Goal: Understand process/instructions

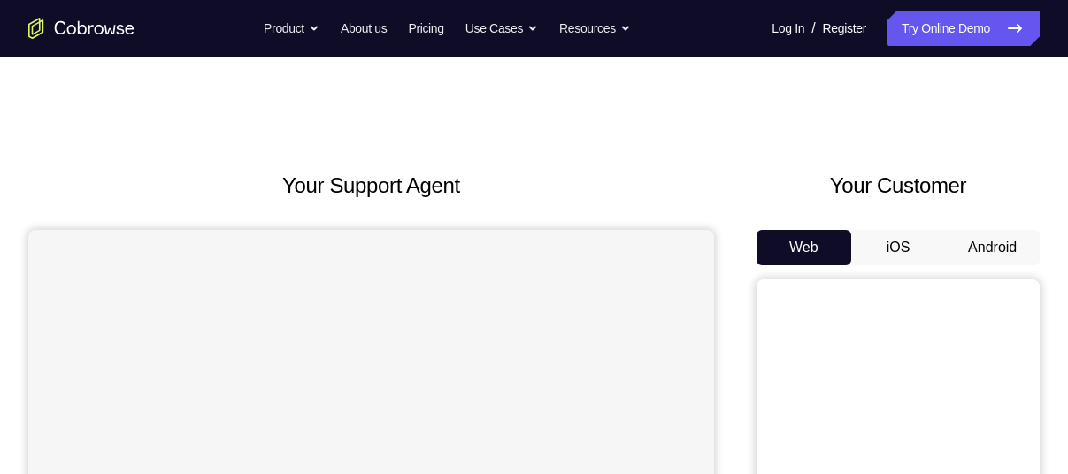
click at [995, 249] on button "Android" at bounding box center [992, 247] width 95 height 35
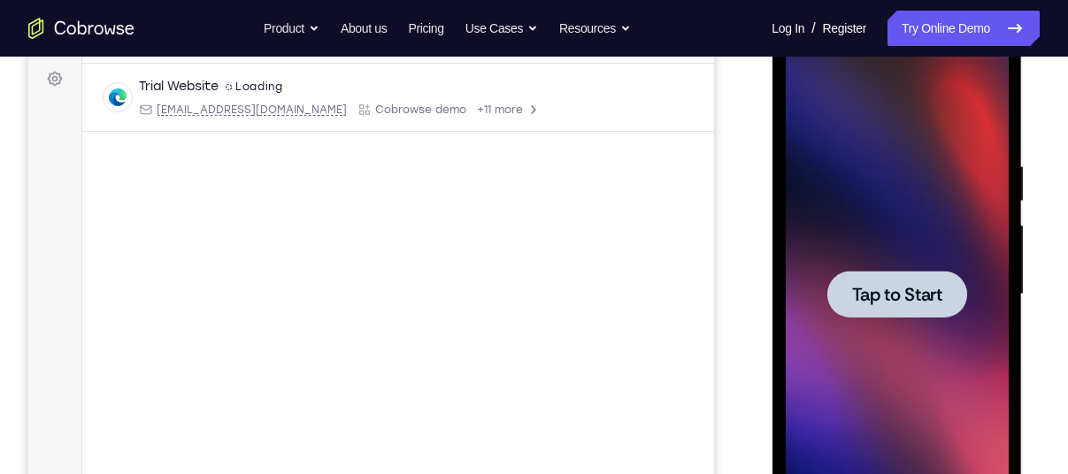
click at [833, 258] on div at bounding box center [896, 295] width 223 height 496
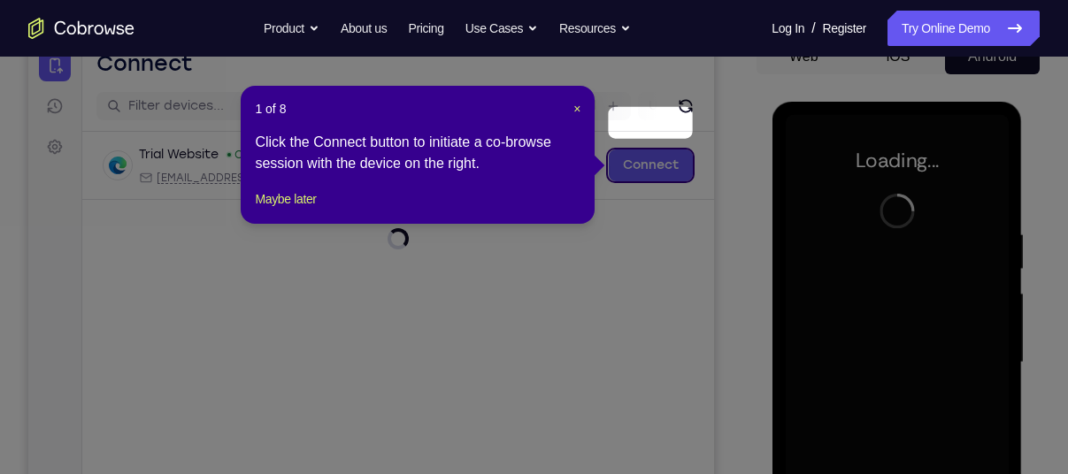
scroll to position [188, 0]
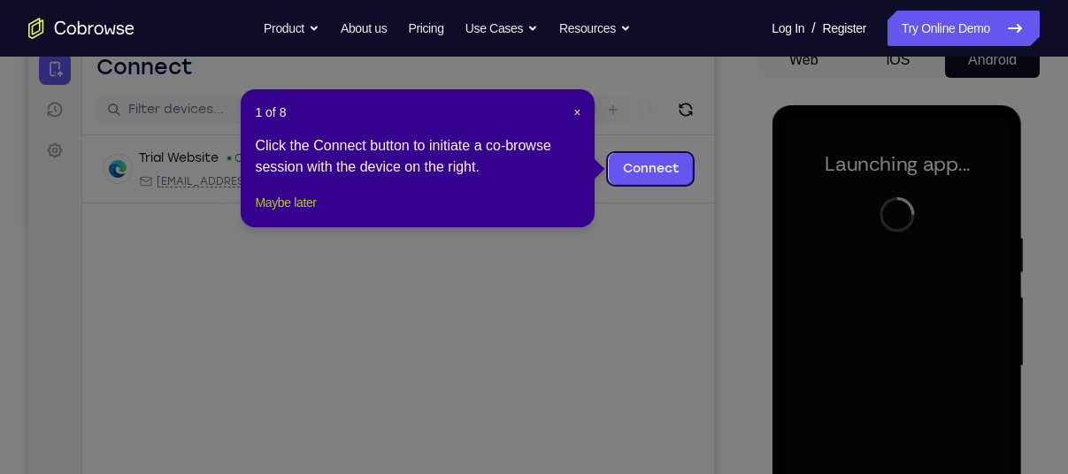
drag, startPoint x: 290, startPoint y: 223, endPoint x: 664, endPoint y: 206, distance: 373.9
click at [290, 213] on button "Maybe later" at bounding box center [285, 202] width 61 height 21
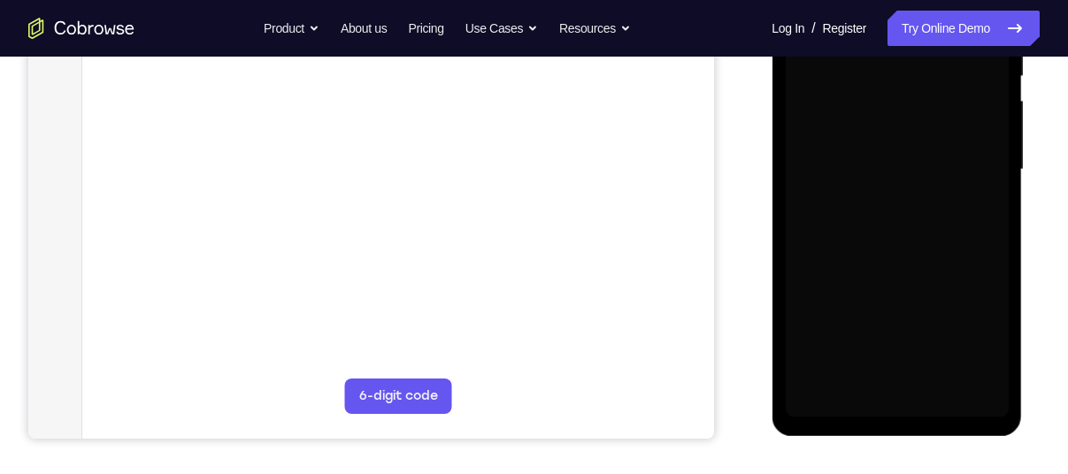
scroll to position [385, 0]
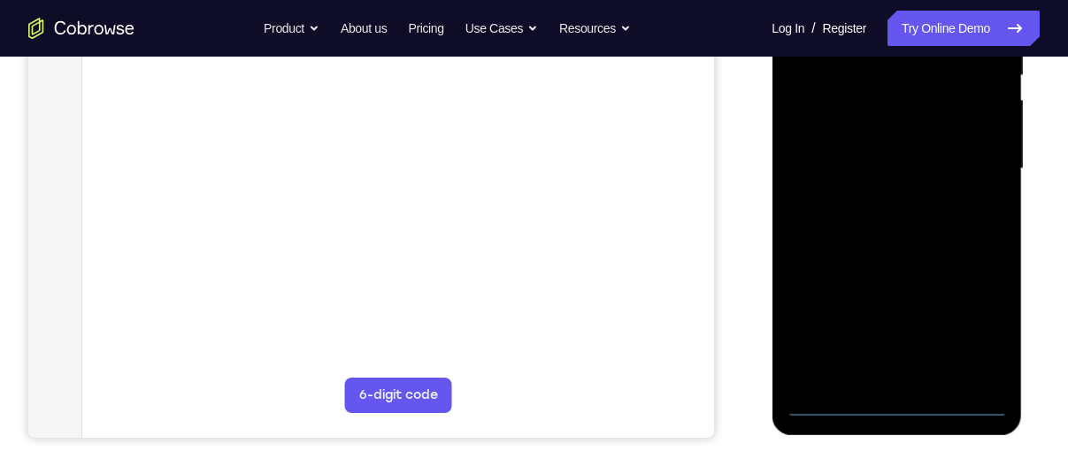
click at [885, 395] on div at bounding box center [896, 169] width 223 height 496
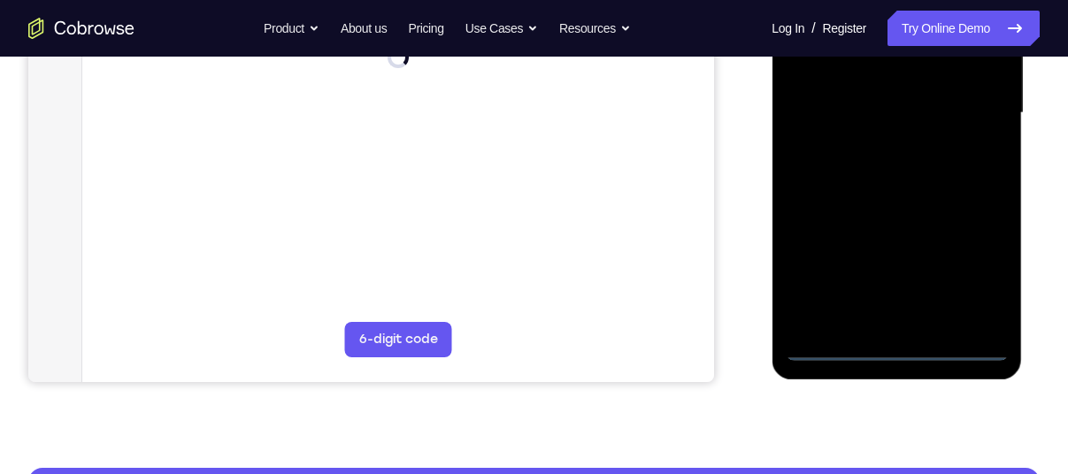
scroll to position [442, 0]
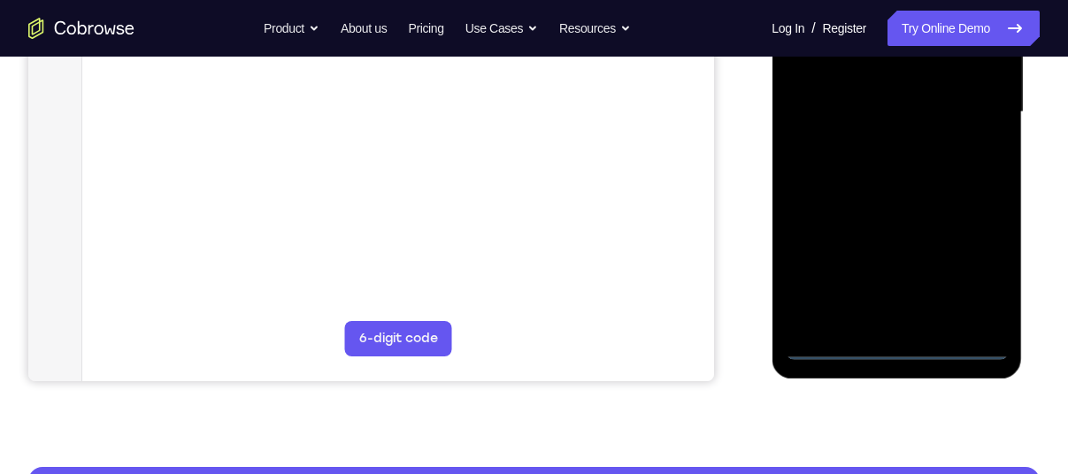
click at [901, 349] on div at bounding box center [896, 113] width 223 height 496
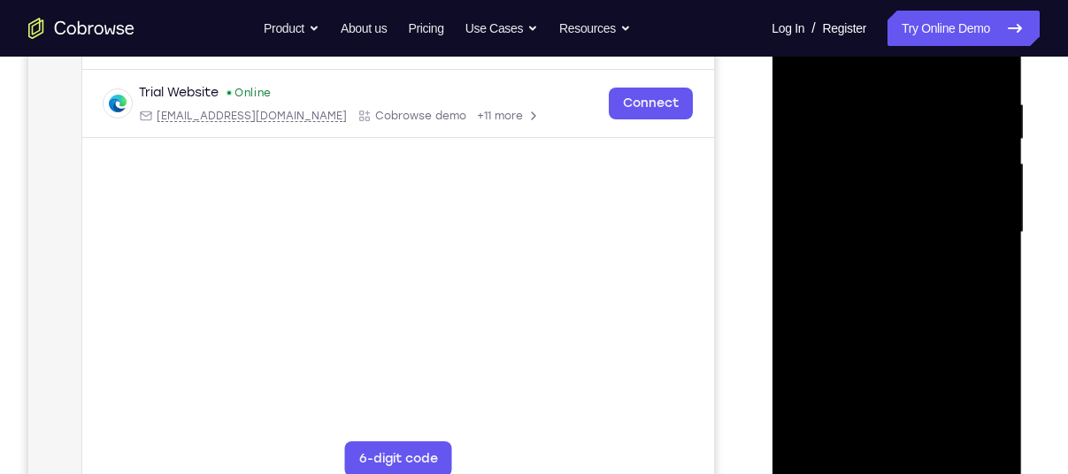
scroll to position [346, 0]
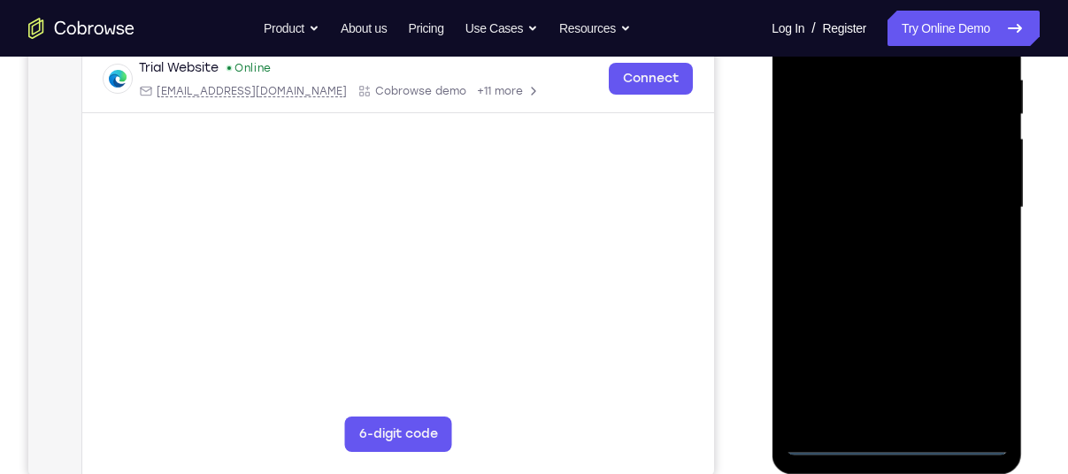
click at [974, 368] on div at bounding box center [896, 208] width 223 height 496
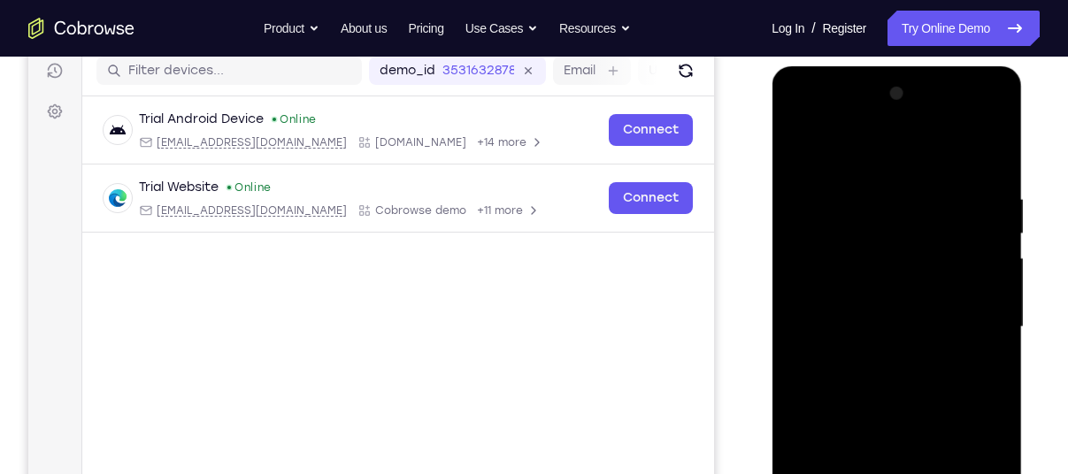
scroll to position [226, 0]
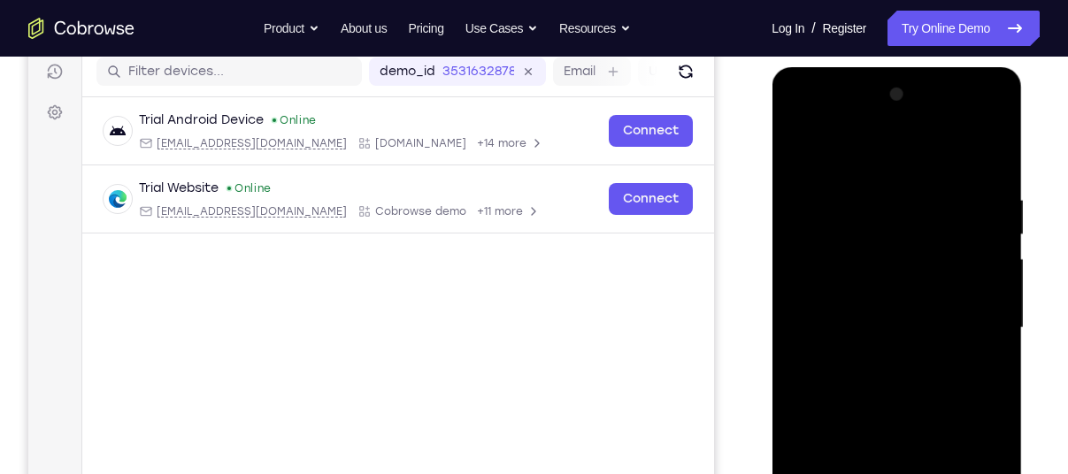
click at [860, 158] on div at bounding box center [896, 329] width 223 height 496
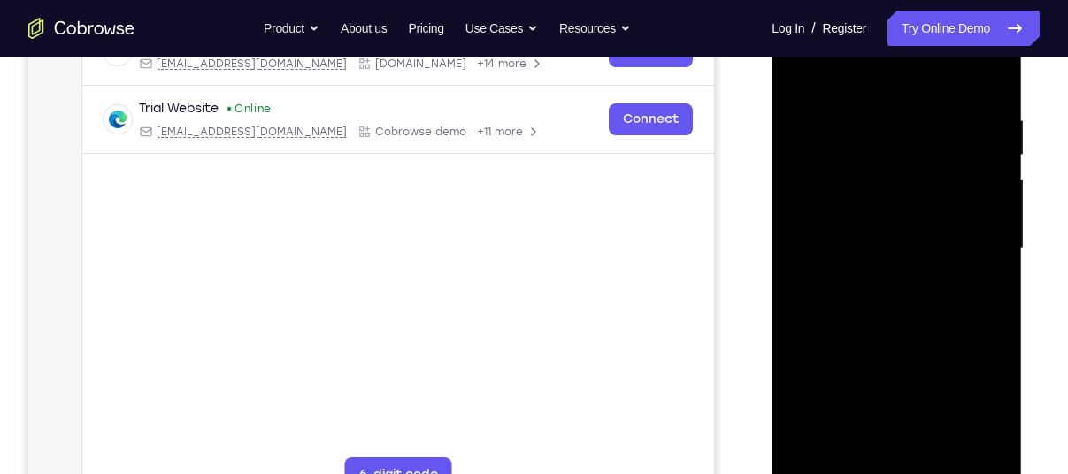
scroll to position [306, 0]
click at [970, 247] on div at bounding box center [896, 248] width 223 height 496
click at [883, 275] on div at bounding box center [896, 248] width 223 height 496
click at [853, 224] on div at bounding box center [896, 248] width 223 height 496
click at [821, 202] on div at bounding box center [896, 248] width 223 height 496
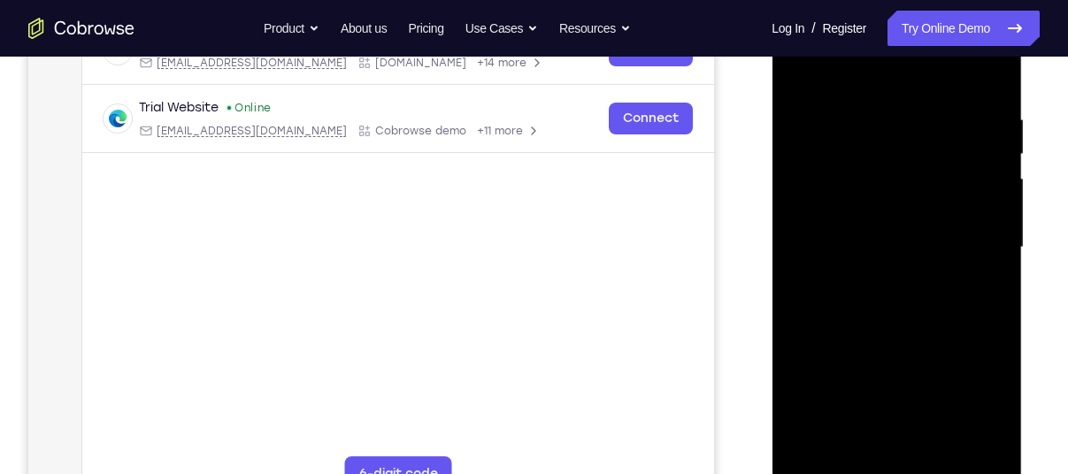
click at [824, 245] on div at bounding box center [896, 248] width 223 height 496
click at [818, 300] on div at bounding box center [896, 248] width 223 height 496
click at [844, 294] on div at bounding box center [896, 248] width 223 height 496
click at [866, 445] on div at bounding box center [896, 248] width 223 height 496
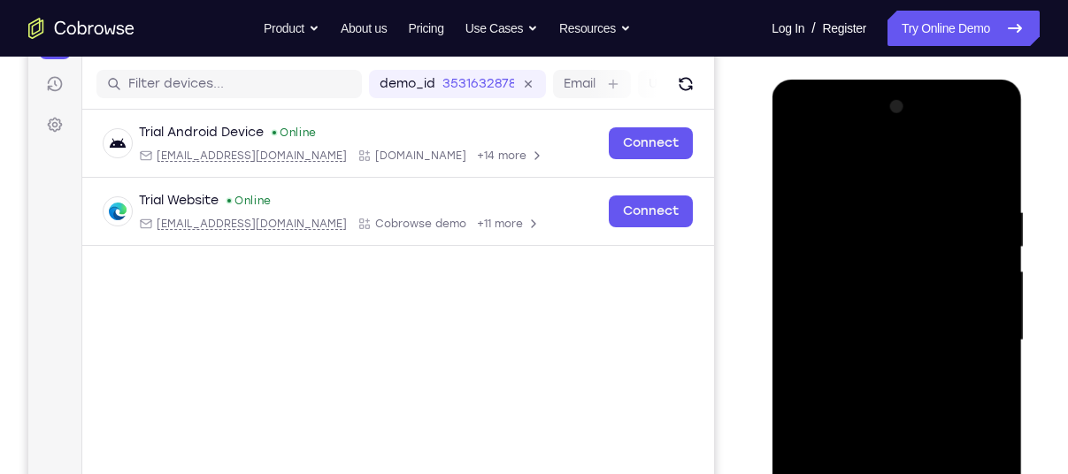
scroll to position [212, 0]
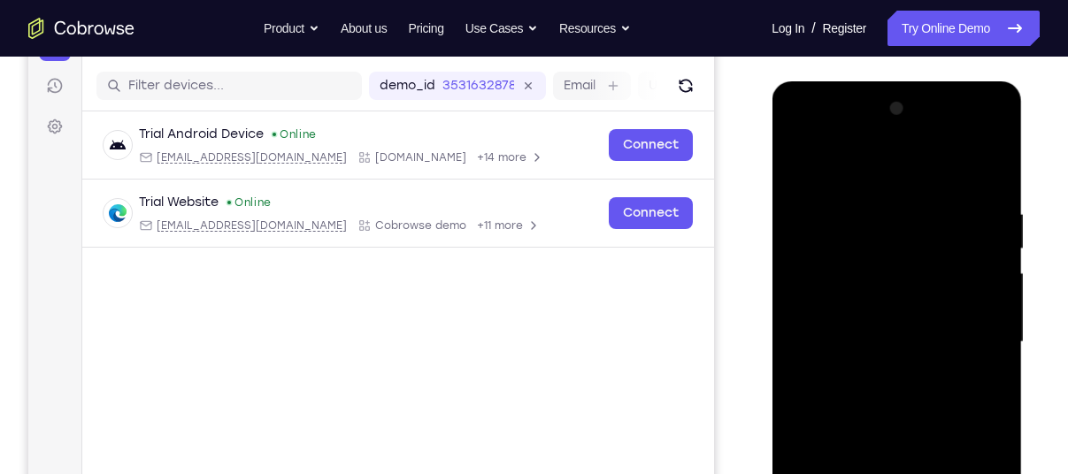
drag, startPoint x: 847, startPoint y: 171, endPoint x: 842, endPoint y: 98, distance: 72.8
click at [844, 131] on div at bounding box center [896, 343] width 223 height 496
click at [836, 120] on div at bounding box center [896, 343] width 223 height 496
click at [837, 137] on div at bounding box center [896, 343] width 223 height 496
click at [826, 164] on div at bounding box center [896, 343] width 223 height 496
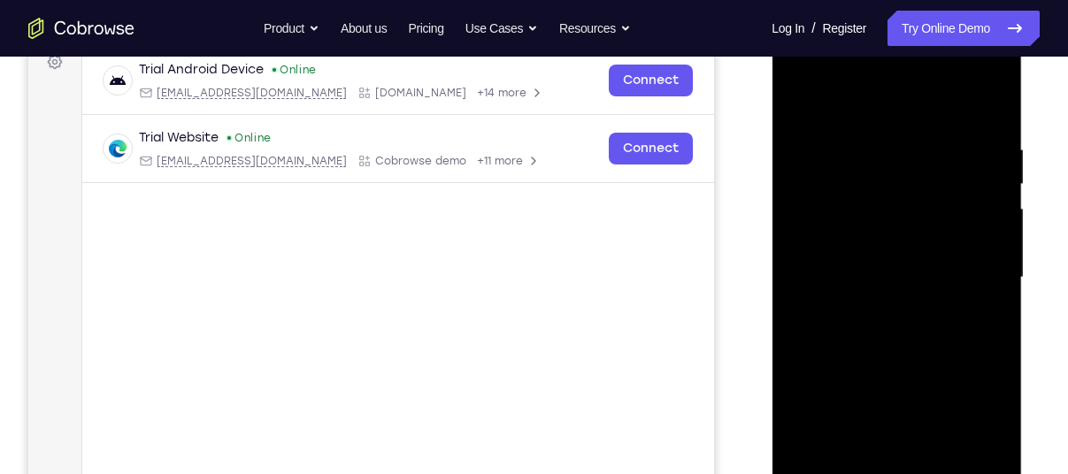
scroll to position [279, 0]
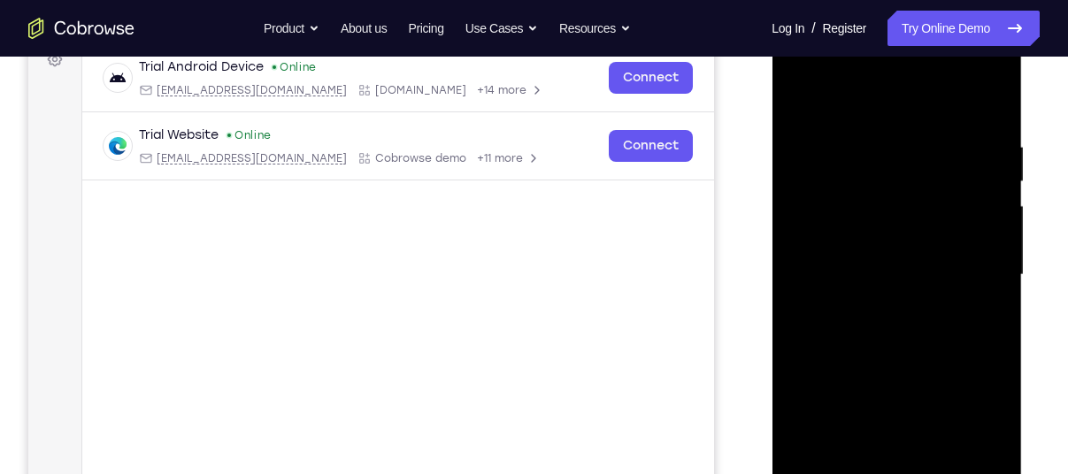
click at [873, 319] on div at bounding box center [896, 275] width 223 height 496
click at [847, 231] on div at bounding box center [896, 275] width 223 height 496
click at [827, 251] on div at bounding box center [896, 275] width 223 height 496
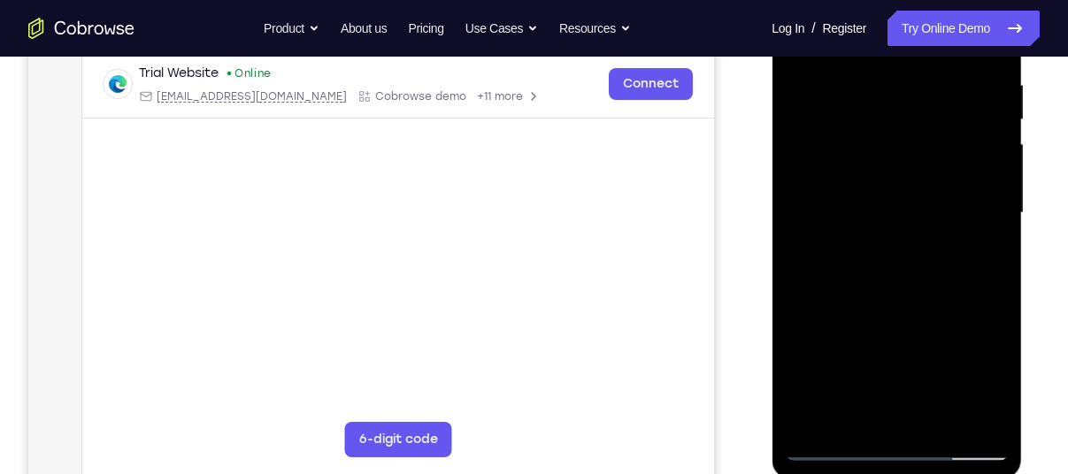
click at [842, 292] on div at bounding box center [896, 213] width 223 height 496
drag, startPoint x: 875, startPoint y: 340, endPoint x: 862, endPoint y: 246, distance: 94.8
click at [862, 246] on div at bounding box center [896, 213] width 223 height 496
click at [815, 269] on div at bounding box center [896, 213] width 223 height 496
click at [940, 421] on div at bounding box center [896, 213] width 223 height 496
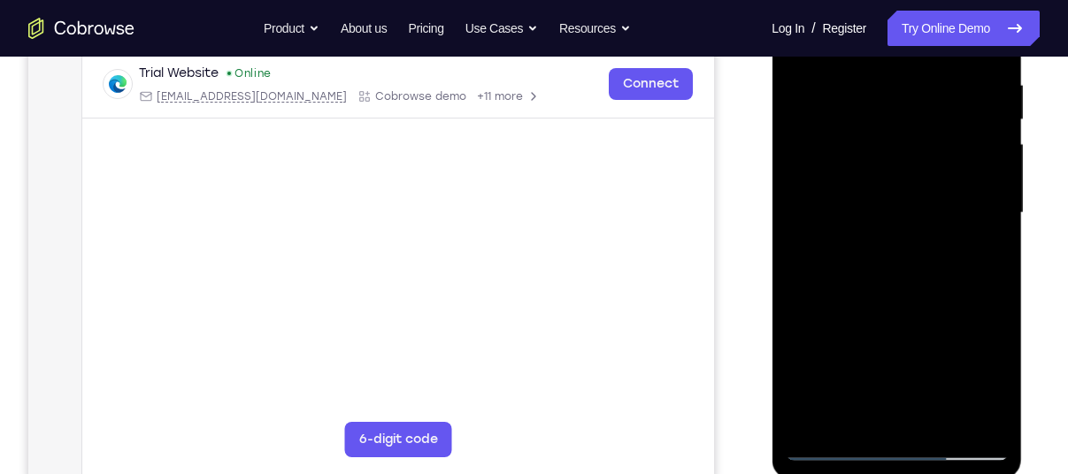
click at [842, 309] on div at bounding box center [896, 213] width 223 height 496
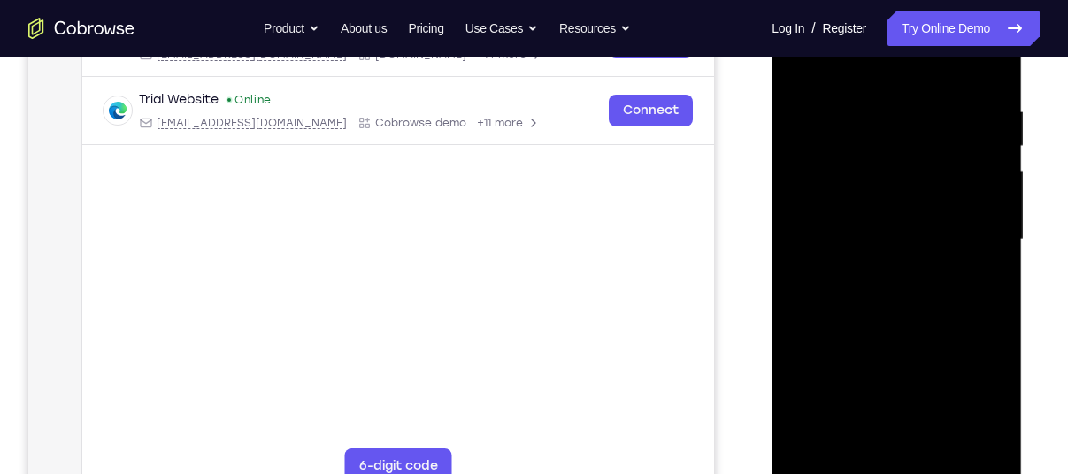
scroll to position [313, 0]
click at [992, 140] on div at bounding box center [896, 241] width 223 height 496
click at [991, 137] on div at bounding box center [896, 241] width 223 height 496
click at [999, 146] on div at bounding box center [896, 241] width 223 height 496
click at [994, 147] on div at bounding box center [896, 241] width 223 height 496
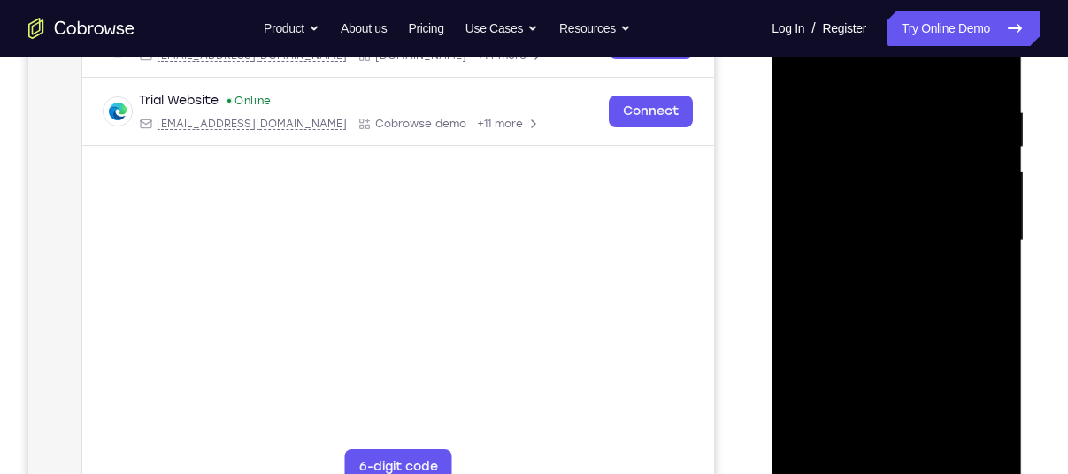
click at [994, 147] on div at bounding box center [896, 241] width 223 height 496
click at [856, 216] on div at bounding box center [896, 241] width 223 height 496
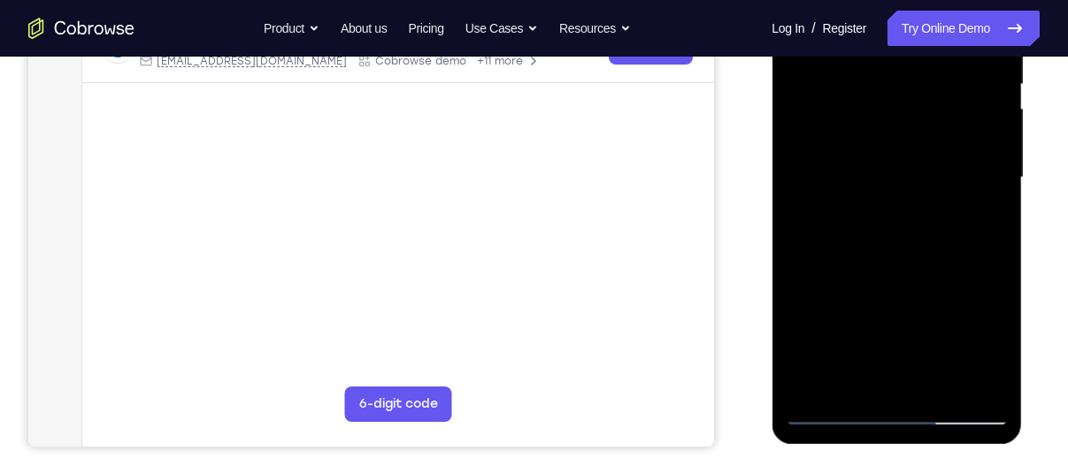
scroll to position [377, 0]
click at [831, 374] on div at bounding box center [896, 177] width 223 height 496
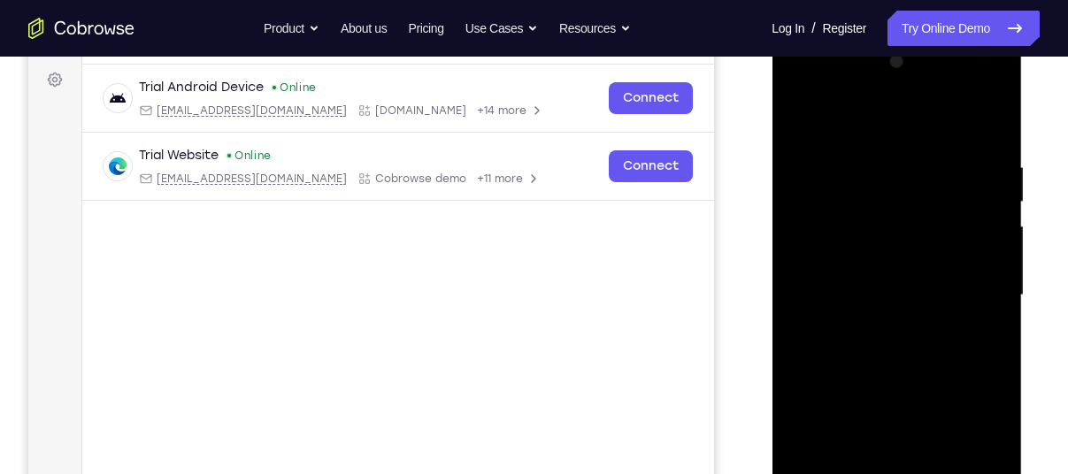
click at [868, 117] on div at bounding box center [896, 296] width 223 height 496
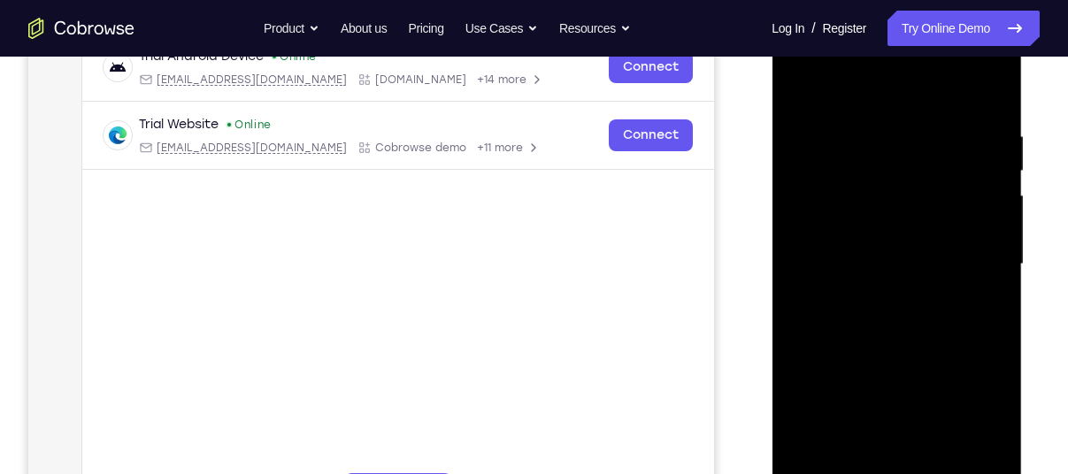
scroll to position [288, 0]
click at [798, 87] on div at bounding box center [896, 267] width 223 height 496
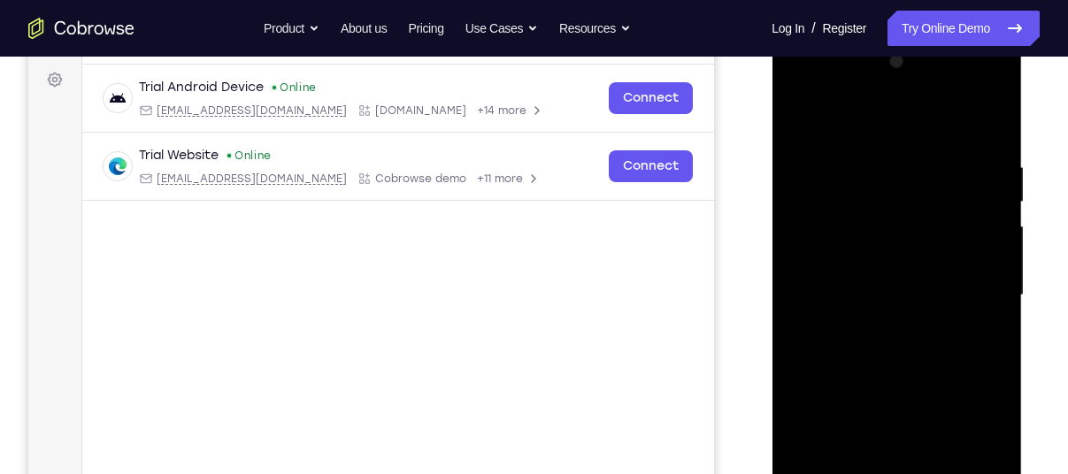
scroll to position [258, 0]
click at [991, 84] on div at bounding box center [896, 297] width 223 height 496
click at [991, 418] on div at bounding box center [896, 297] width 223 height 496
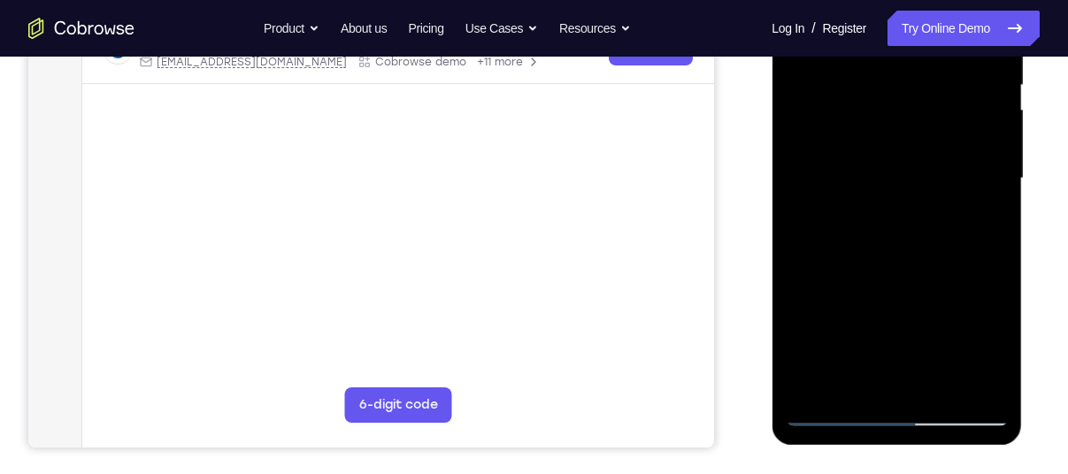
scroll to position [376, 0]
drag, startPoint x: 941, startPoint y: 193, endPoint x: 955, endPoint y: 331, distance: 138.8
click at [955, 331] on div at bounding box center [896, 178] width 223 height 496
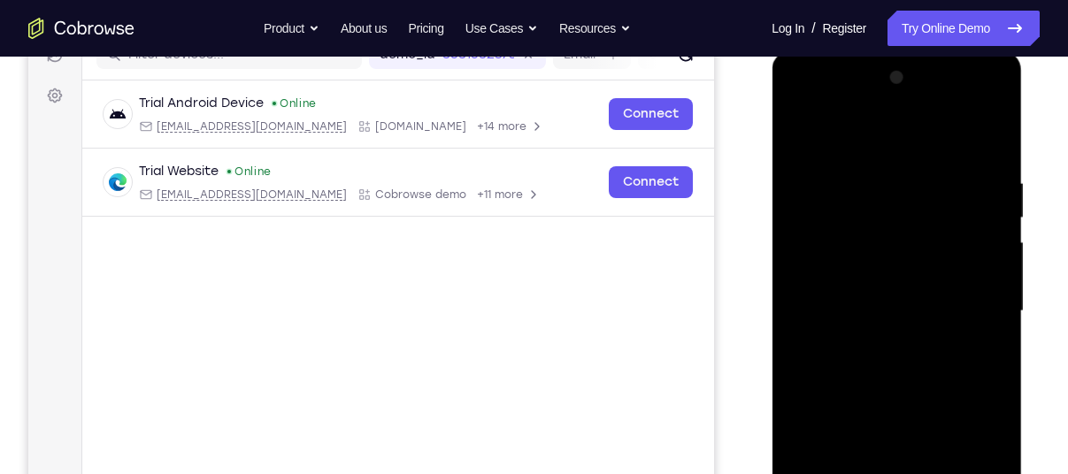
scroll to position [240, 0]
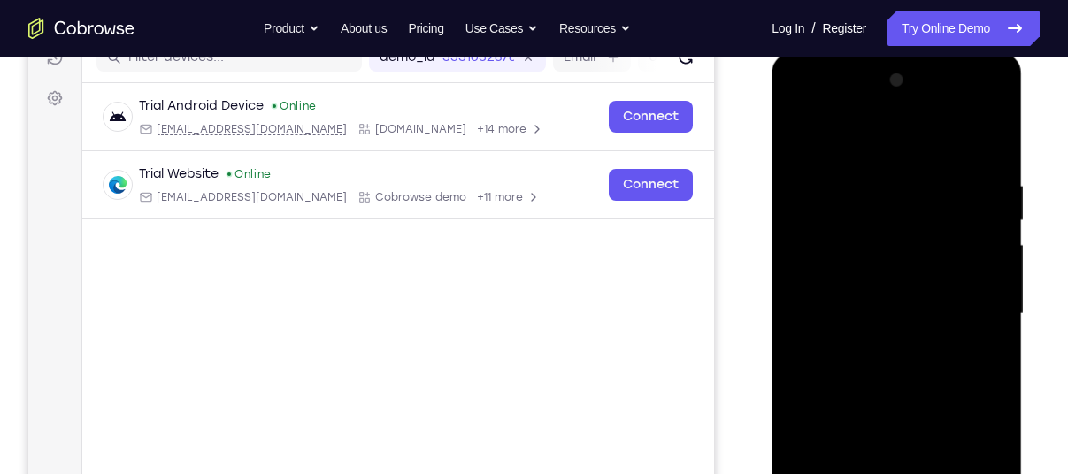
drag, startPoint x: 968, startPoint y: 189, endPoint x: 969, endPoint y: 342, distance: 153.1
click at [969, 342] on div at bounding box center [896, 314] width 223 height 496
click at [845, 174] on div at bounding box center [896, 314] width 223 height 496
click at [990, 108] on div at bounding box center [896, 314] width 223 height 496
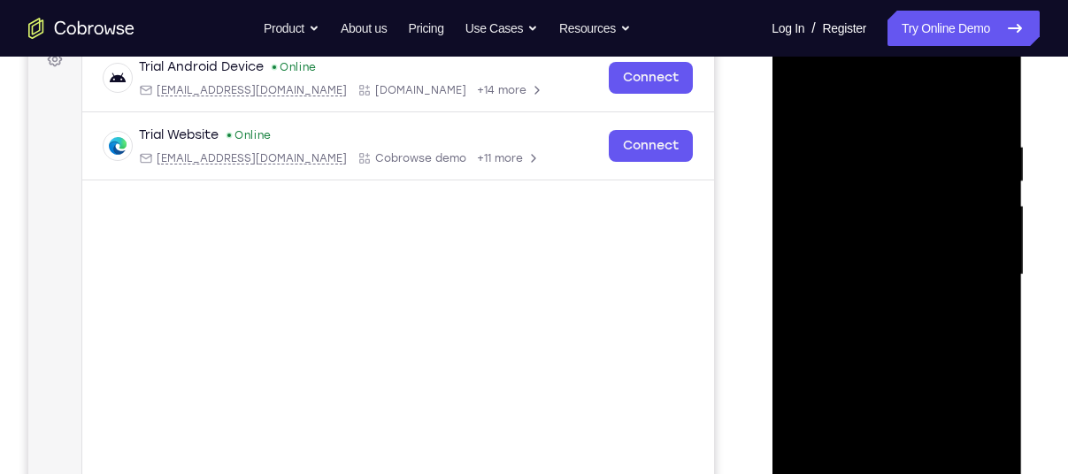
scroll to position [285, 0]
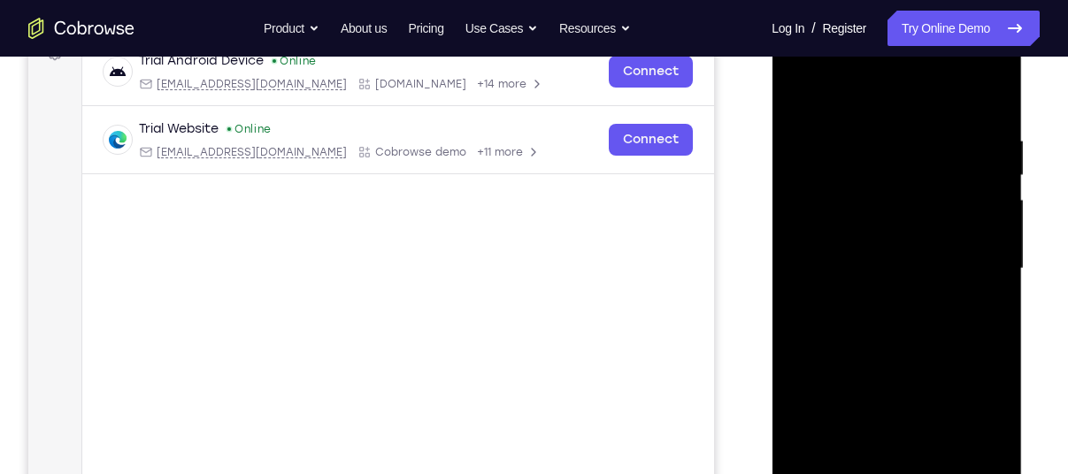
click at [990, 393] on div at bounding box center [896, 269] width 223 height 496
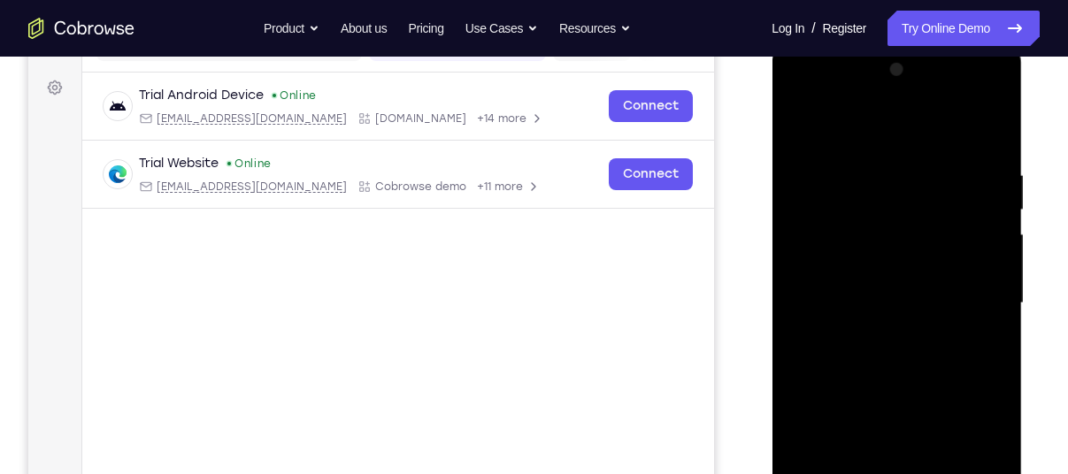
scroll to position [250, 0]
click at [795, 130] on div at bounding box center [896, 305] width 223 height 496
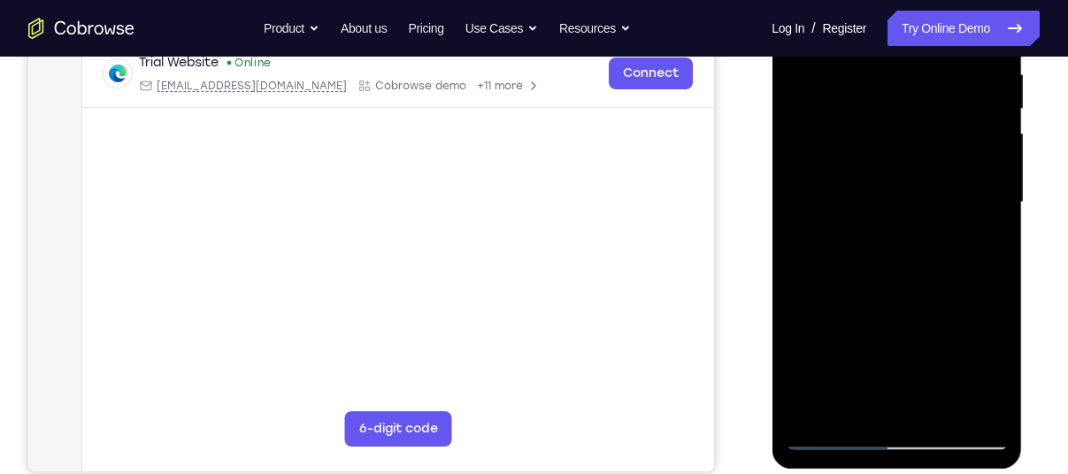
scroll to position [356, 0]
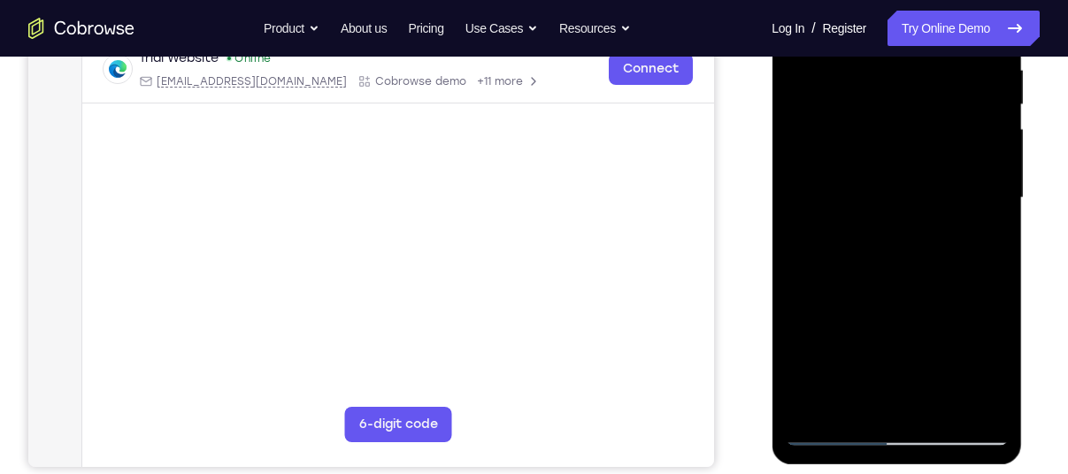
drag, startPoint x: 837, startPoint y: 325, endPoint x: 852, endPoint y: 182, distance: 143.3
click at [852, 182] on div at bounding box center [896, 198] width 223 height 496
drag, startPoint x: 865, startPoint y: 248, endPoint x: 874, endPoint y: 520, distance: 271.9
click at [874, 468] on html "Online web based iOS Simulators and Android Emulators. Run iPhone, iPad, Mobile…" at bounding box center [898, 202] width 252 height 531
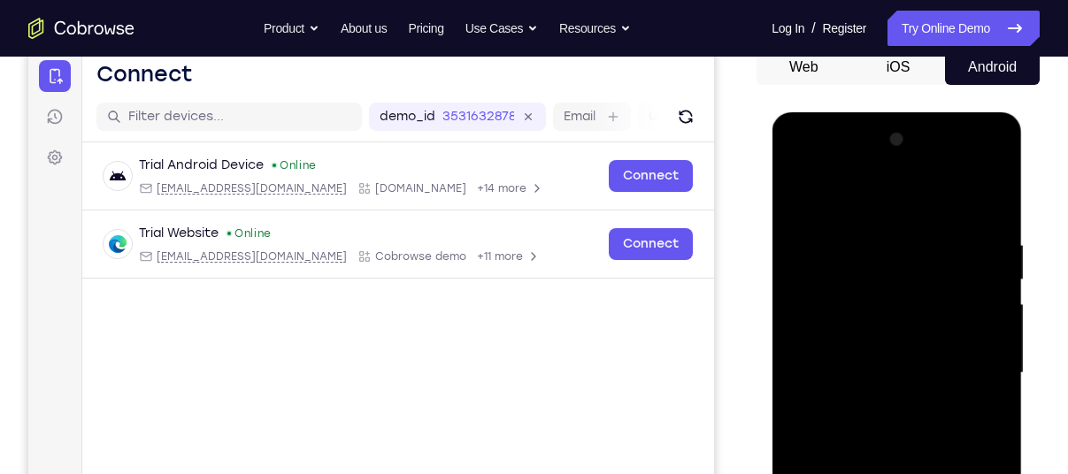
scroll to position [163, 0]
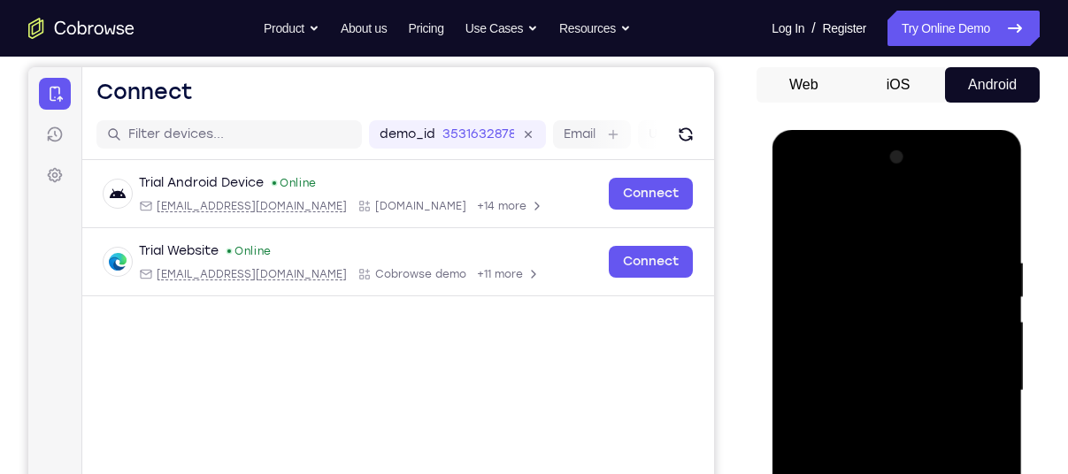
click at [799, 212] on div at bounding box center [896, 391] width 223 height 496
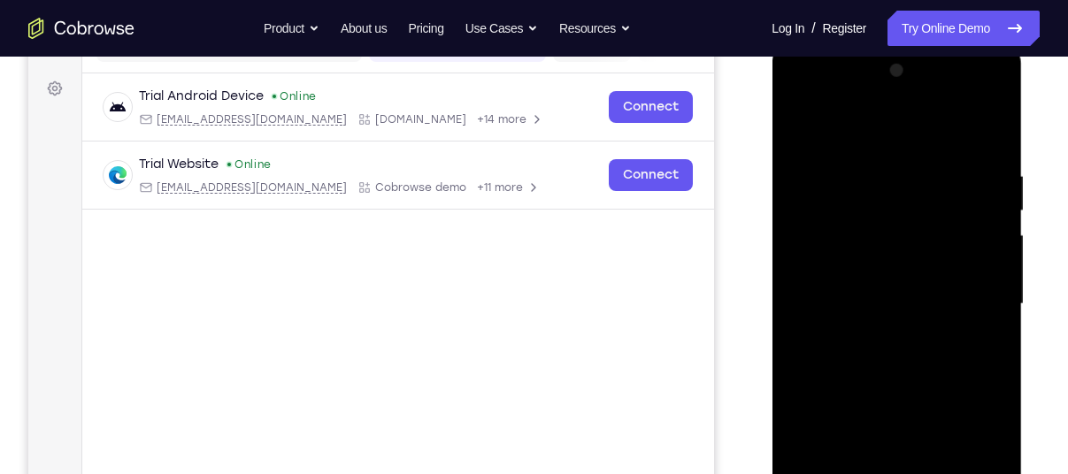
scroll to position [258, 0]
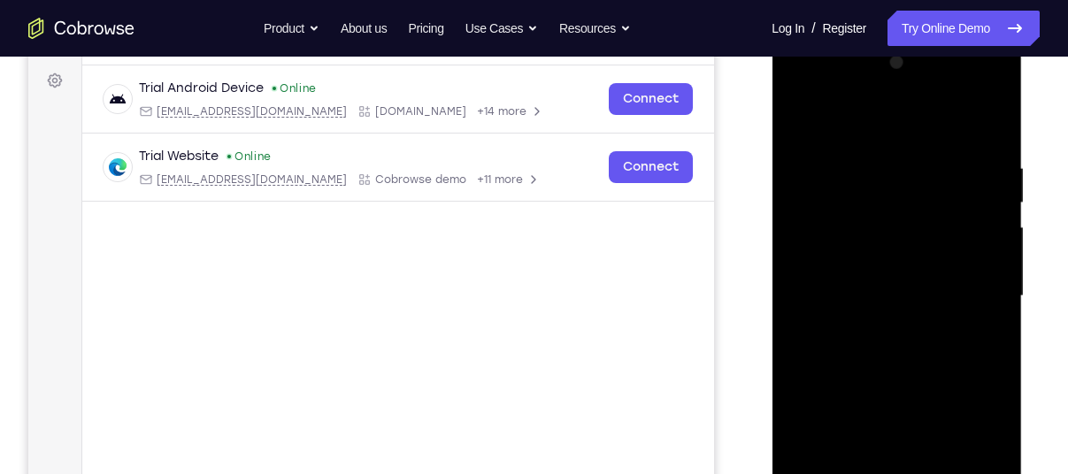
drag, startPoint x: 916, startPoint y: 368, endPoint x: 838, endPoint y: 161, distance: 221.3
click at [838, 161] on div at bounding box center [896, 297] width 223 height 496
drag, startPoint x: 840, startPoint y: 177, endPoint x: 840, endPoint y: 121, distance: 55.8
click at [840, 121] on div at bounding box center [896, 297] width 223 height 496
drag, startPoint x: 868, startPoint y: 381, endPoint x: 850, endPoint y: 231, distance: 150.7
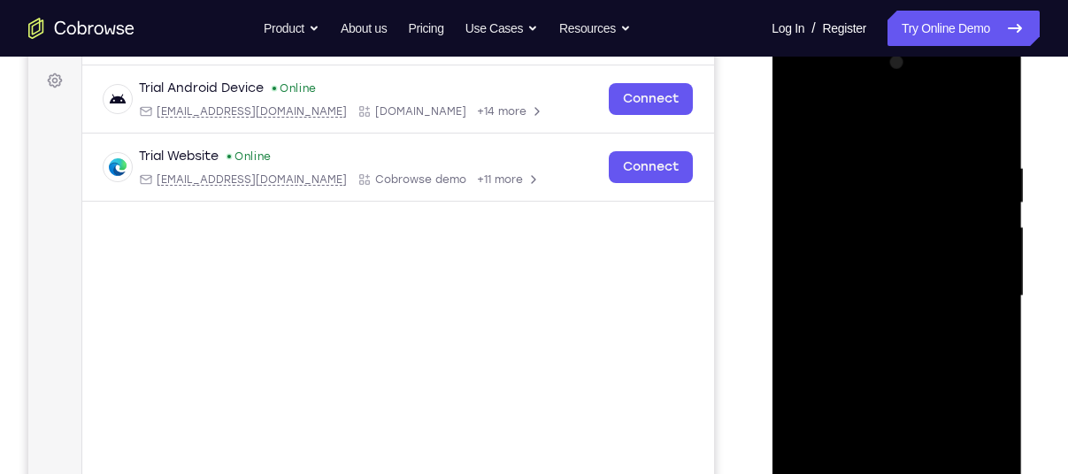
click at [850, 231] on div at bounding box center [896, 297] width 223 height 496
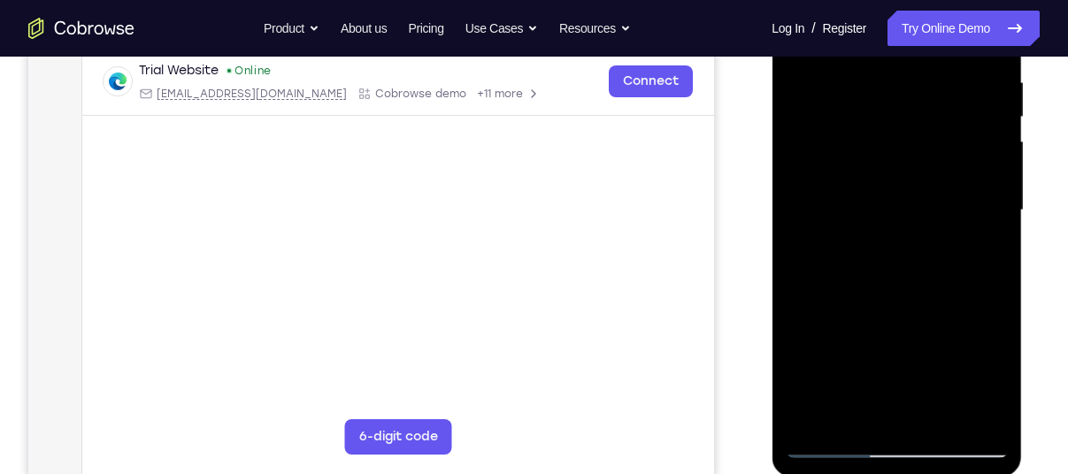
scroll to position [344, 0]
click at [936, 413] on div at bounding box center [896, 210] width 223 height 496
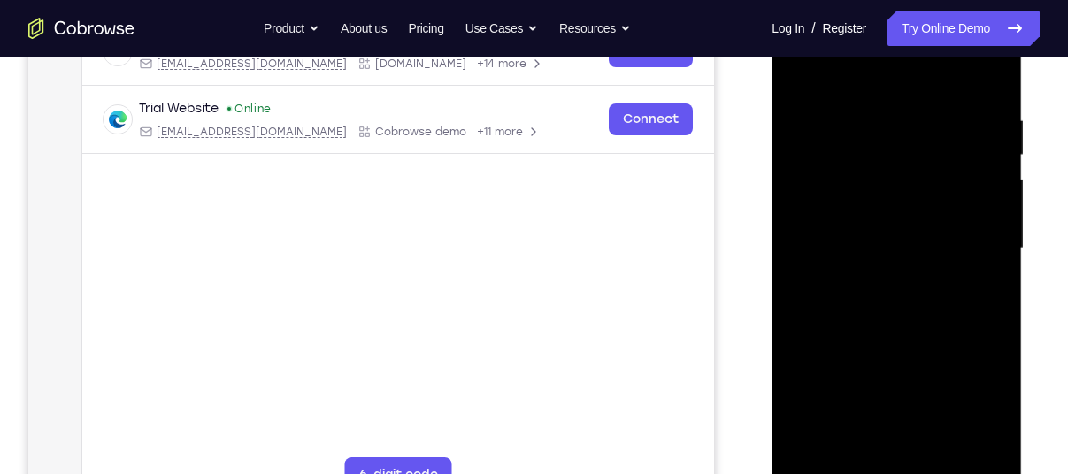
scroll to position [305, 0]
click at [808, 71] on div at bounding box center [896, 250] width 223 height 496
click at [935, 458] on div at bounding box center [896, 250] width 223 height 496
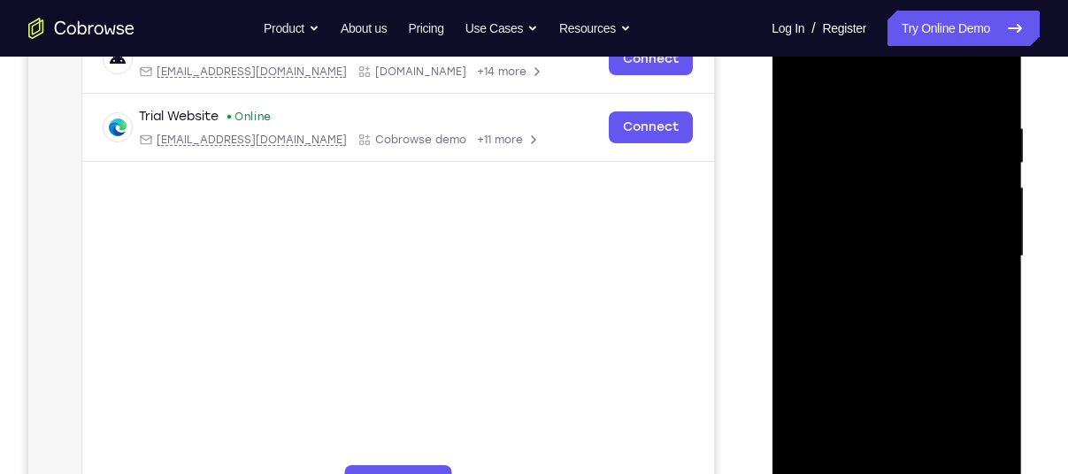
scroll to position [310, 0]
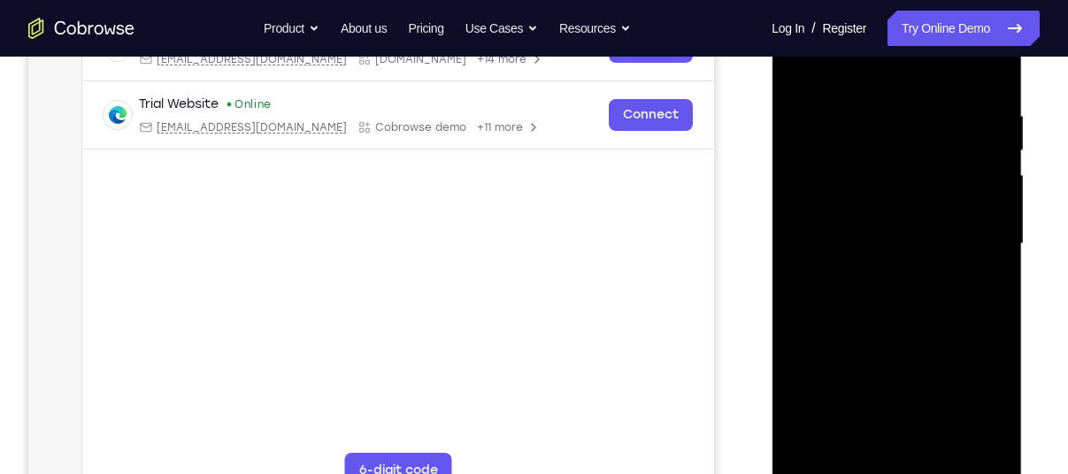
drag, startPoint x: 858, startPoint y: 304, endPoint x: 870, endPoint y: 217, distance: 87.6
click at [870, 217] on div at bounding box center [896, 244] width 223 height 496
drag, startPoint x: 880, startPoint y: 382, endPoint x: 886, endPoint y: 279, distance: 102.9
click at [886, 279] on div at bounding box center [896, 244] width 223 height 496
drag, startPoint x: 879, startPoint y: 428, endPoint x: 867, endPoint y: 363, distance: 65.8
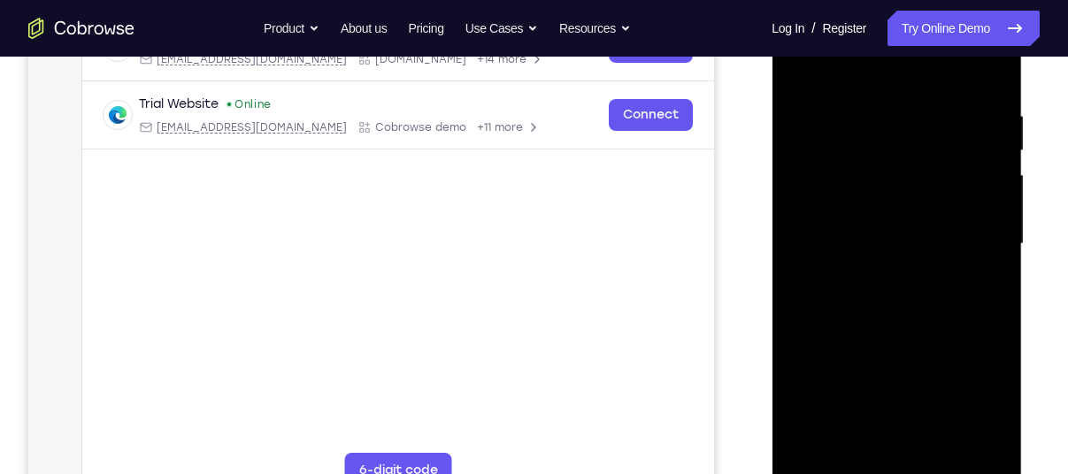
click at [867, 369] on div at bounding box center [896, 244] width 223 height 496
drag, startPoint x: 893, startPoint y: 359, endPoint x: 880, endPoint y: 518, distance: 159.0
click at [880, 474] on html "Online web based iOS Simulators and Android Emulators. Run iPhone, iPad, Mobile…" at bounding box center [898, 248] width 252 height 531
drag, startPoint x: 906, startPoint y: 378, endPoint x: 893, endPoint y: 297, distance: 82.4
click at [893, 297] on div at bounding box center [896, 244] width 223 height 496
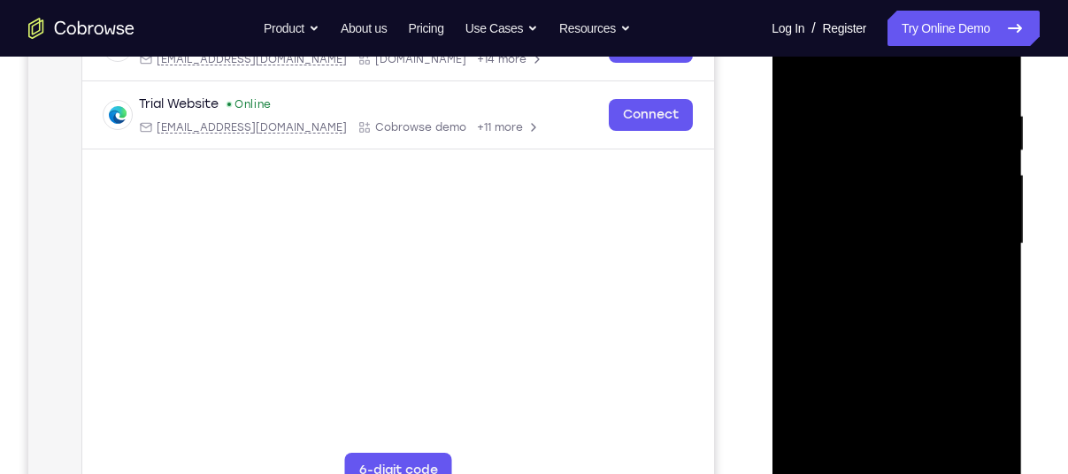
drag, startPoint x: 851, startPoint y: 410, endPoint x: 856, endPoint y: 337, distance: 72.8
click at [856, 337] on div at bounding box center [896, 244] width 223 height 496
drag, startPoint x: 904, startPoint y: 377, endPoint x: 900, endPoint y: 345, distance: 32.1
click at [900, 345] on div at bounding box center [896, 244] width 223 height 496
click at [848, 449] on div at bounding box center [896, 244] width 223 height 496
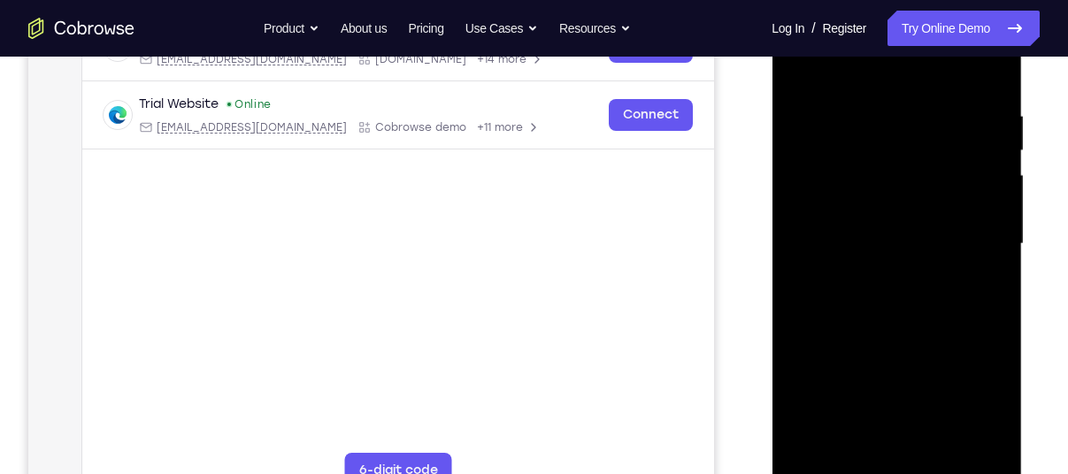
drag, startPoint x: 97, startPoint y: 375, endPoint x: 685, endPoint y: 401, distance: 588.3
click at [685, 401] on main "demo_id 3531632878 3531632878 Email User ID Device ID Device name 6-digit code …" at bounding box center [398, 259] width 632 height 593
click at [816, 288] on div at bounding box center [896, 244] width 223 height 496
click at [877, 288] on div at bounding box center [896, 244] width 223 height 496
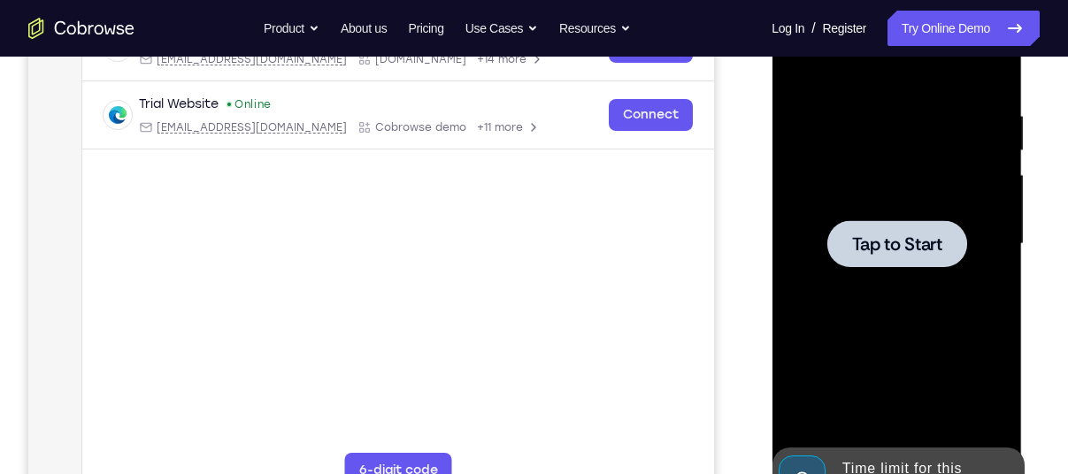
click at [883, 260] on div at bounding box center [897, 243] width 140 height 47
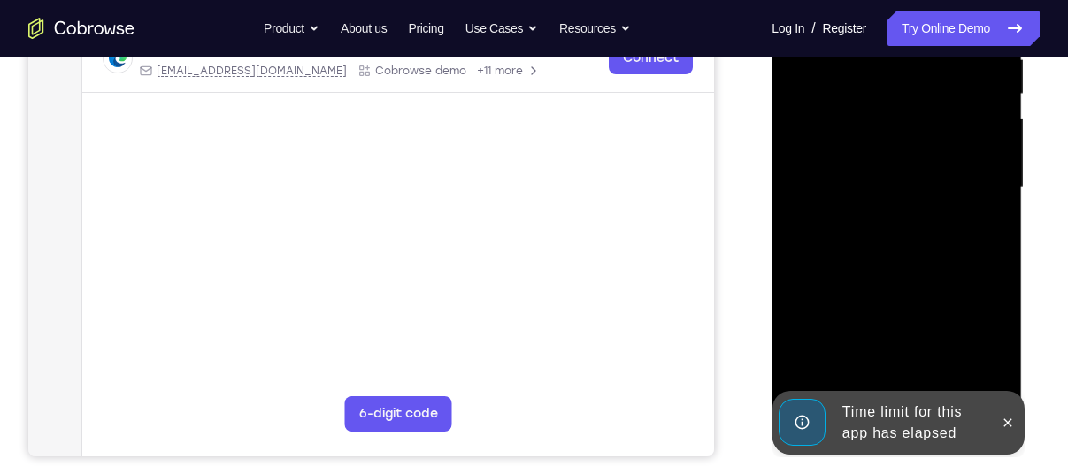
scroll to position [368, 0]
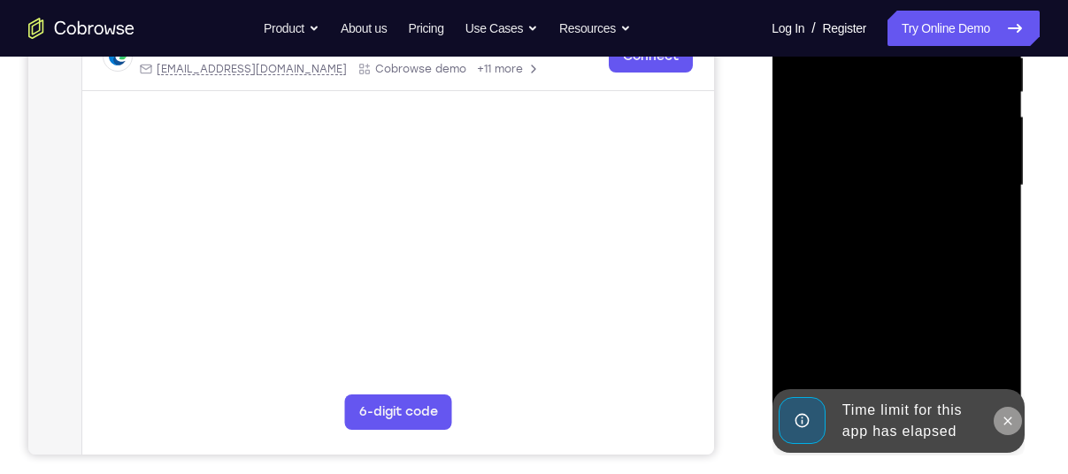
click at [1002, 423] on icon at bounding box center [1007, 421] width 14 height 14
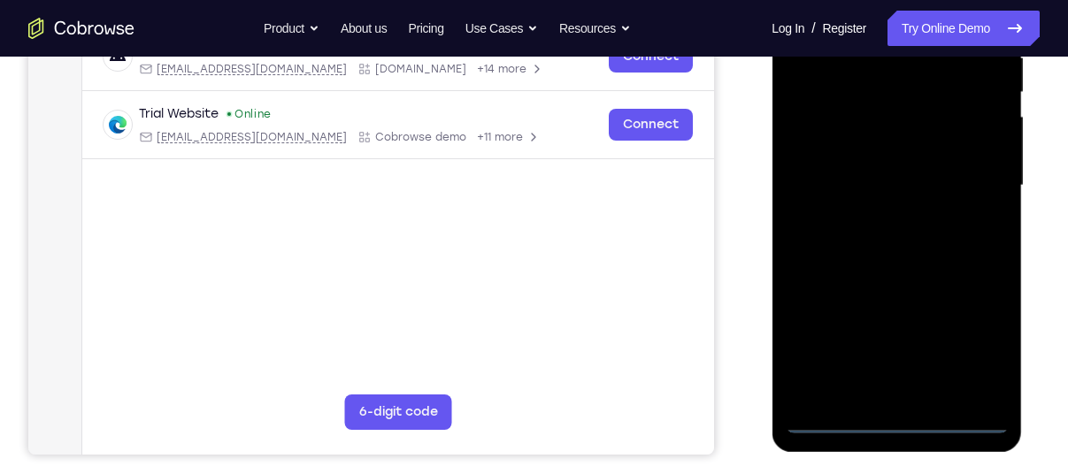
click at [897, 419] on div at bounding box center [896, 186] width 223 height 496
click at [971, 325] on div at bounding box center [896, 186] width 223 height 496
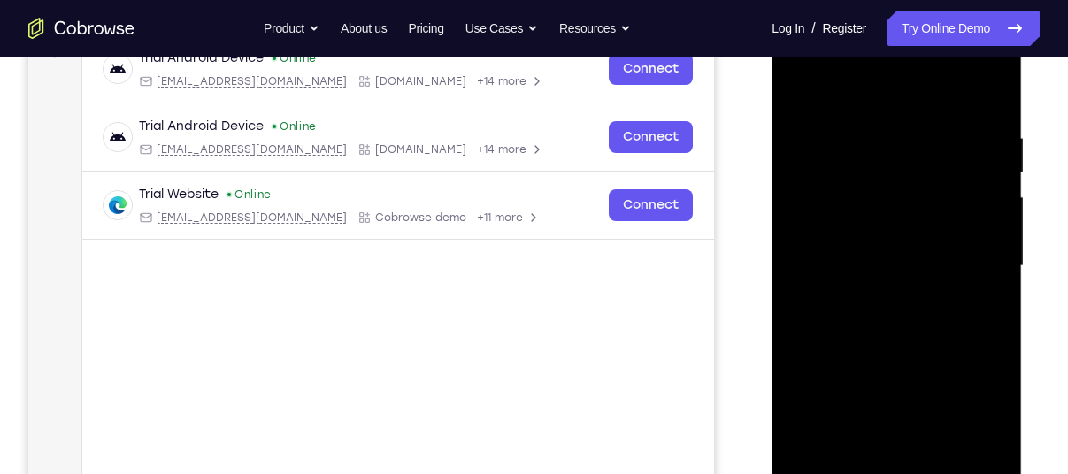
scroll to position [289, 0]
click at [989, 419] on div at bounding box center [896, 266] width 223 height 496
drag, startPoint x: 224, startPoint y: 356, endPoint x: 713, endPoint y: 374, distance: 489.9
click at [713, 374] on main "demo_id 3531632878 3531632878 Email User ID Device ID Device name 6-digit code …" at bounding box center [398, 280] width 632 height 593
click at [876, 105] on div at bounding box center [896, 266] width 223 height 496
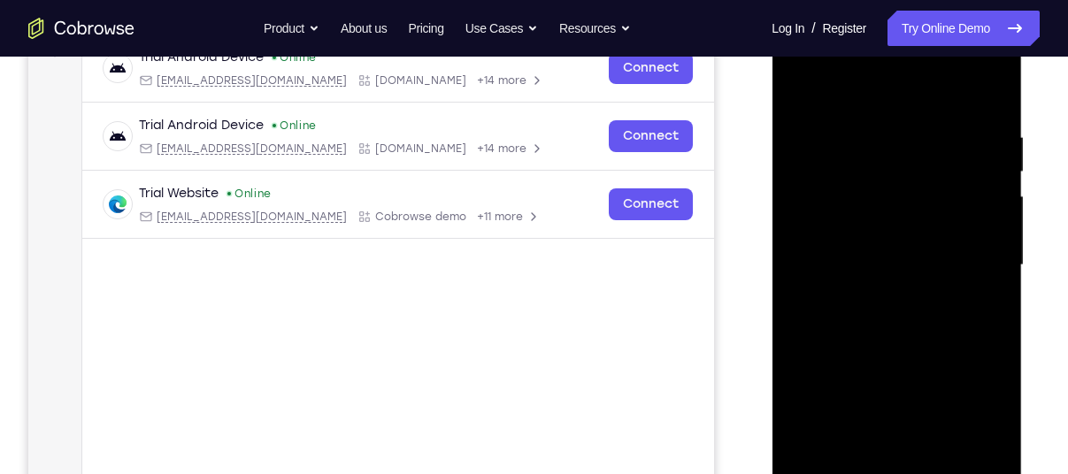
click at [966, 265] on div at bounding box center [896, 266] width 223 height 496
click at [884, 298] on div at bounding box center [896, 266] width 223 height 496
click at [827, 245] on div at bounding box center [896, 266] width 223 height 496
click at [827, 231] on div at bounding box center [896, 266] width 223 height 496
click at [806, 261] on div at bounding box center [896, 266] width 223 height 496
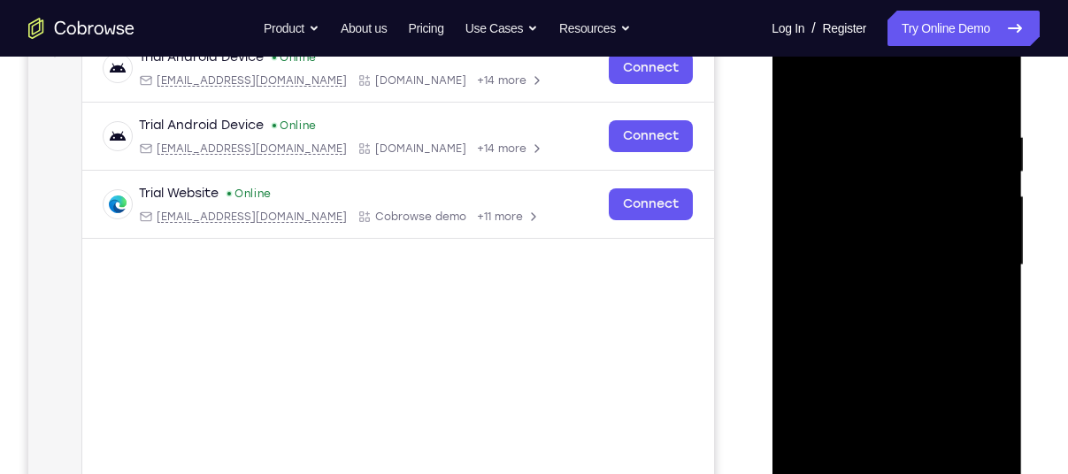
click at [818, 318] on div at bounding box center [896, 266] width 223 height 496
click at [874, 312] on div at bounding box center [896, 266] width 223 height 496
click at [835, 321] on div at bounding box center [896, 266] width 223 height 496
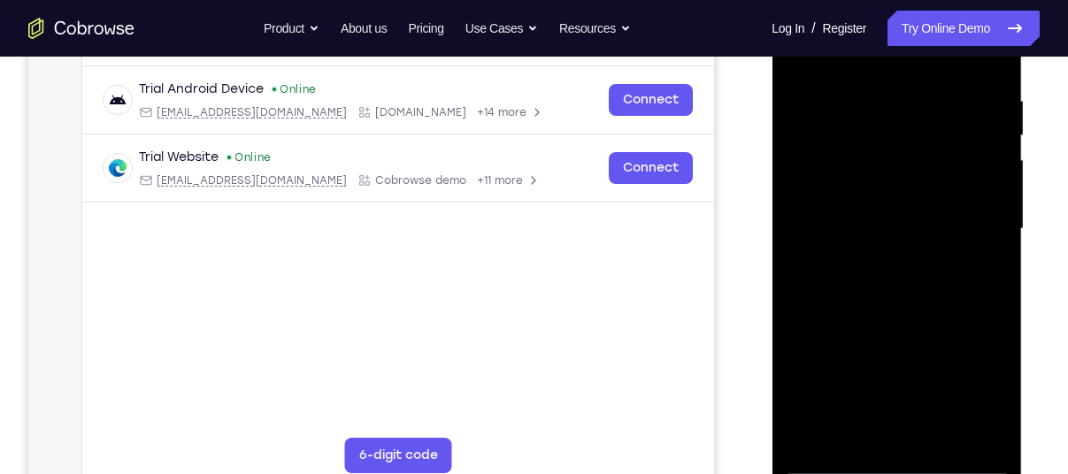
scroll to position [326, 0]
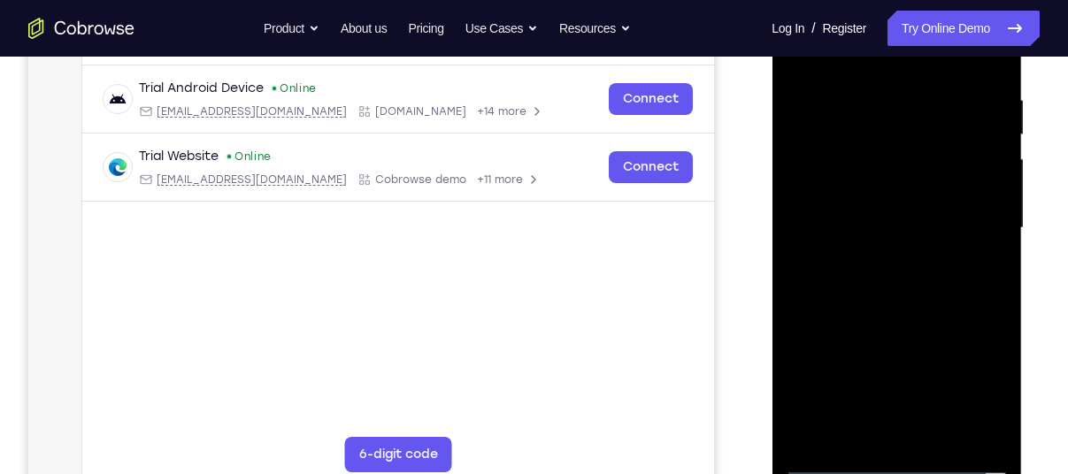
click at [937, 434] on div at bounding box center [896, 229] width 223 height 496
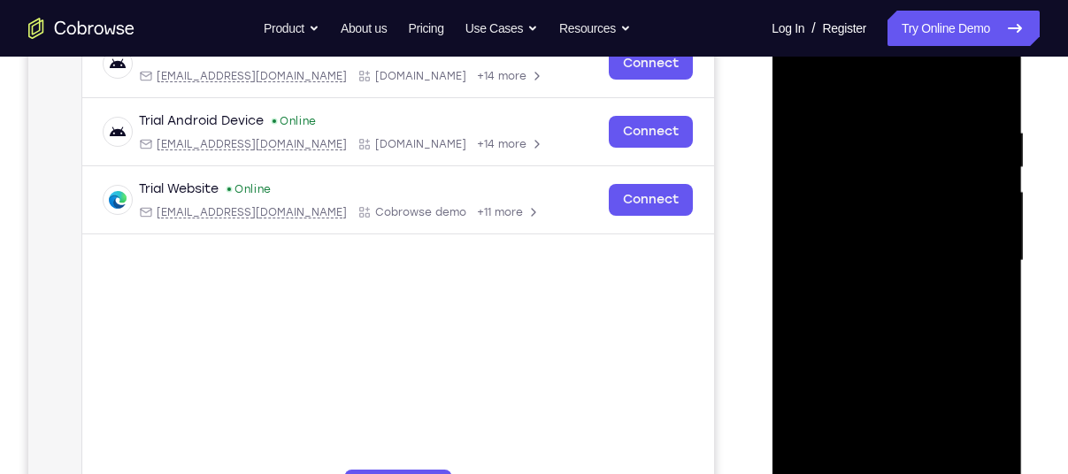
click at [881, 361] on div at bounding box center [896, 261] width 223 height 496
click at [892, 234] on div at bounding box center [896, 261] width 223 height 496
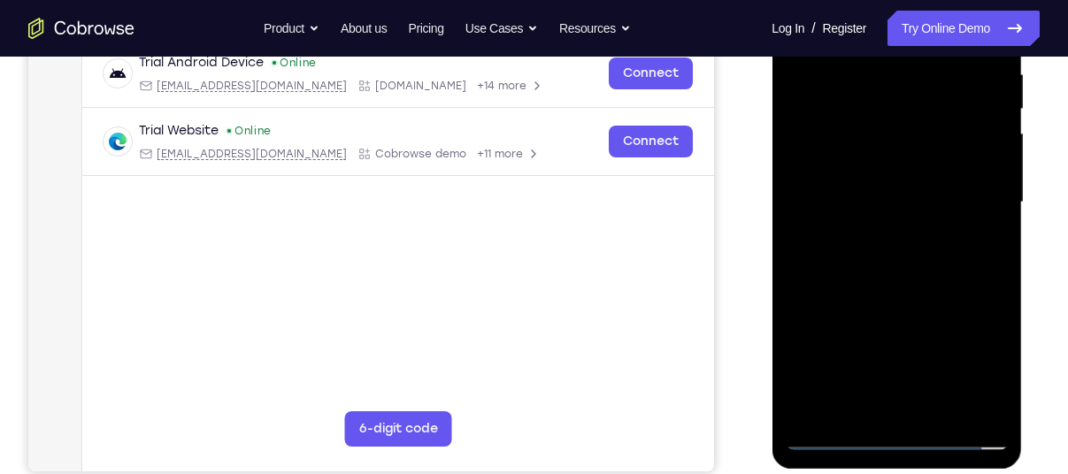
click at [837, 396] on div at bounding box center [896, 203] width 223 height 496
click at [807, 244] on div at bounding box center [896, 203] width 223 height 496
click at [558, 273] on main "demo_id 3531632878 3531632878 Email User ID Device ID Device name 6-digit code …" at bounding box center [398, 217] width 632 height 593
click at [829, 245] on div at bounding box center [896, 203] width 223 height 496
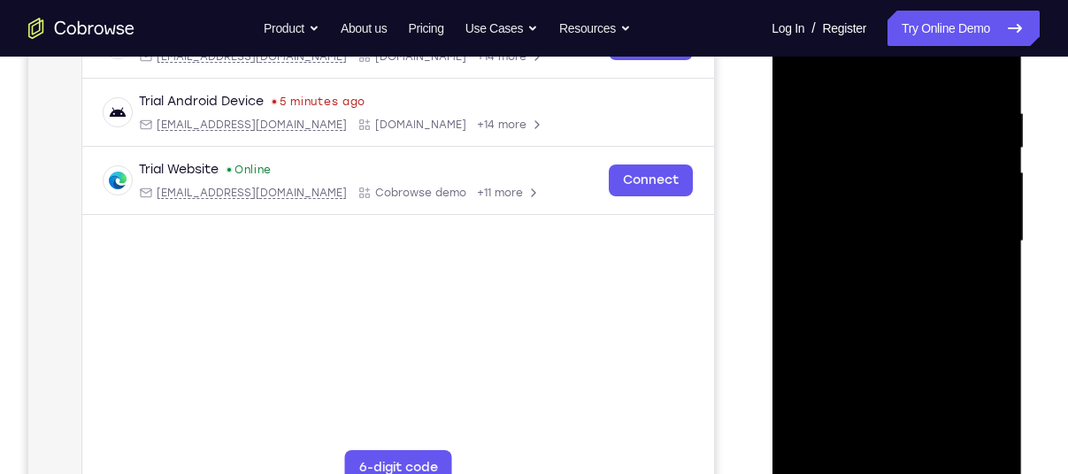
scroll to position [312, 0]
click at [803, 61] on div at bounding box center [896, 243] width 223 height 496
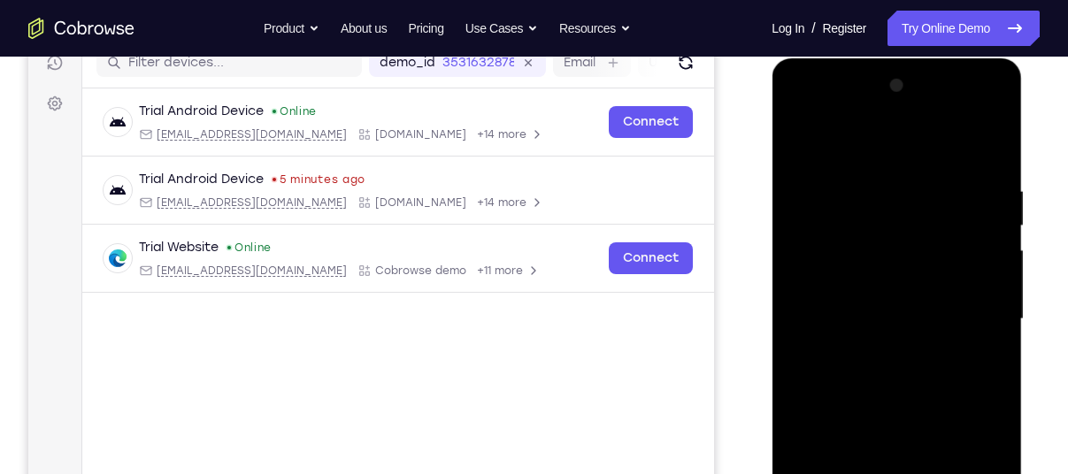
scroll to position [234, 0]
click at [803, 141] on div at bounding box center [896, 321] width 223 height 496
click at [945, 394] on div at bounding box center [896, 321] width 223 height 496
click at [849, 187] on div at bounding box center [896, 321] width 223 height 496
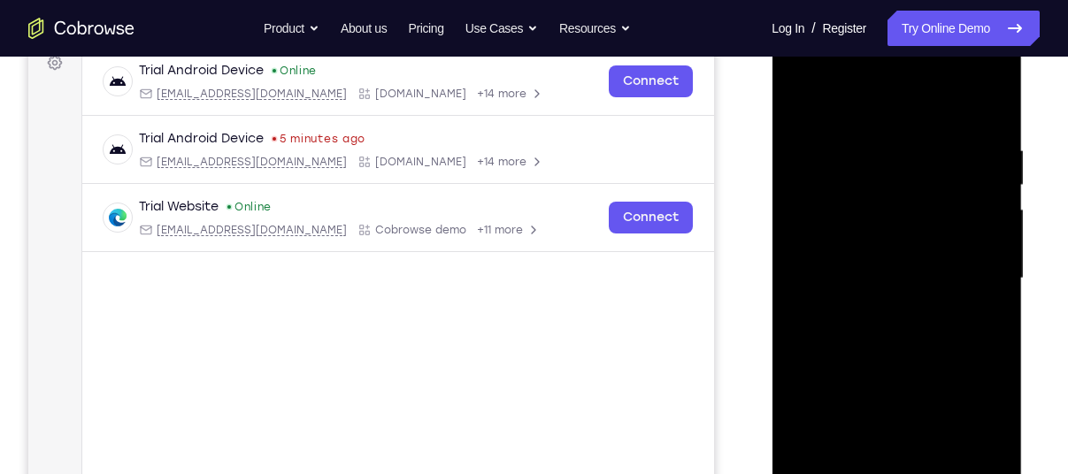
click at [959, 259] on div at bounding box center [896, 279] width 223 height 496
click at [960, 247] on div at bounding box center [896, 279] width 223 height 496
click at [983, 188] on div at bounding box center [896, 279] width 223 height 496
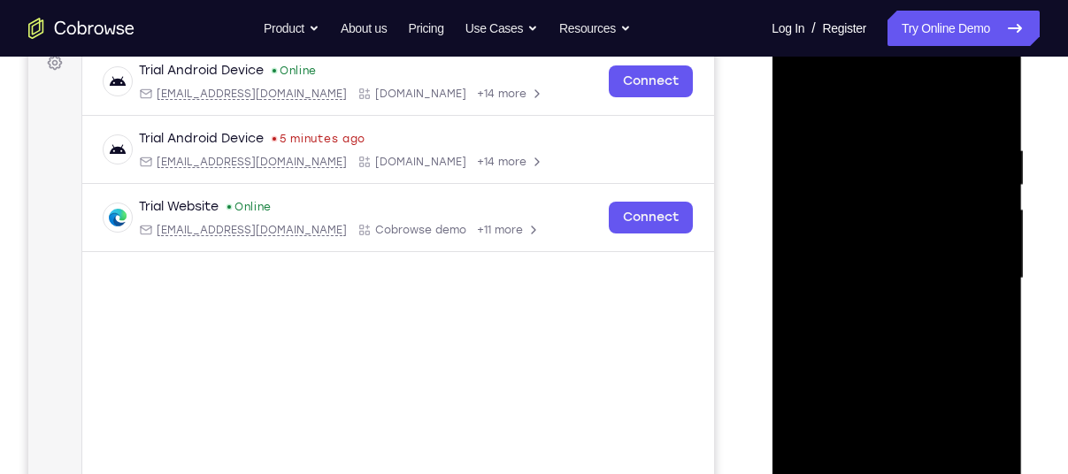
click at [983, 104] on div at bounding box center [896, 279] width 223 height 496
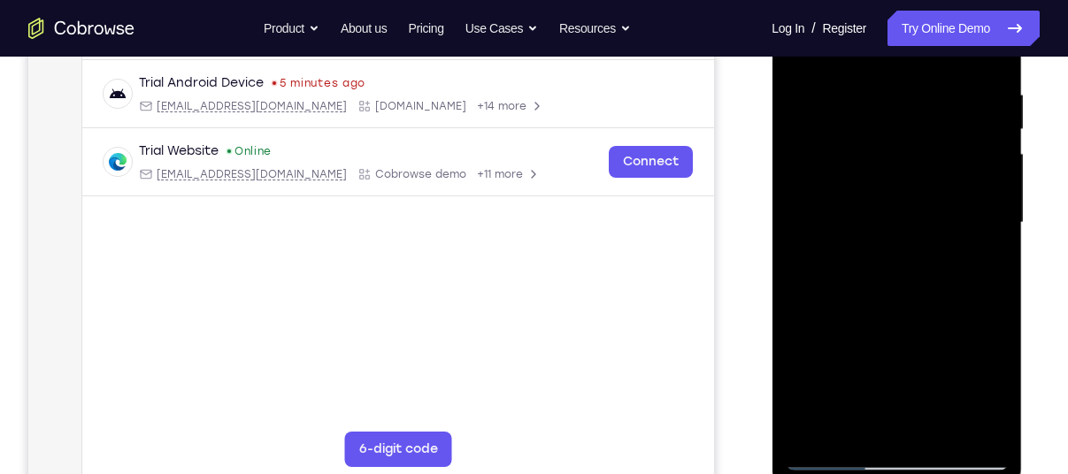
scroll to position [332, 0]
click at [936, 429] on div at bounding box center [896, 222] width 223 height 496
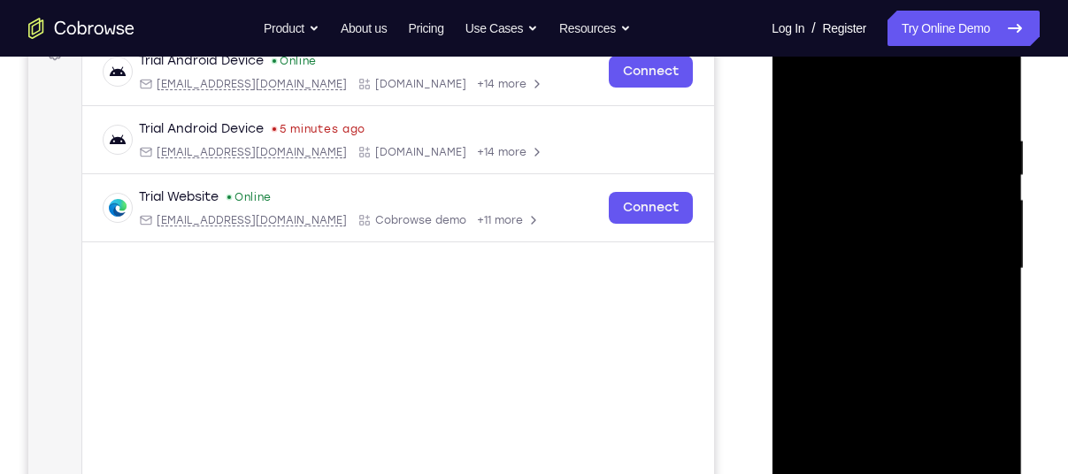
scroll to position [274, 0]
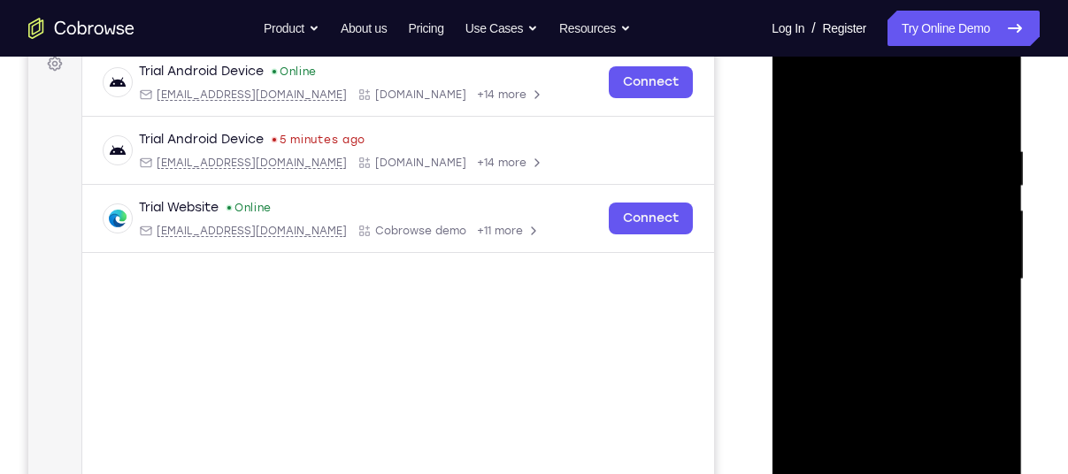
click at [805, 93] on div at bounding box center [896, 280] width 223 height 496
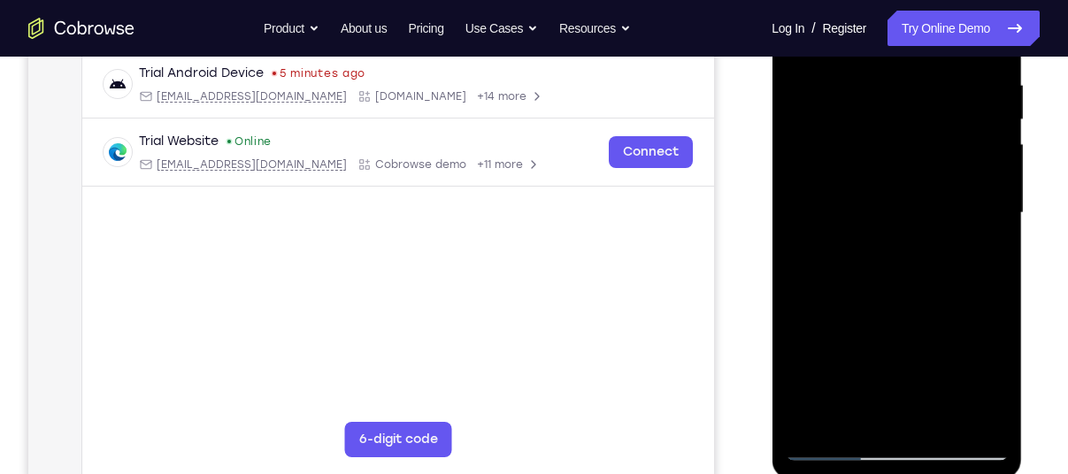
scroll to position [342, 0]
drag, startPoint x: 856, startPoint y: 309, endPoint x: 890, endPoint y: 188, distance: 125.9
click at [890, 188] on div at bounding box center [896, 213] width 223 height 496
click at [845, 344] on div at bounding box center [896, 213] width 223 height 496
click at [944, 414] on div at bounding box center [896, 213] width 223 height 496
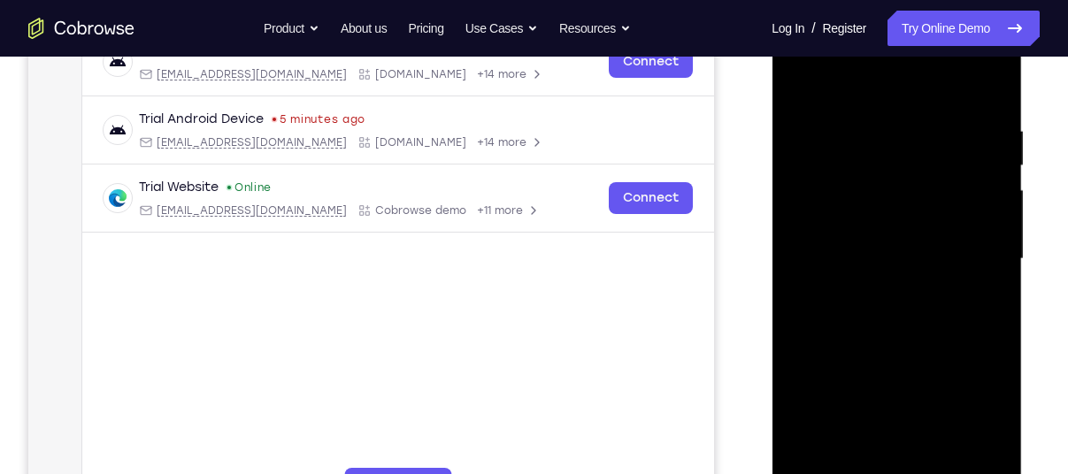
scroll to position [265, 0]
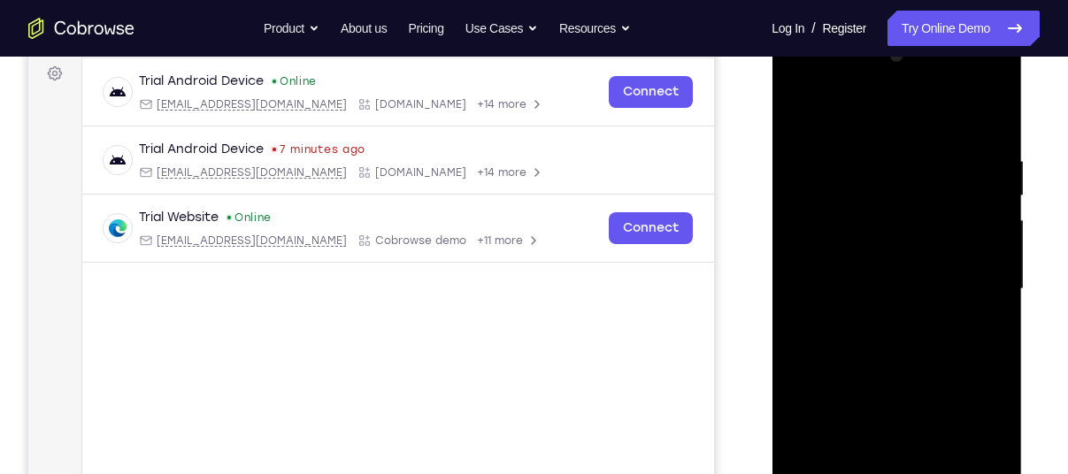
drag, startPoint x: 835, startPoint y: 280, endPoint x: 845, endPoint y: 214, distance: 66.4
click at [845, 214] on div at bounding box center [896, 290] width 223 height 496
drag, startPoint x: 840, startPoint y: 381, endPoint x: 838, endPoint y: 427, distance: 46.1
click at [838, 427] on div at bounding box center [896, 290] width 223 height 496
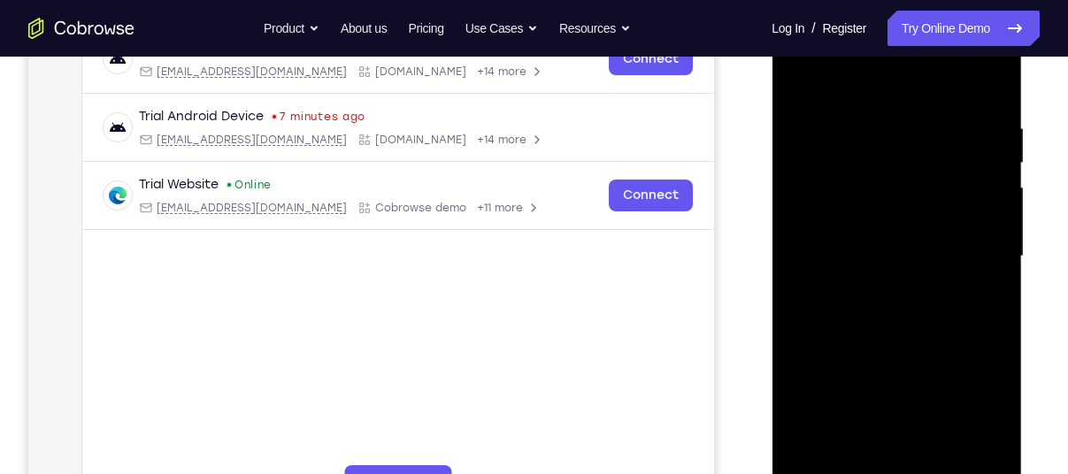
scroll to position [295, 0]
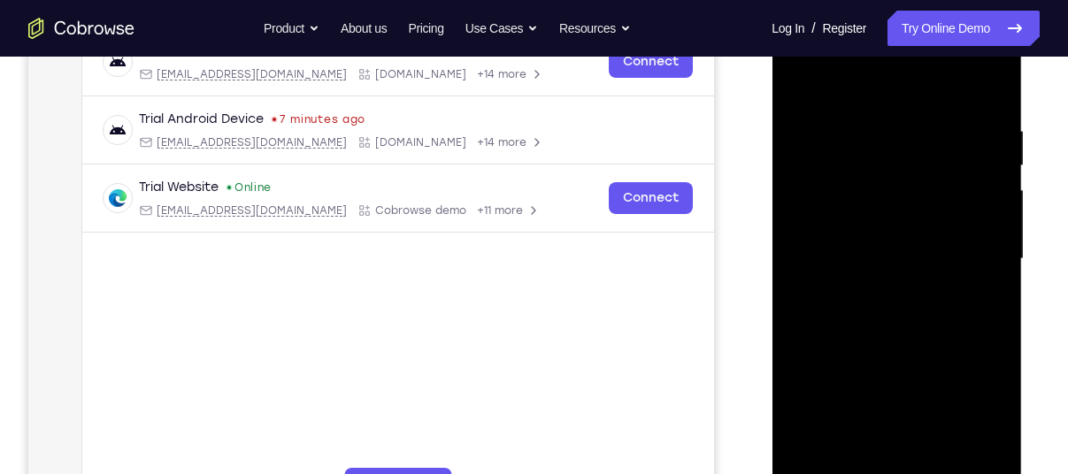
click at [751, 317] on div "Your Support Agent Your Customer Web iOS Android" at bounding box center [534, 202] width 1012 height 654
click at [728, 322] on div "Your Support Agent Your Customer Web iOS Android" at bounding box center [534, 202] width 1012 height 654
drag, startPoint x: 848, startPoint y: 377, endPoint x: 844, endPoint y: 278, distance: 99.2
click at [844, 278] on div at bounding box center [896, 260] width 223 height 496
drag, startPoint x: 859, startPoint y: 253, endPoint x: 837, endPoint y: 443, distance: 190.7
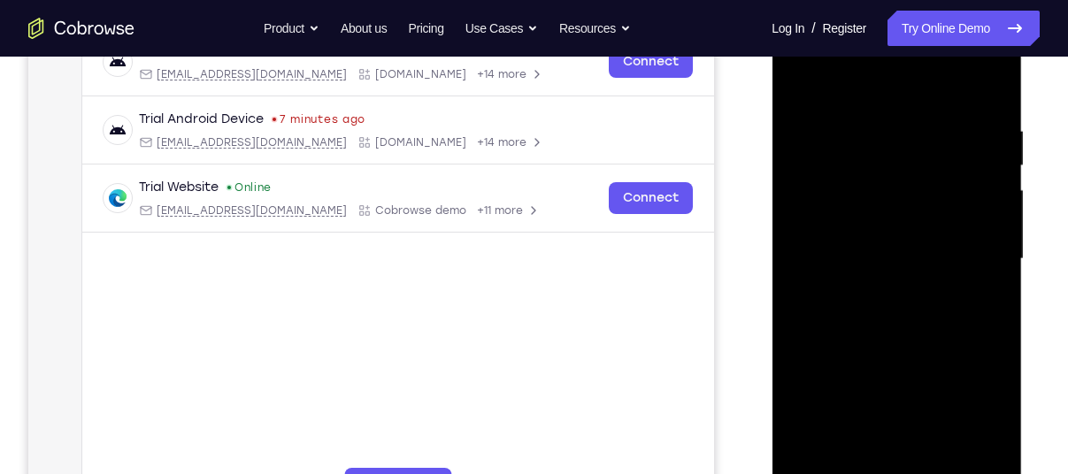
click at [837, 443] on div at bounding box center [896, 260] width 223 height 496
click at [508, 319] on main "demo_id 3531632878 3531632878 Email User ID Device ID Device name 6-digit code …" at bounding box center [398, 274] width 632 height 593
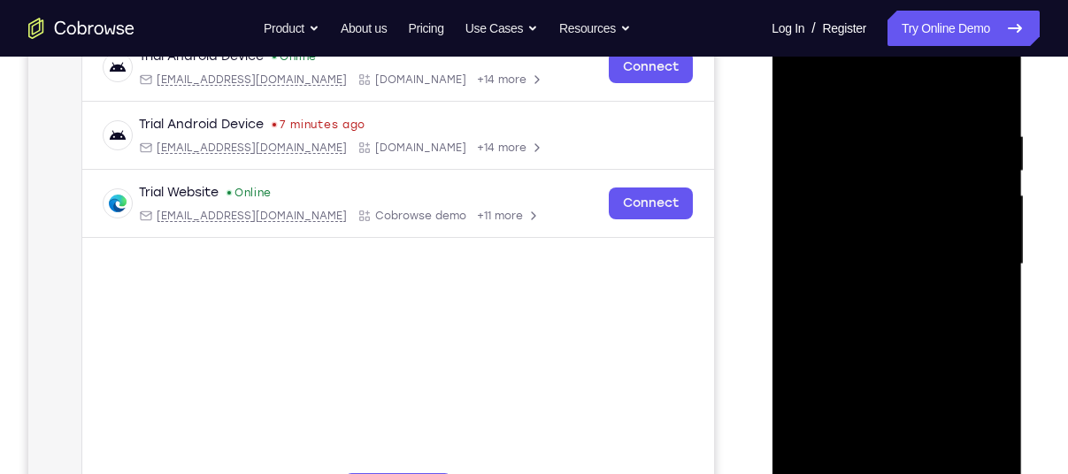
scroll to position [289, 0]
click at [801, 92] on div at bounding box center [896, 266] width 223 height 496
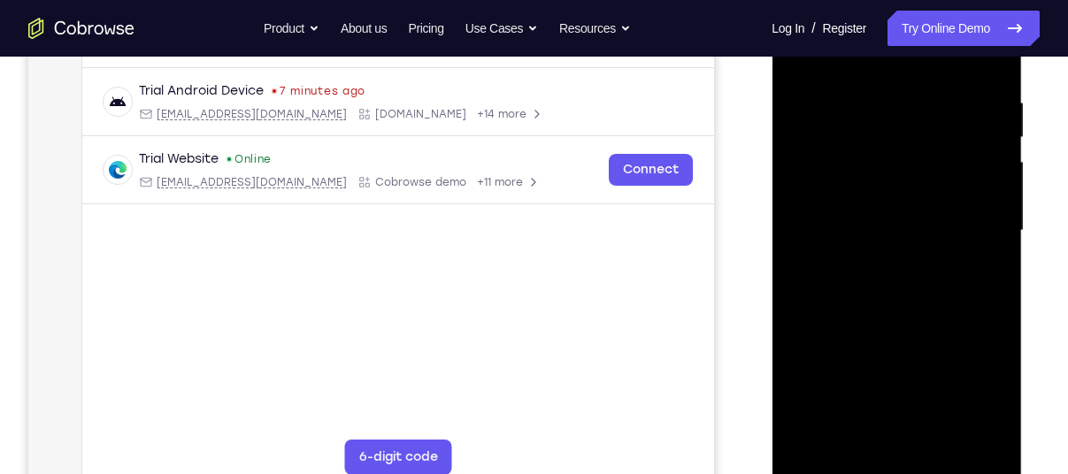
scroll to position [326, 0]
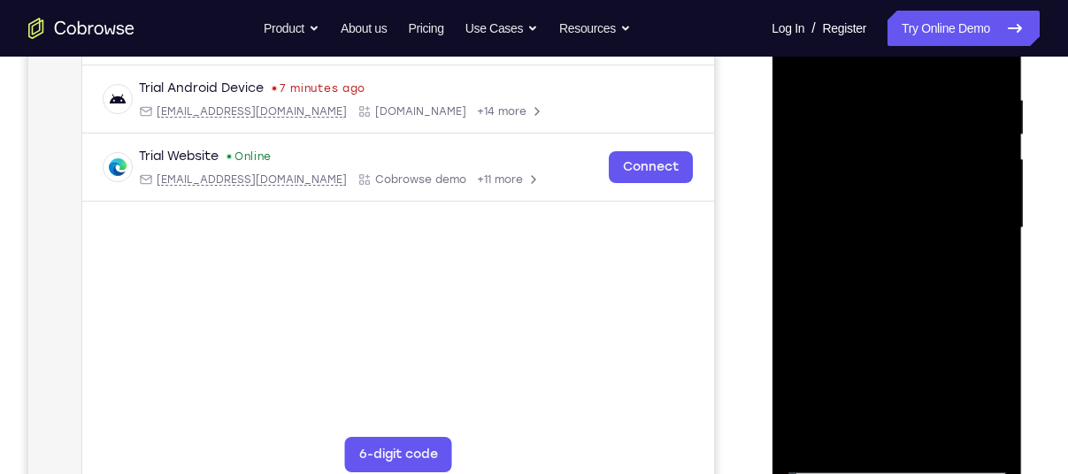
click at [855, 433] on div at bounding box center [896, 229] width 223 height 496
click at [1000, 412] on div at bounding box center [896, 229] width 223 height 496
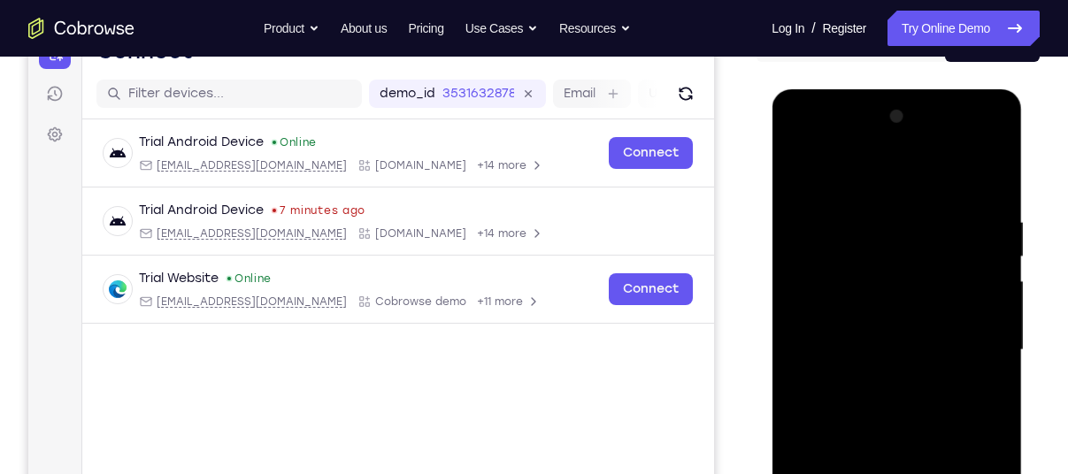
scroll to position [203, 0]
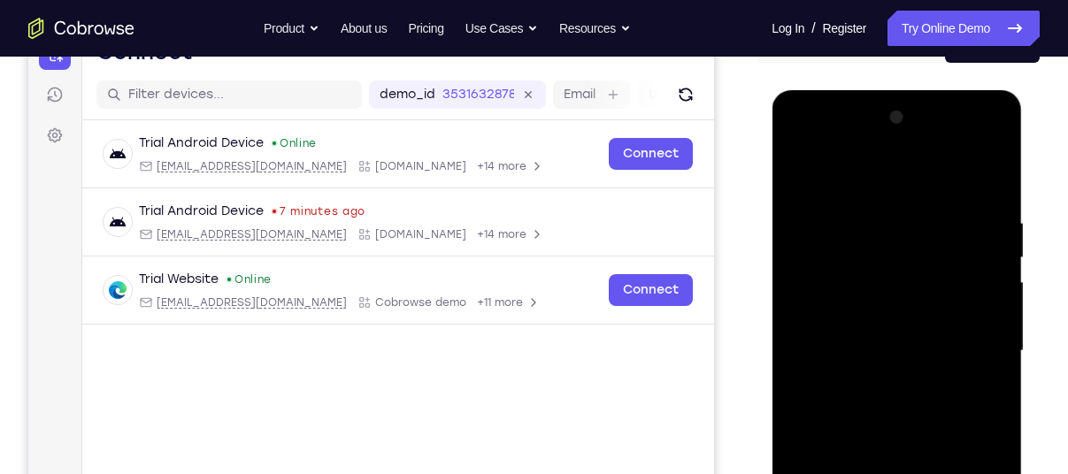
click at [902, 359] on div at bounding box center [896, 352] width 223 height 496
drag, startPoint x: 855, startPoint y: 313, endPoint x: 845, endPoint y: 437, distance: 124.3
click at [845, 437] on div at bounding box center [896, 352] width 223 height 496
drag, startPoint x: 863, startPoint y: 266, endPoint x: 845, endPoint y: 406, distance: 141.0
click at [845, 406] on div at bounding box center [896, 352] width 223 height 496
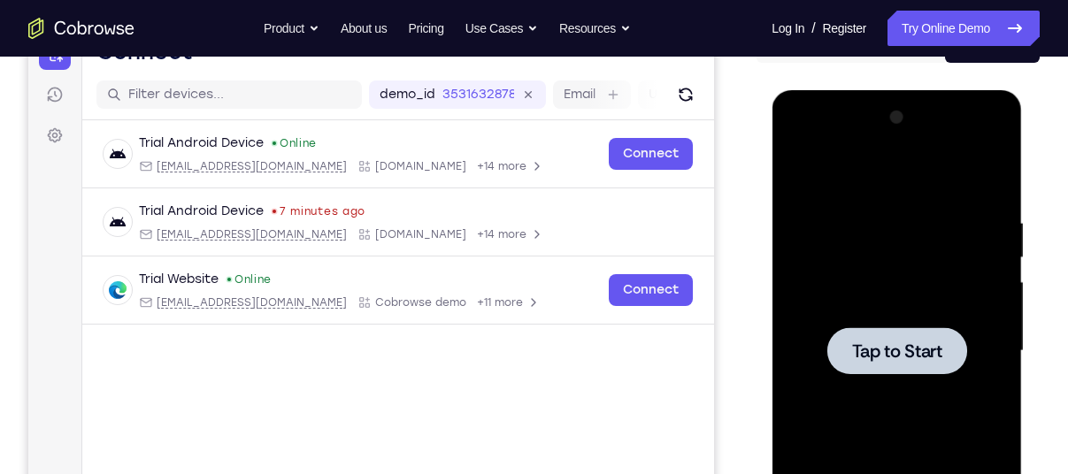
click at [906, 357] on span "Tap to Start" at bounding box center [897, 352] width 90 height 18
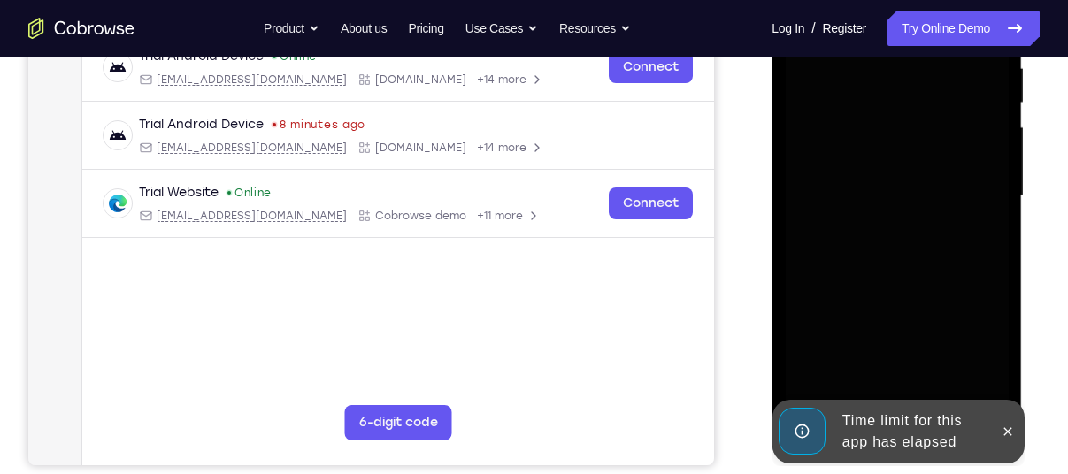
scroll to position [377, 0]
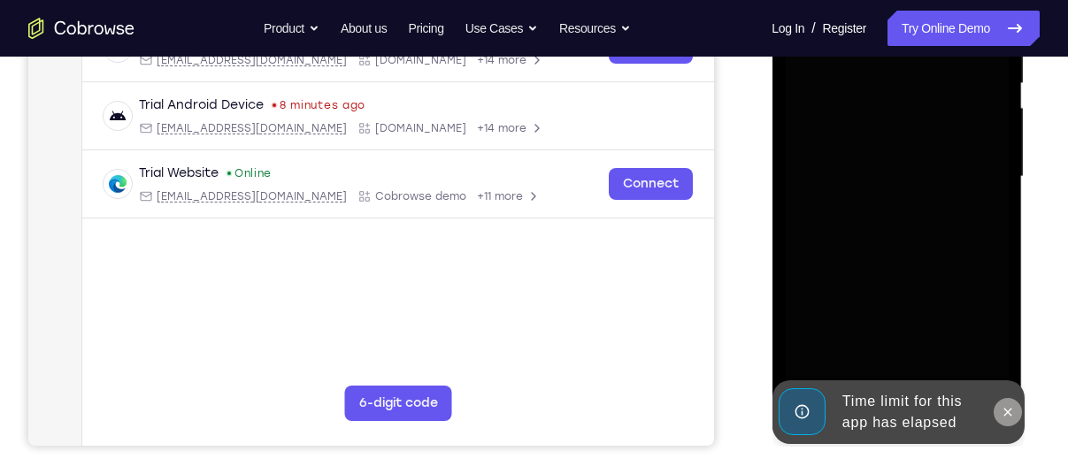
click at [1004, 403] on button at bounding box center [1007, 412] width 28 height 28
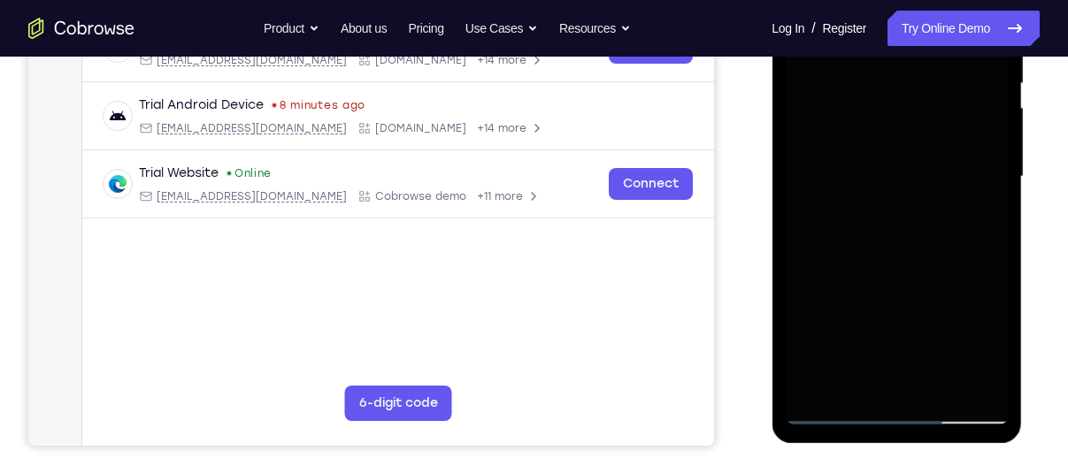
click at [902, 410] on div at bounding box center [896, 177] width 223 height 496
click at [900, 406] on div at bounding box center [896, 177] width 223 height 496
click at [976, 342] on div at bounding box center [896, 177] width 223 height 496
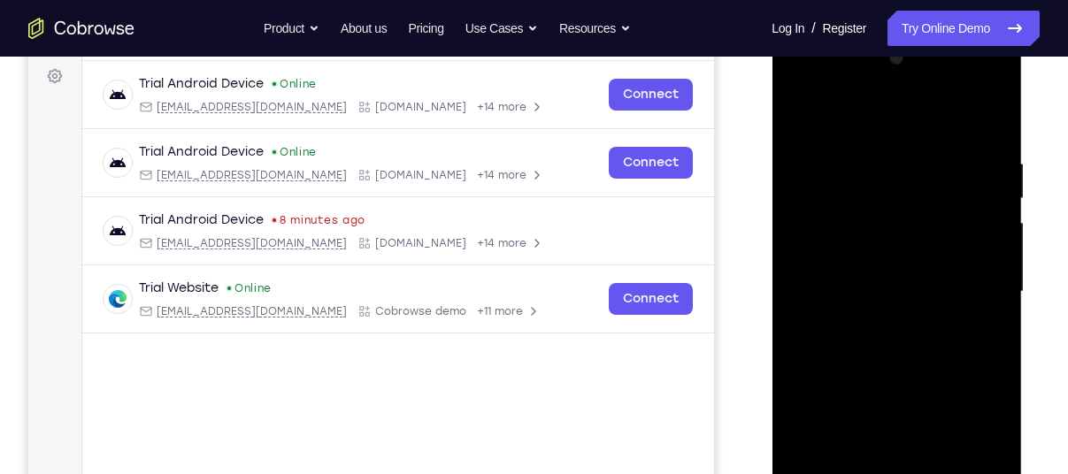
scroll to position [173, 0]
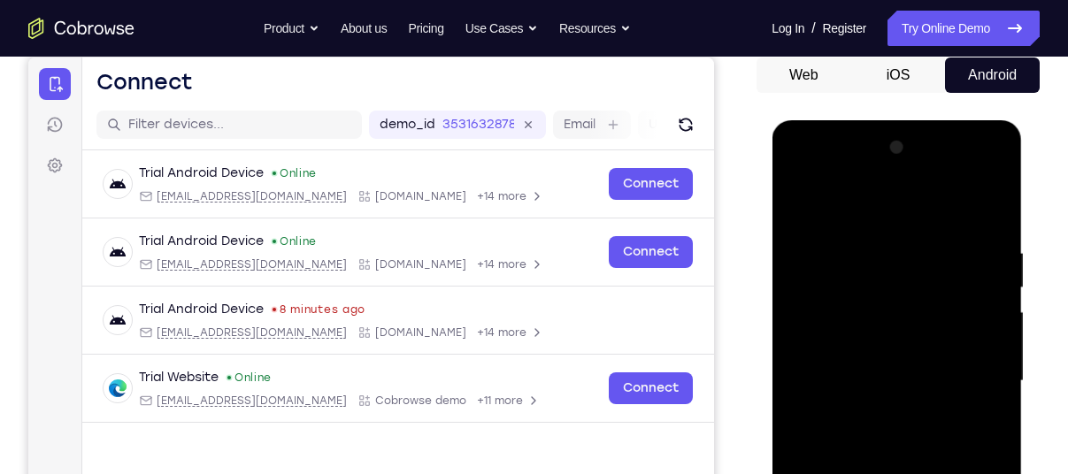
click at [835, 205] on div at bounding box center [896, 382] width 223 height 496
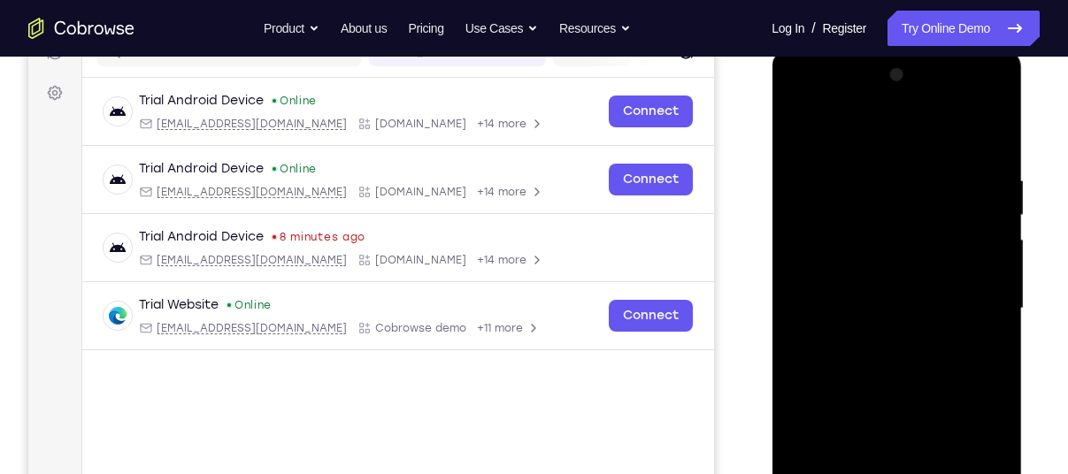
scroll to position [248, 0]
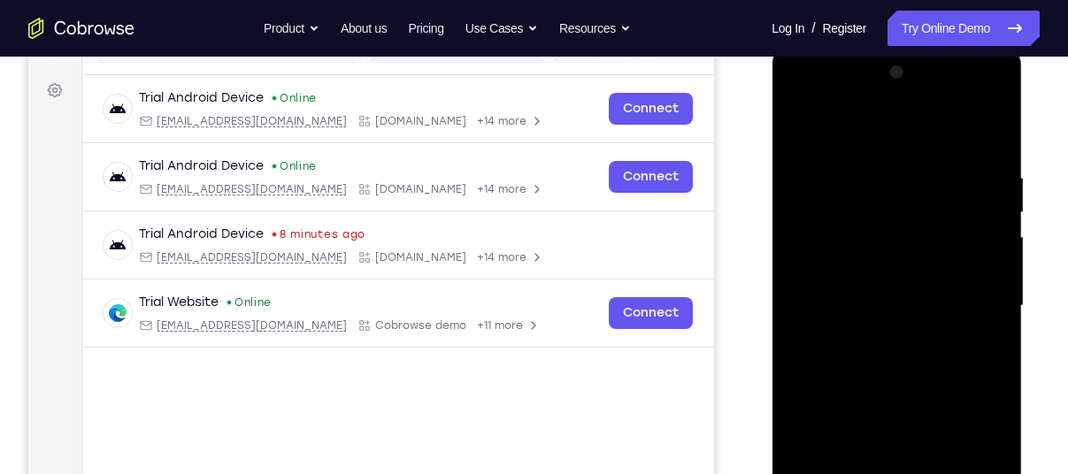
click at [962, 298] on div at bounding box center [896, 306] width 223 height 496
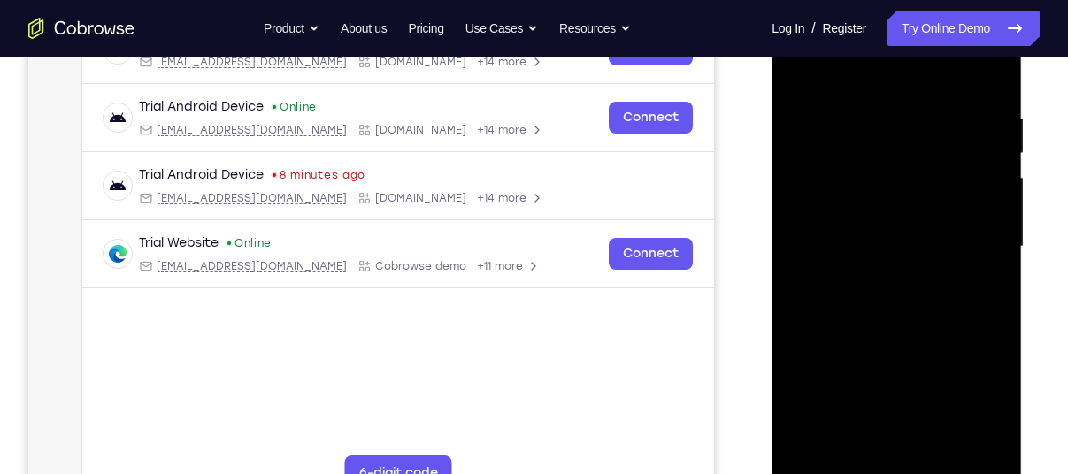
scroll to position [310, 0]
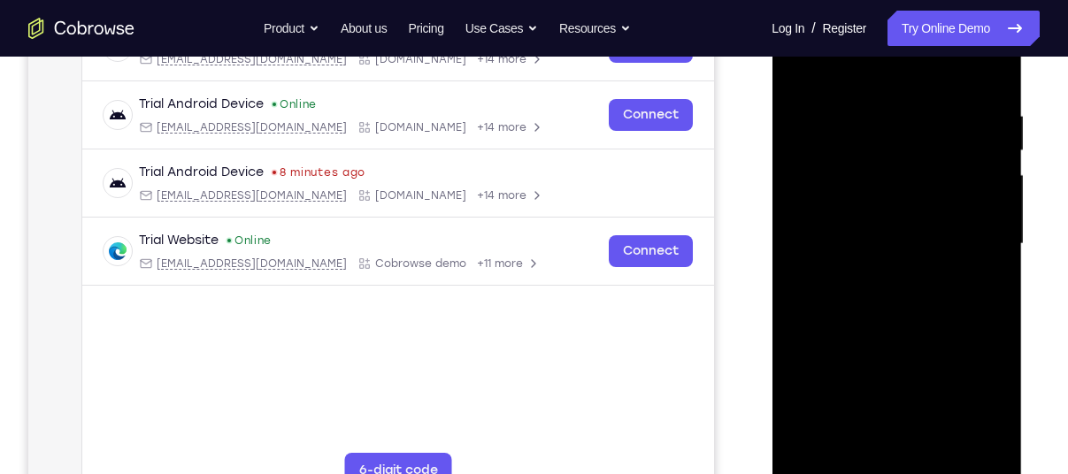
click at [879, 275] on div at bounding box center [896, 244] width 223 height 496
click at [831, 213] on div at bounding box center [896, 244] width 223 height 496
click at [820, 205] on div at bounding box center [896, 244] width 223 height 496
click at [826, 242] on div at bounding box center [896, 244] width 223 height 496
click at [817, 305] on div at bounding box center [896, 244] width 223 height 496
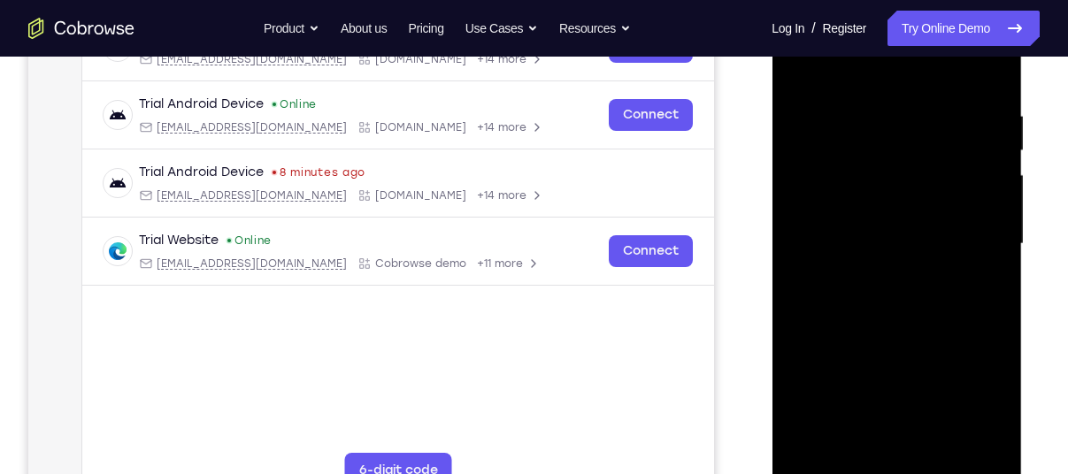
click at [837, 289] on div at bounding box center [896, 244] width 223 height 496
click at [890, 314] on div at bounding box center [896, 244] width 223 height 496
click at [930, 448] on div at bounding box center [896, 244] width 223 height 496
click at [869, 343] on div at bounding box center [896, 244] width 223 height 496
click at [863, 213] on div at bounding box center [896, 244] width 223 height 496
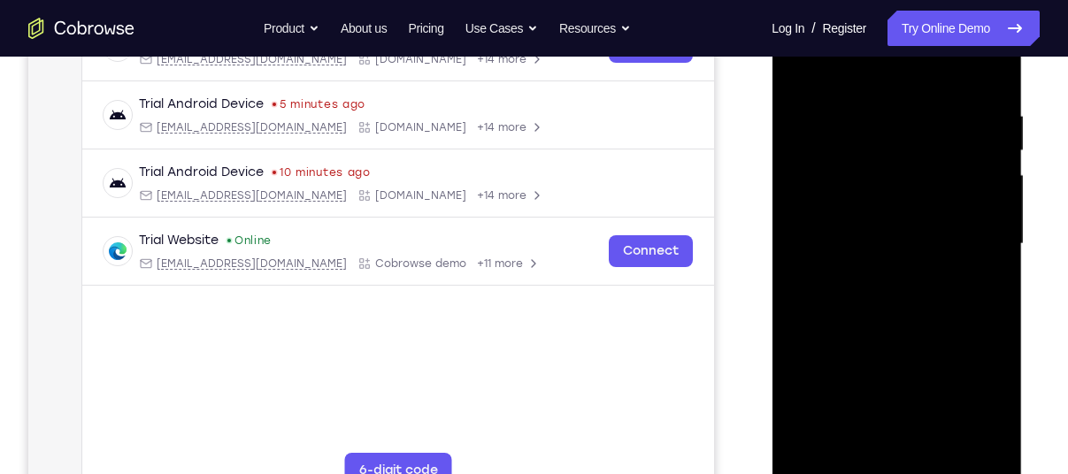
scroll to position [341, 0]
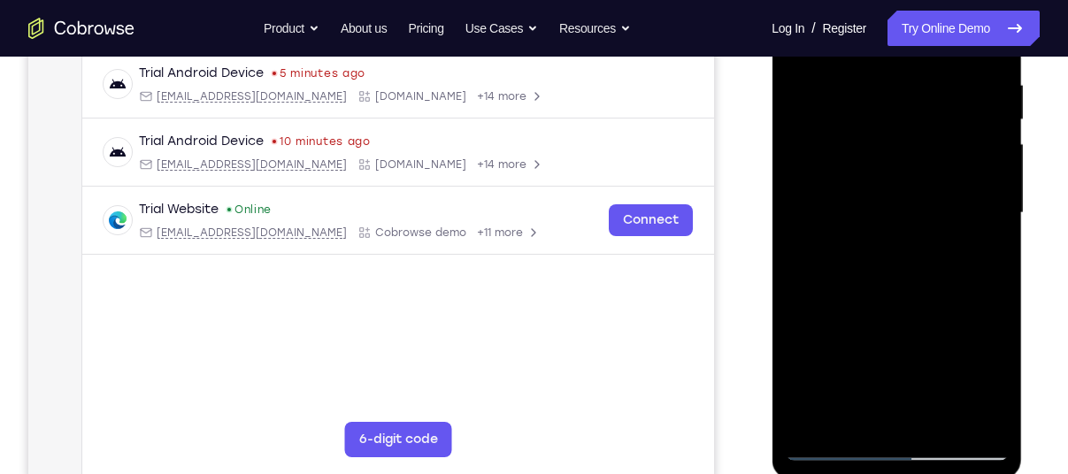
click at [819, 410] on div at bounding box center [896, 213] width 223 height 496
click at [821, 258] on div at bounding box center [896, 213] width 223 height 496
click at [829, 251] on div at bounding box center [896, 213] width 223 height 496
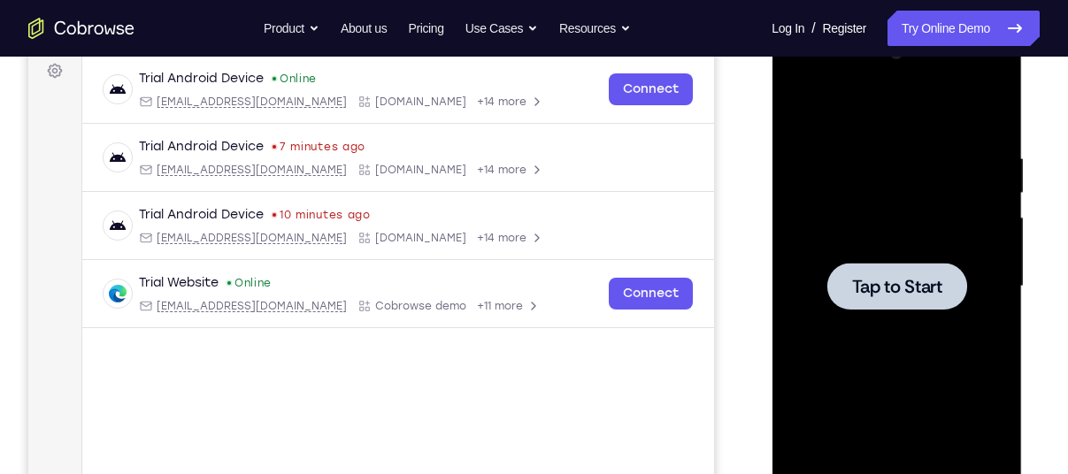
click at [828, 289] on div at bounding box center [897, 286] width 140 height 47
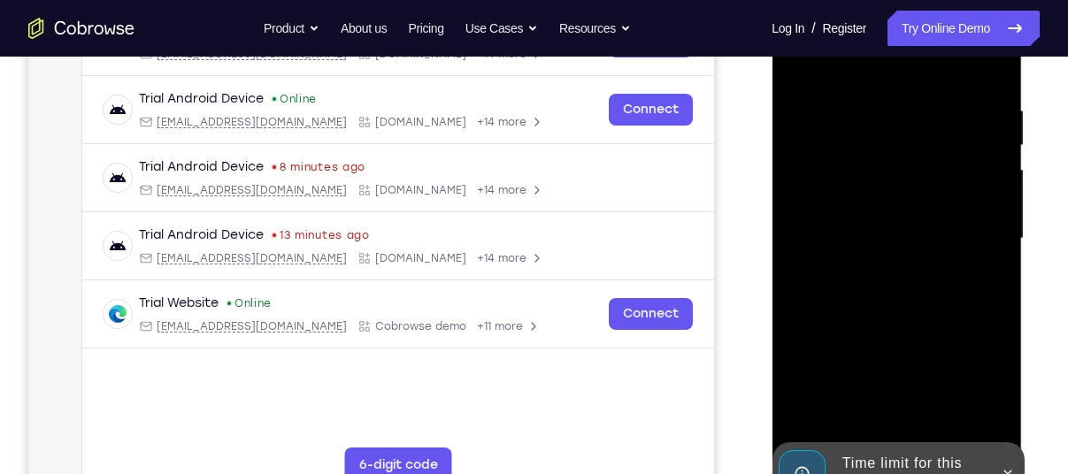
scroll to position [372, 0]
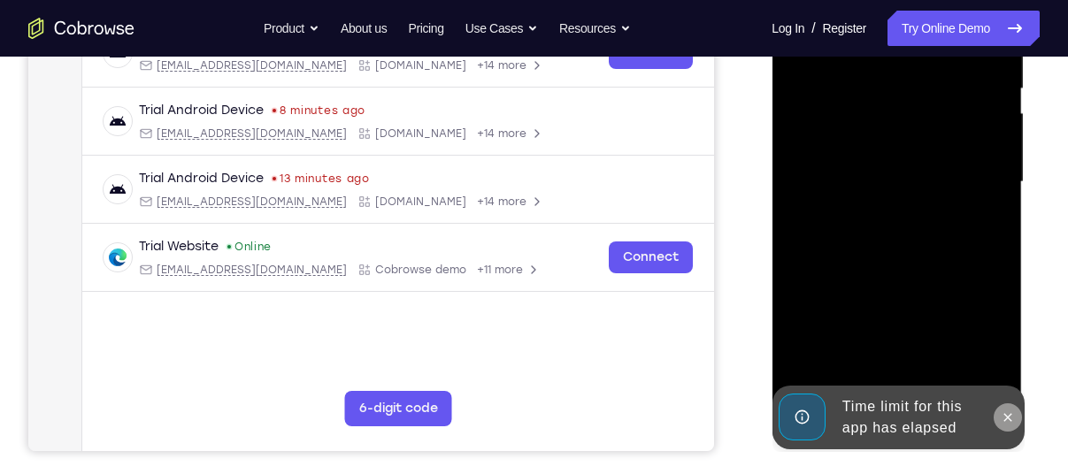
click at [999, 411] on button at bounding box center [1007, 418] width 28 height 28
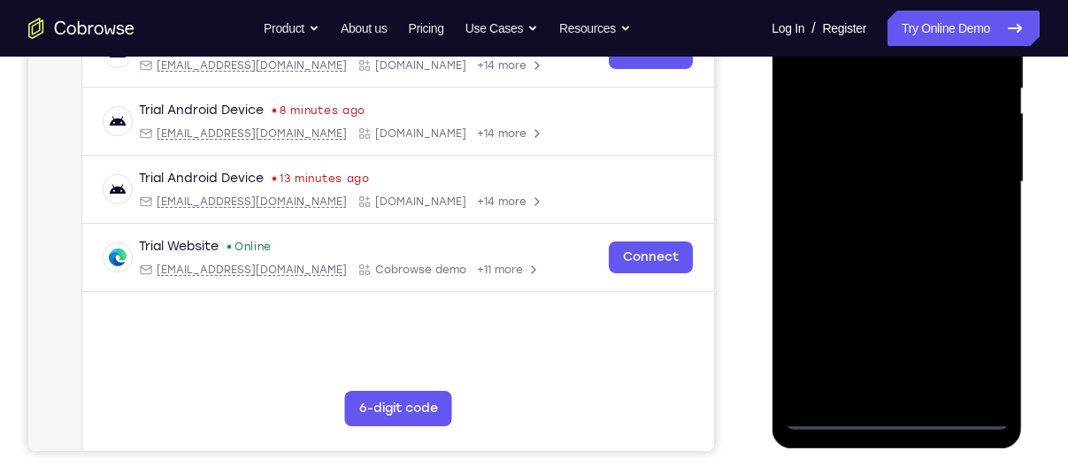
click at [902, 417] on div at bounding box center [896, 182] width 223 height 496
click at [973, 344] on div at bounding box center [896, 182] width 223 height 496
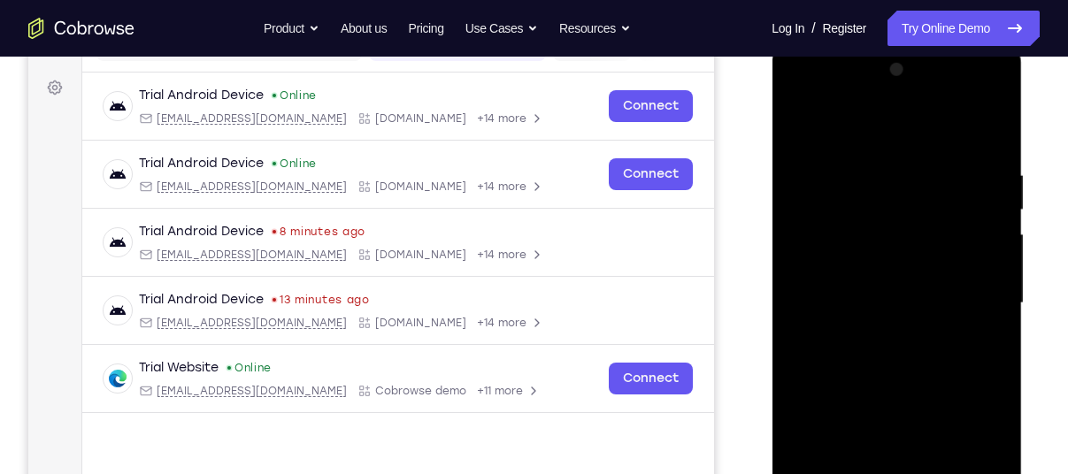
scroll to position [249, 0]
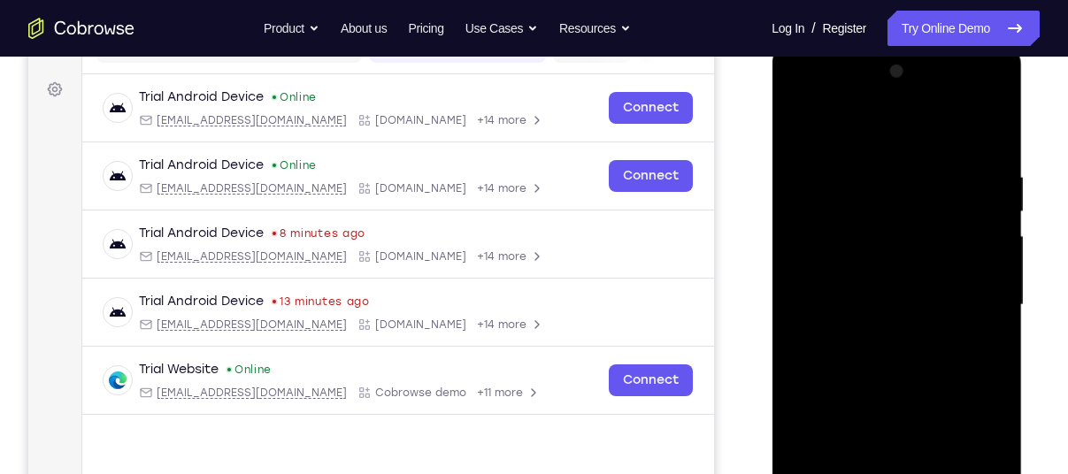
click at [844, 149] on div at bounding box center [896, 306] width 223 height 496
click at [970, 296] on div at bounding box center [896, 306] width 223 height 496
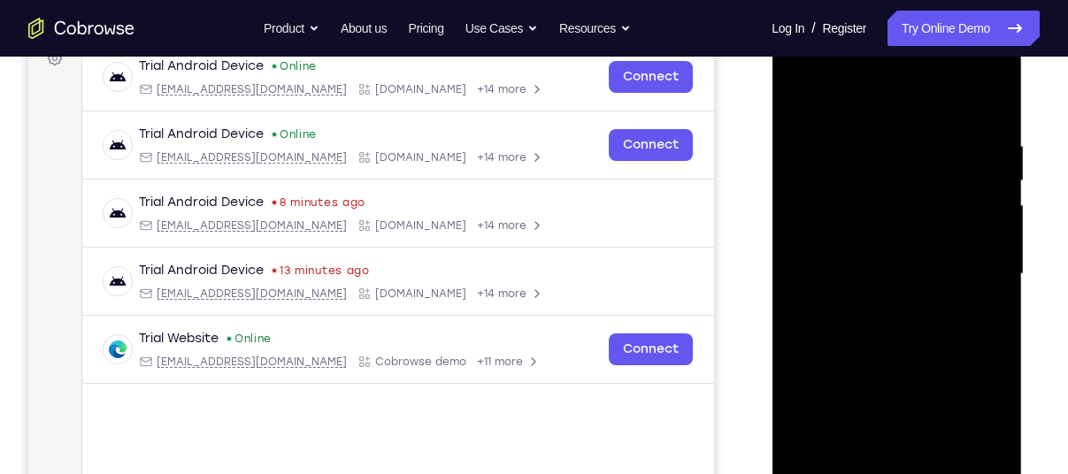
scroll to position [282, 0]
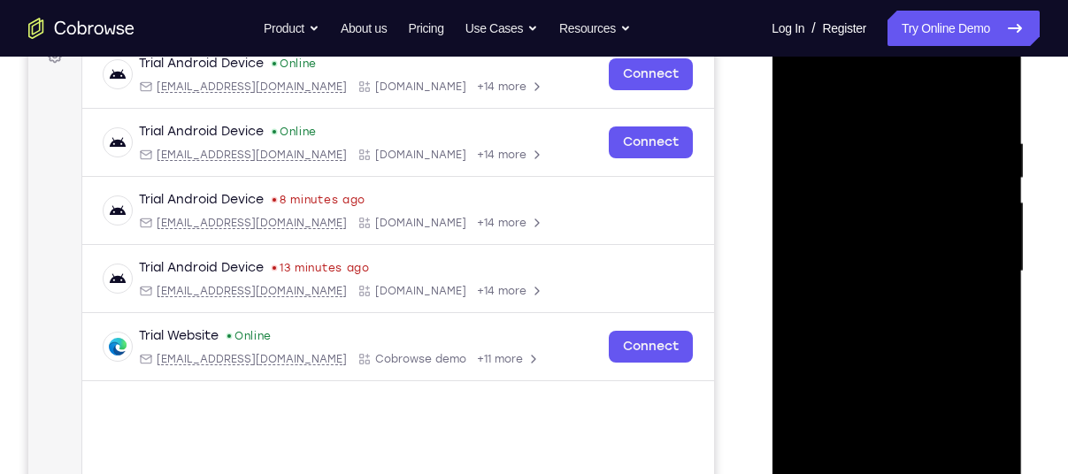
click at [870, 297] on div at bounding box center [896, 272] width 223 height 496
click at [917, 257] on div at bounding box center [896, 272] width 223 height 496
click at [835, 233] on div at bounding box center [896, 272] width 223 height 496
click at [820, 265] on div at bounding box center [896, 272] width 223 height 496
click at [825, 329] on div at bounding box center [896, 272] width 223 height 496
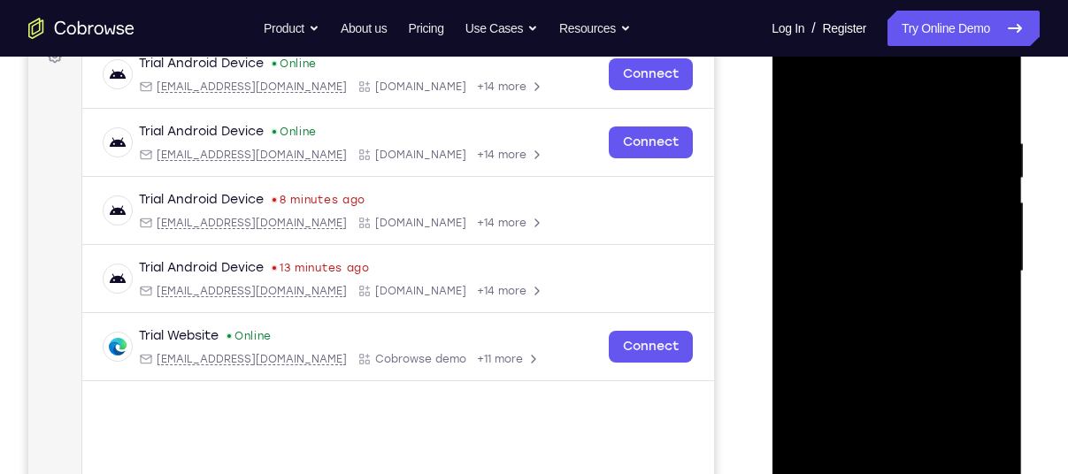
click at [838, 322] on div at bounding box center [896, 272] width 223 height 496
click at [824, 333] on div at bounding box center [896, 272] width 223 height 496
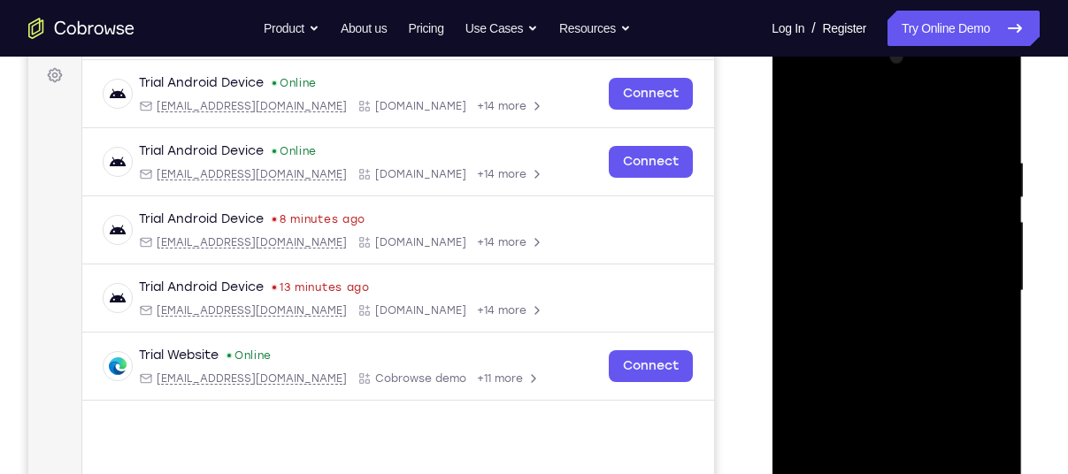
drag, startPoint x: 855, startPoint y: 115, endPoint x: 847, endPoint y: 50, distance: 65.1
click at [847, 50] on div at bounding box center [896, 291] width 223 height 496
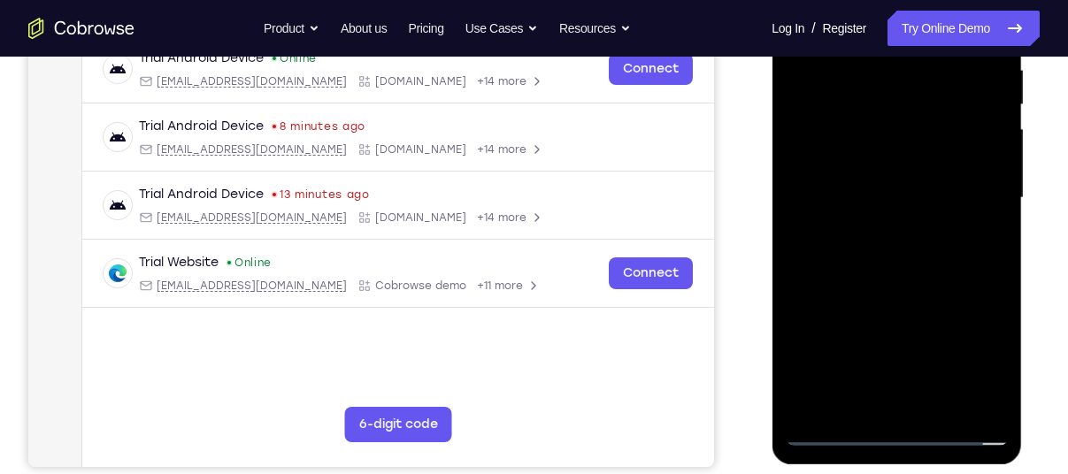
click at [940, 415] on div at bounding box center [896, 198] width 223 height 496
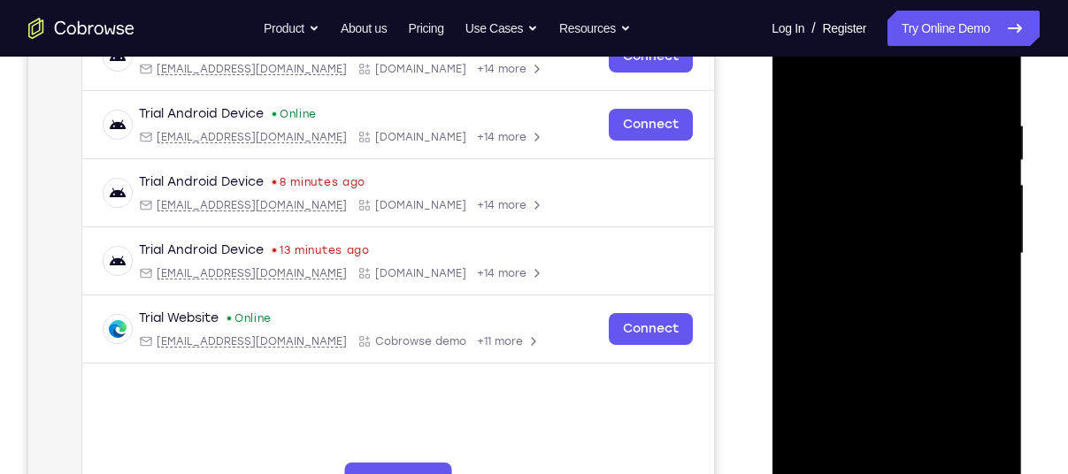
scroll to position [299, 0]
click at [883, 343] on div at bounding box center [896, 255] width 223 height 496
click at [867, 227] on div at bounding box center [896, 255] width 223 height 496
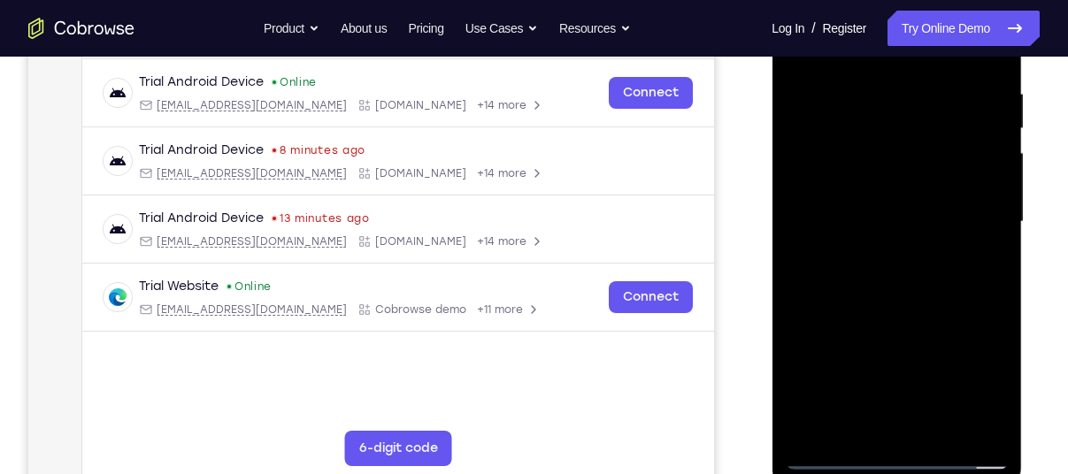
scroll to position [335, 0]
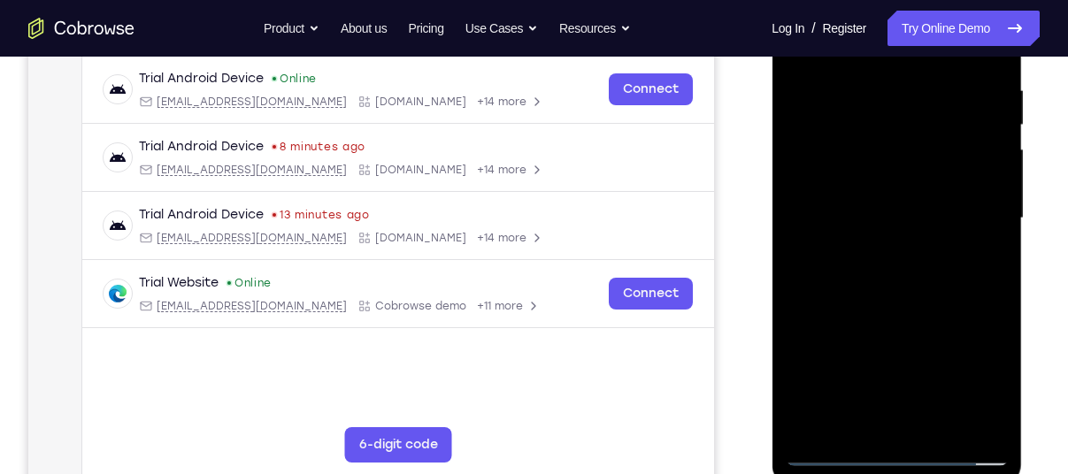
click at [839, 415] on div at bounding box center [896, 219] width 223 height 496
click at [832, 262] on div at bounding box center [896, 219] width 223 height 496
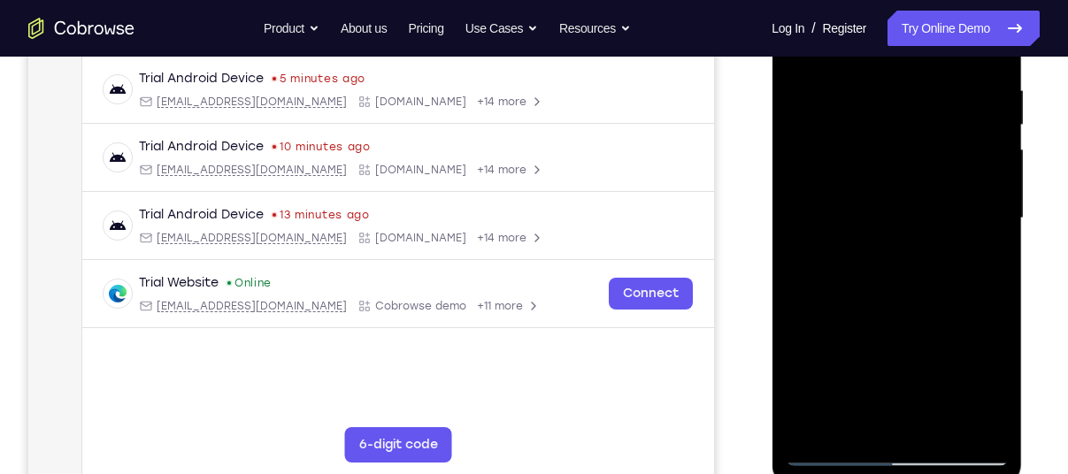
click at [840, 234] on div at bounding box center [896, 219] width 223 height 496
click at [849, 382] on div at bounding box center [896, 219] width 223 height 496
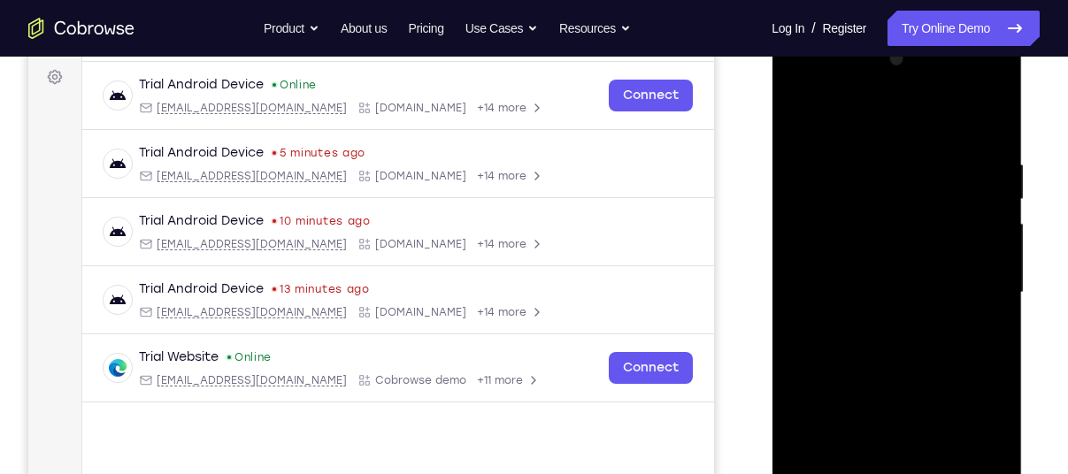
scroll to position [259, 0]
click at [799, 121] on div at bounding box center [896, 295] width 223 height 496
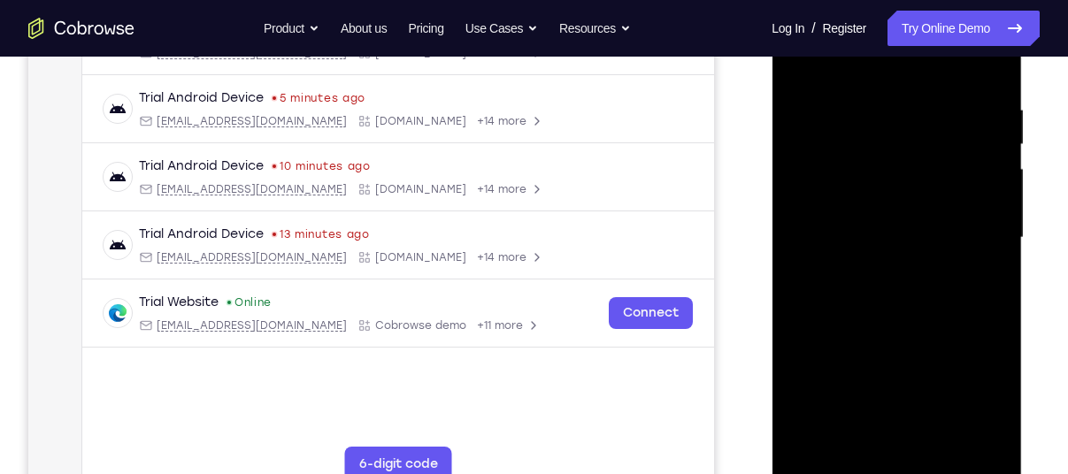
scroll to position [318, 0]
click at [754, 259] on div "Your Support Agent Your Customer Web iOS Android" at bounding box center [534, 179] width 1012 height 654
drag, startPoint x: 838, startPoint y: 305, endPoint x: 836, endPoint y: 214, distance: 91.2
click at [836, 214] on div at bounding box center [896, 236] width 223 height 496
drag, startPoint x: 892, startPoint y: 190, endPoint x: 870, endPoint y: 336, distance: 147.7
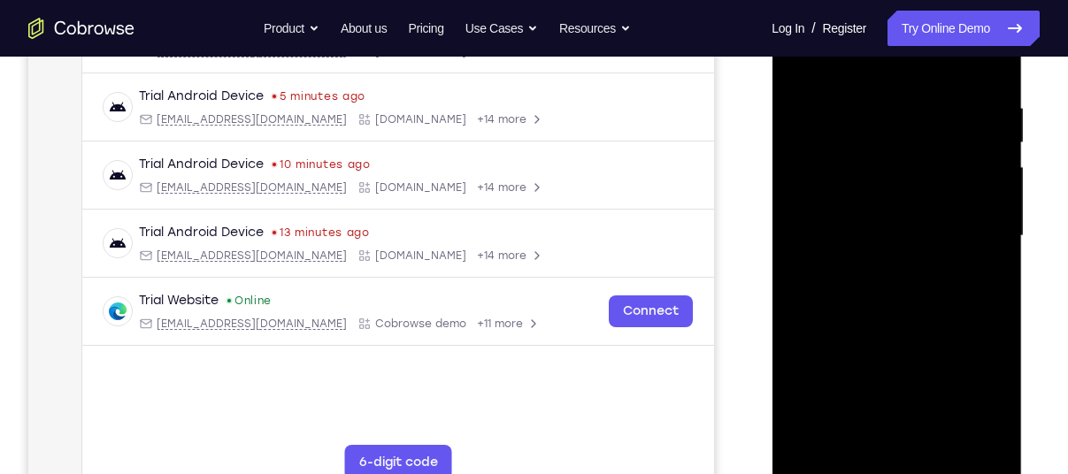
click at [870, 336] on div at bounding box center [896, 236] width 223 height 496
drag, startPoint x: 853, startPoint y: 263, endPoint x: 817, endPoint y: 444, distance: 185.1
click at [819, 436] on div at bounding box center [896, 236] width 223 height 496
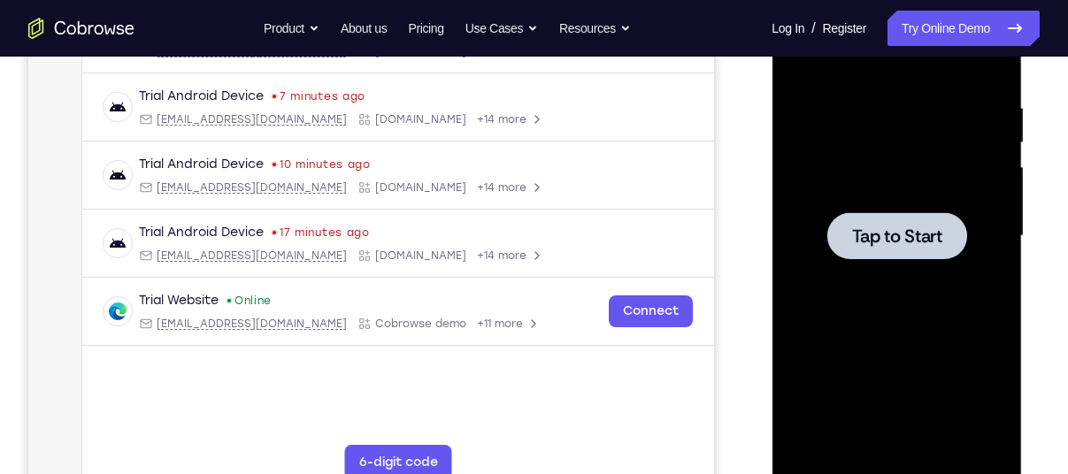
click at [925, 200] on div at bounding box center [896, 236] width 223 height 496
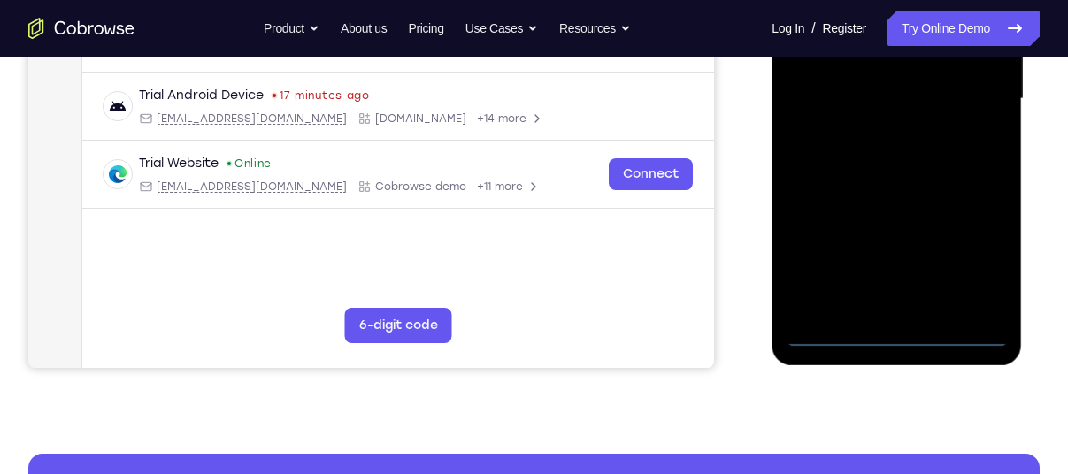
scroll to position [456, 0]
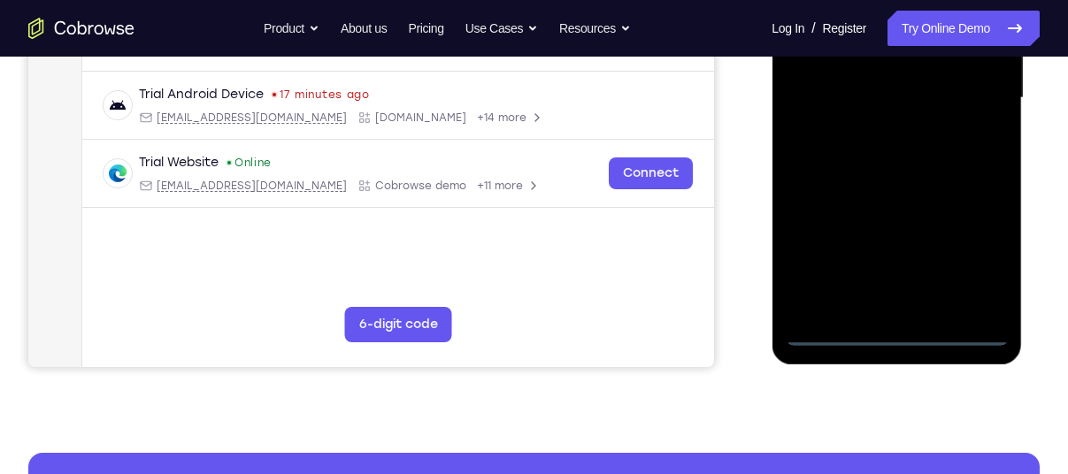
click at [897, 340] on div at bounding box center [896, 98] width 223 height 496
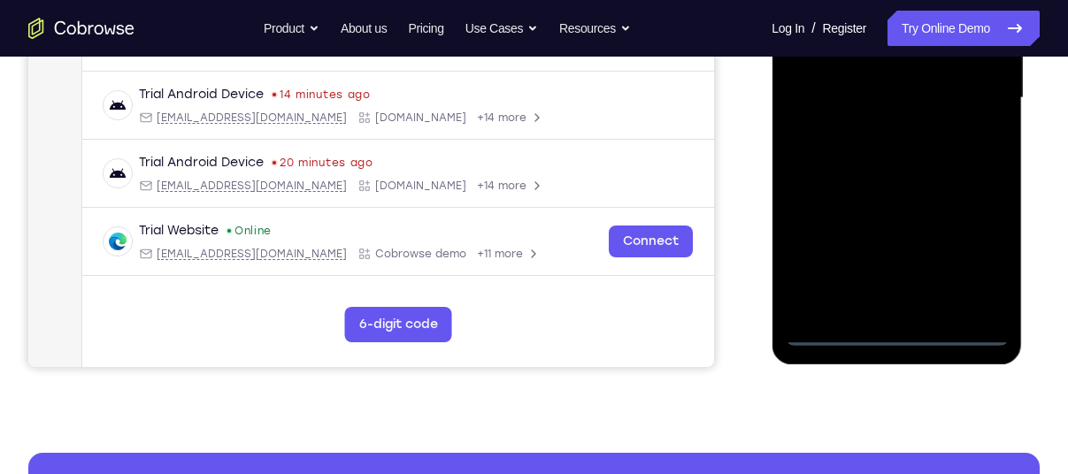
click at [976, 251] on div at bounding box center [896, 98] width 223 height 496
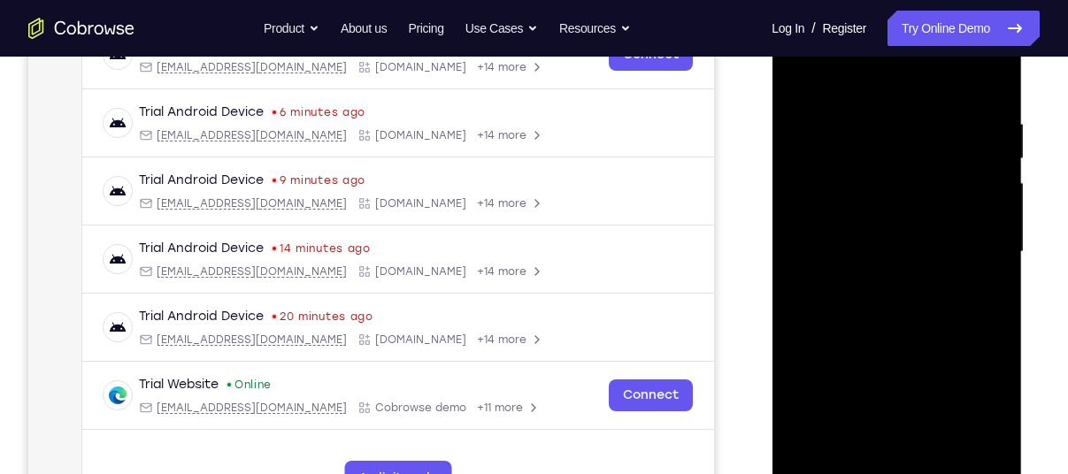
scroll to position [291, 0]
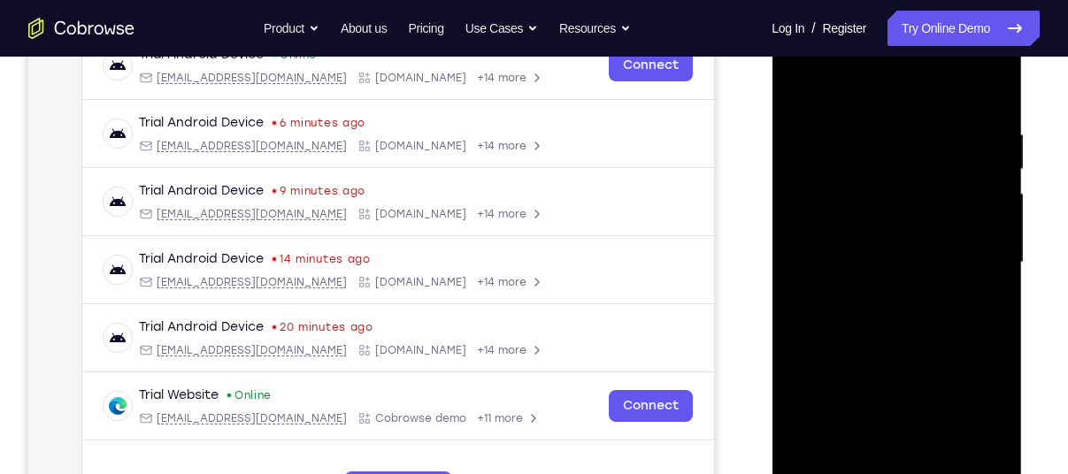
click at [851, 89] on div at bounding box center [896, 263] width 223 height 496
click at [964, 255] on div at bounding box center [896, 263] width 223 height 496
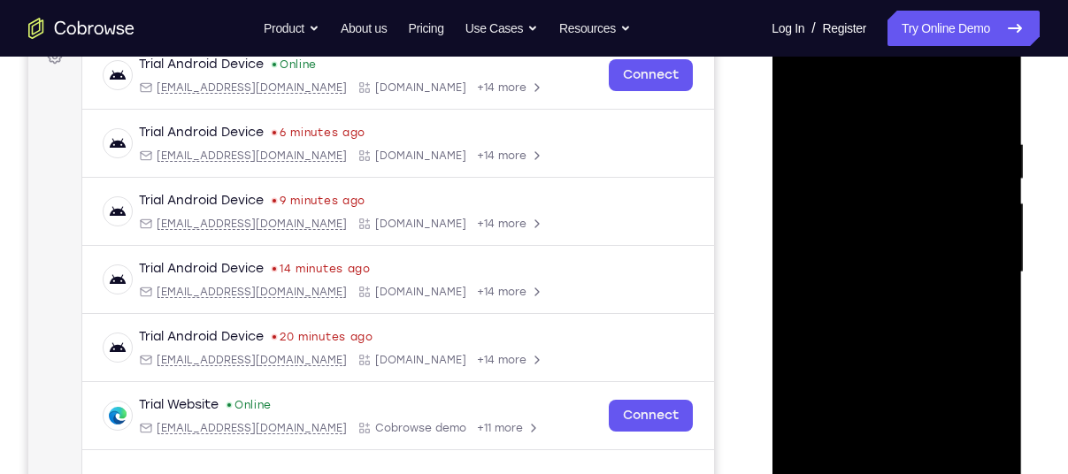
scroll to position [356, 0]
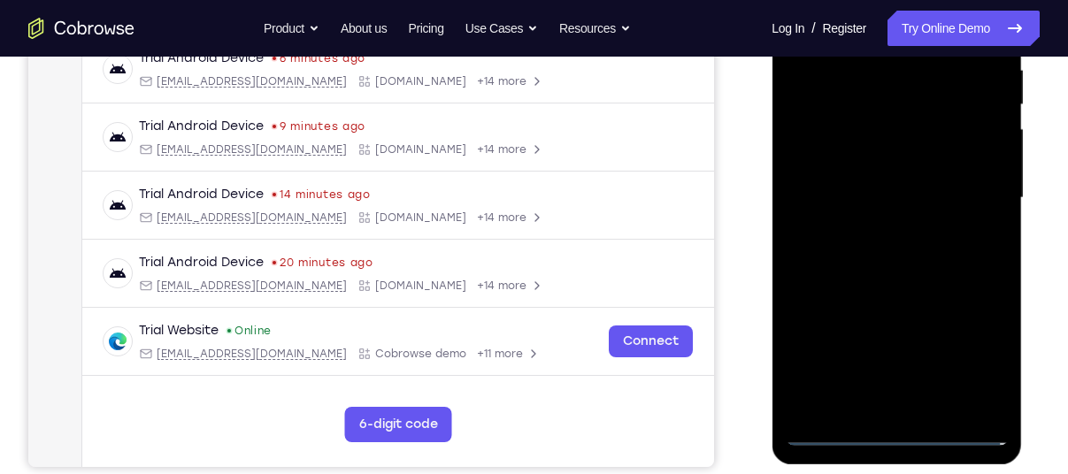
click at [917, 408] on div at bounding box center [896, 198] width 223 height 496
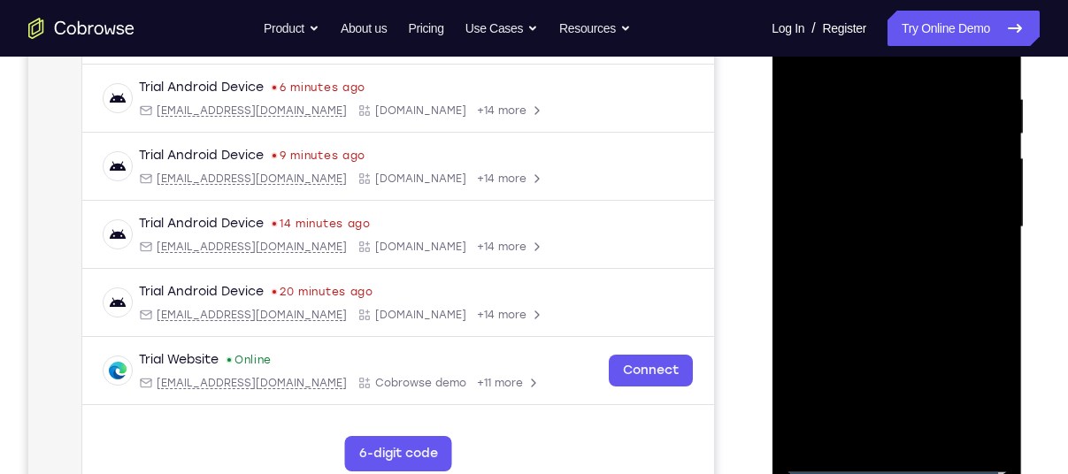
scroll to position [324, 0]
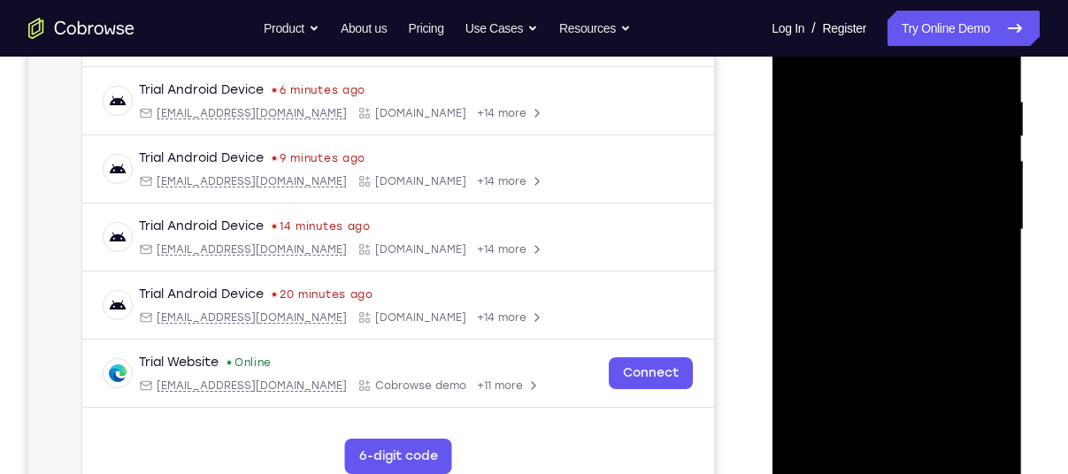
click at [858, 212] on div at bounding box center [896, 230] width 223 height 496
click at [812, 189] on div at bounding box center [896, 230] width 223 height 496
click at [816, 220] on div at bounding box center [896, 230] width 223 height 496
click at [824, 290] on div at bounding box center [896, 230] width 223 height 496
click at [909, 305] on div at bounding box center [896, 230] width 223 height 496
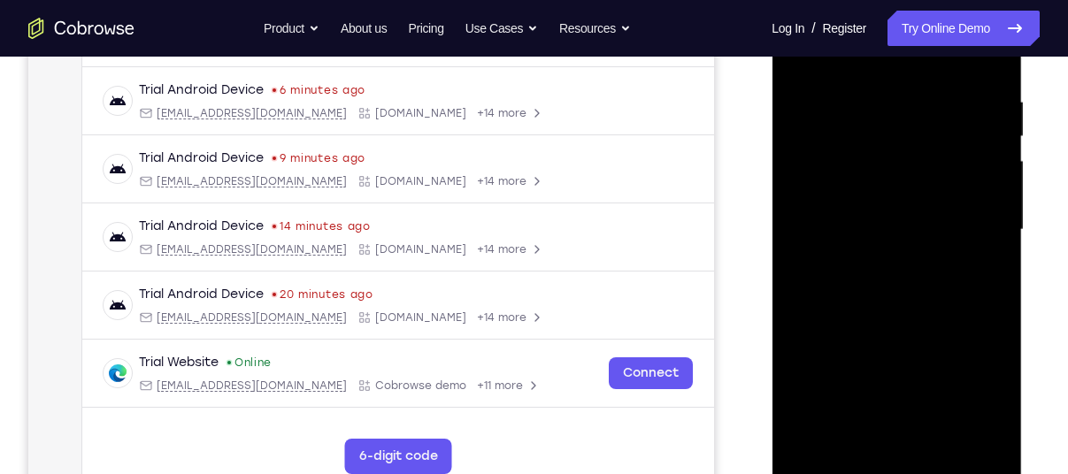
click at [936, 437] on div at bounding box center [896, 230] width 223 height 496
click at [879, 327] on div at bounding box center [896, 230] width 223 height 496
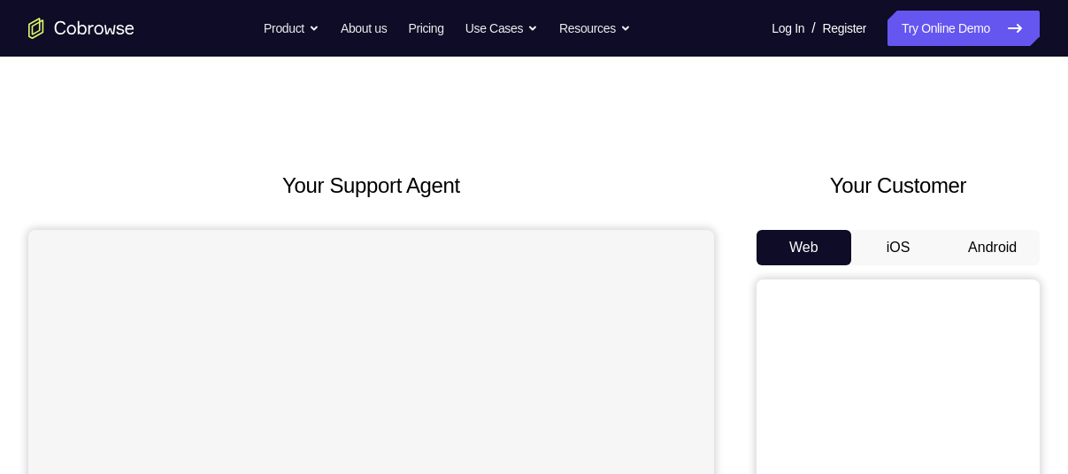
click at [983, 237] on button "Android" at bounding box center [992, 247] width 95 height 35
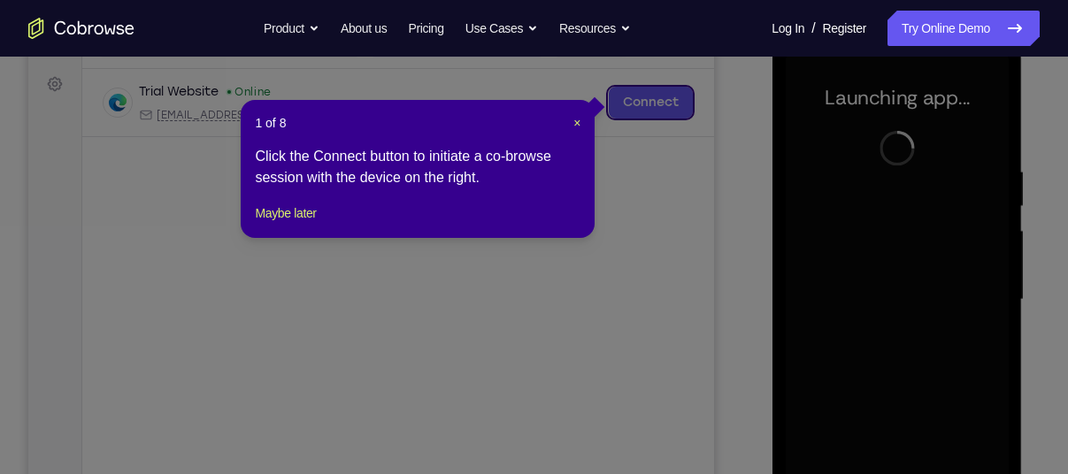
scroll to position [359, 0]
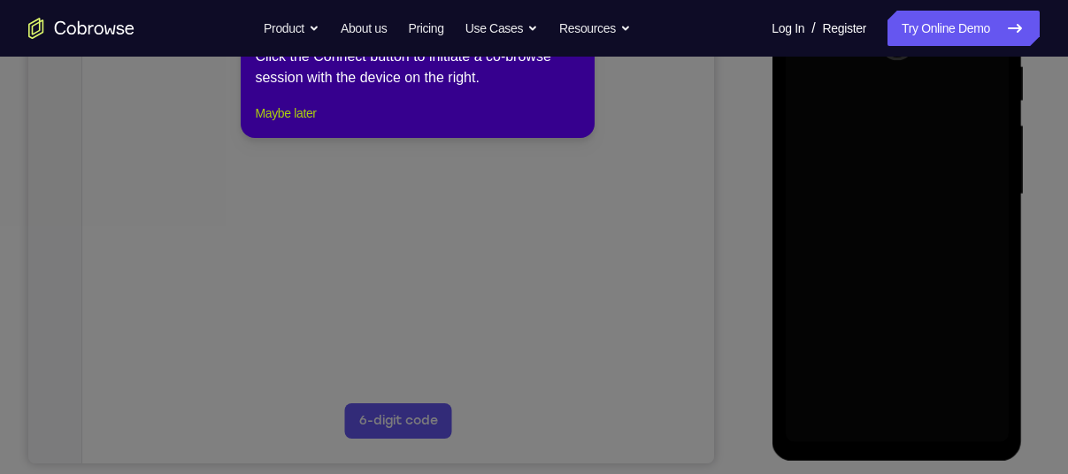
drag, startPoint x: 554, startPoint y: 234, endPoint x: 268, endPoint y: 259, distance: 287.1
click at [297, 124] on button "Maybe later" at bounding box center [285, 113] width 61 height 21
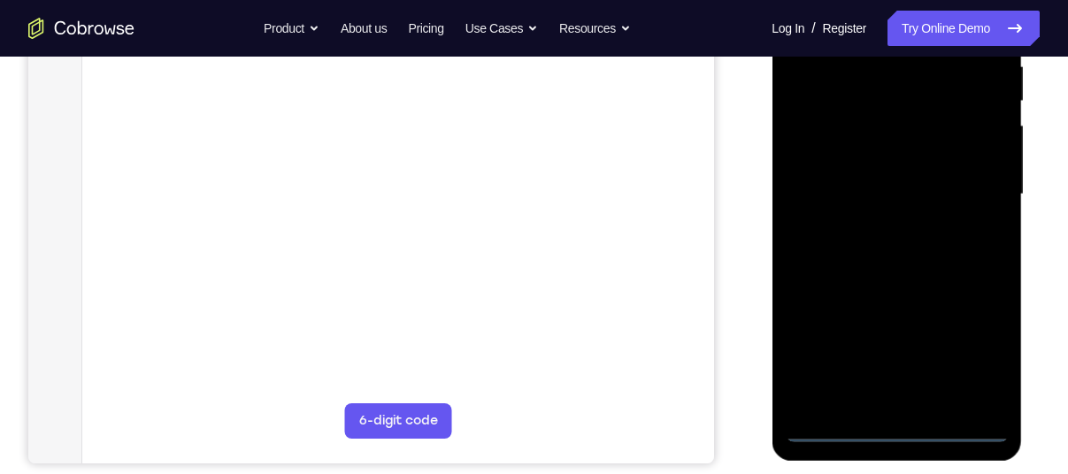
click at [900, 436] on div at bounding box center [896, 195] width 223 height 496
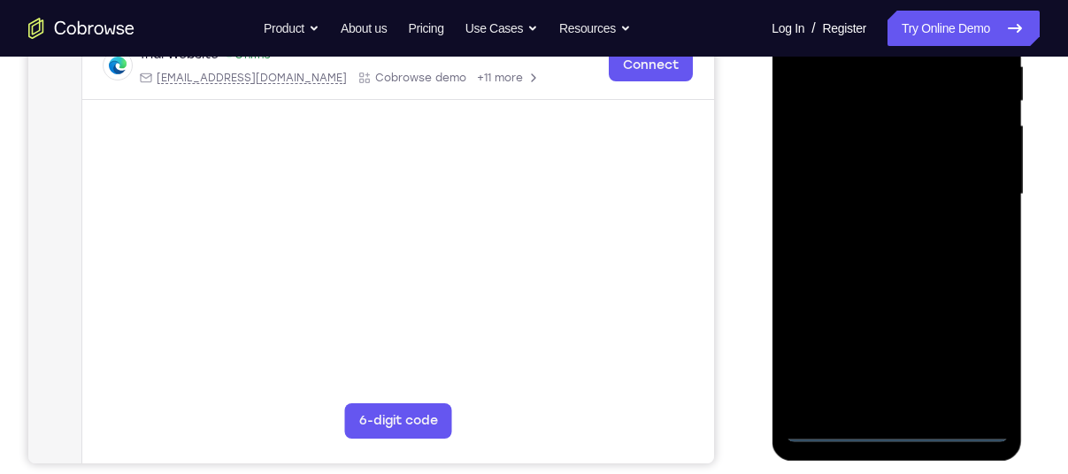
click at [997, 347] on div at bounding box center [896, 195] width 223 height 496
click at [974, 348] on div at bounding box center [896, 195] width 223 height 496
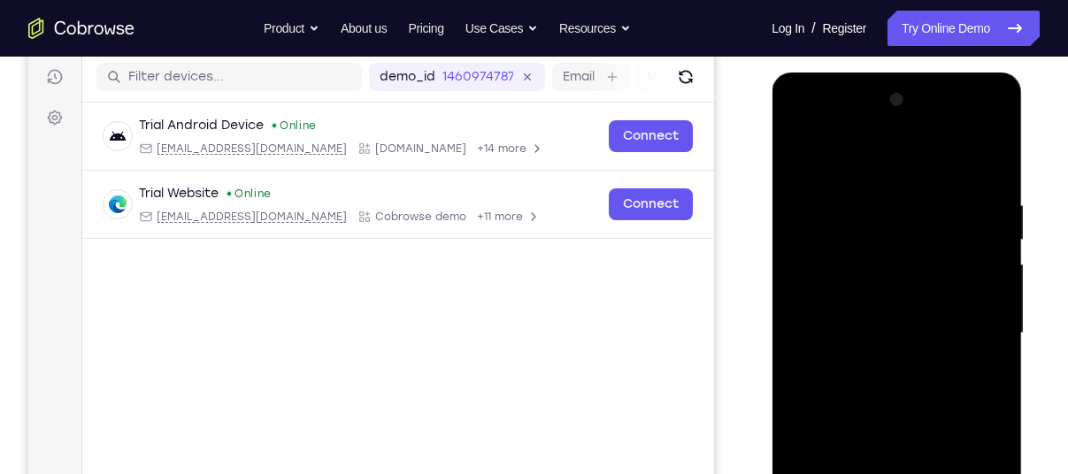
scroll to position [216, 0]
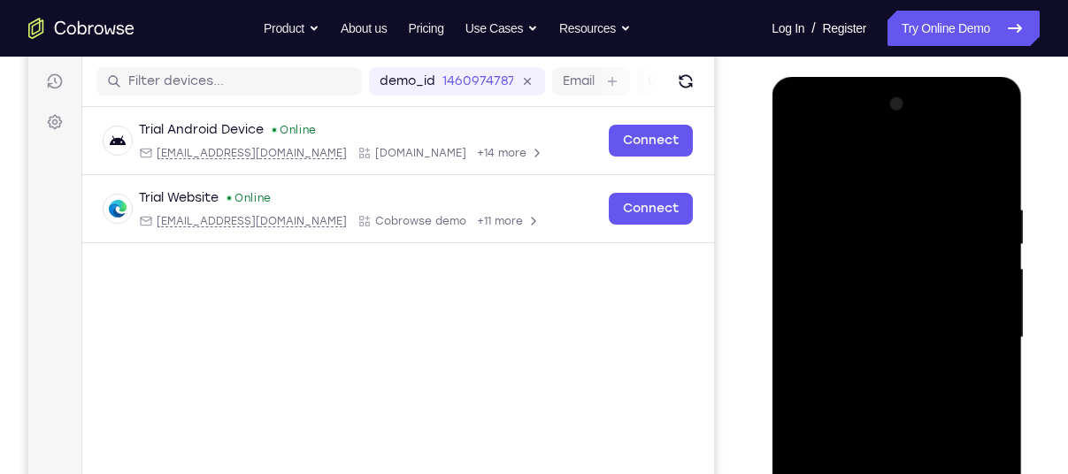
click at [831, 167] on div at bounding box center [896, 338] width 223 height 496
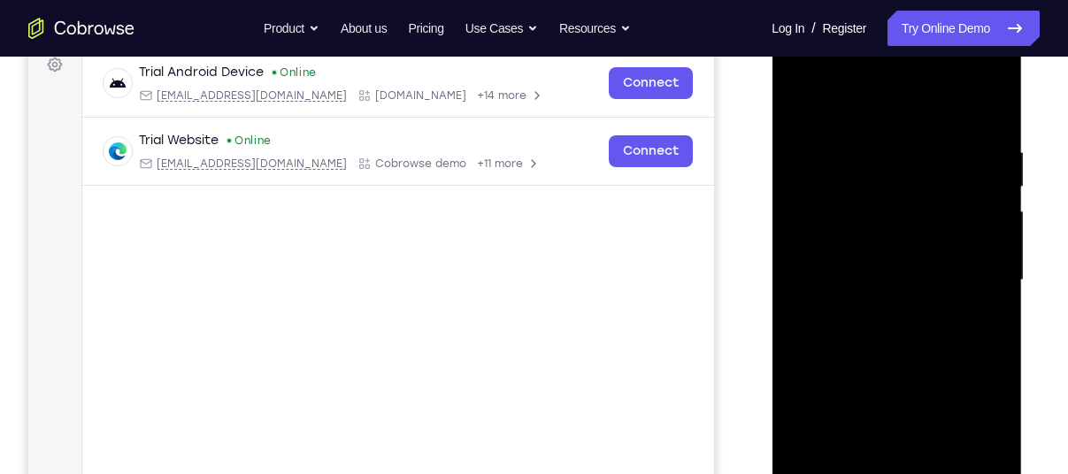
scroll to position [274, 0]
click at [982, 270] on div at bounding box center [896, 280] width 223 height 496
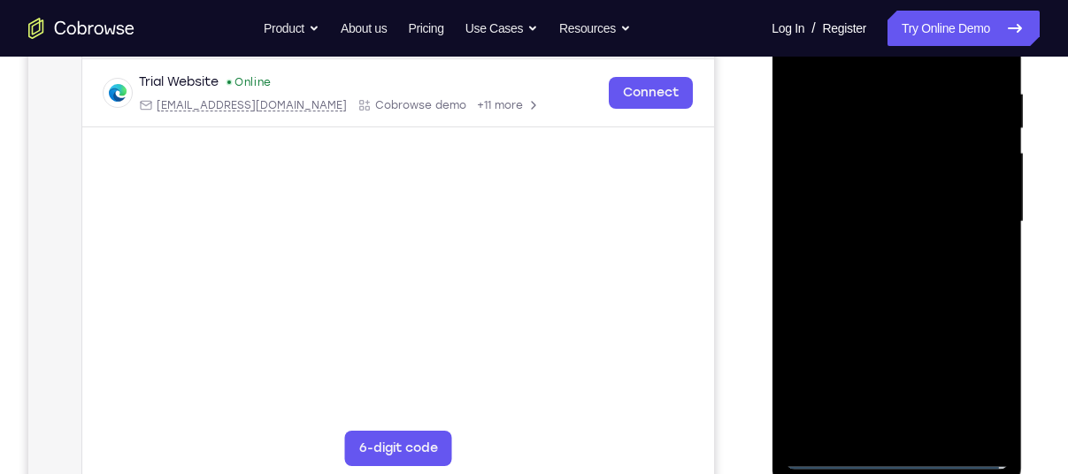
scroll to position [324, 0]
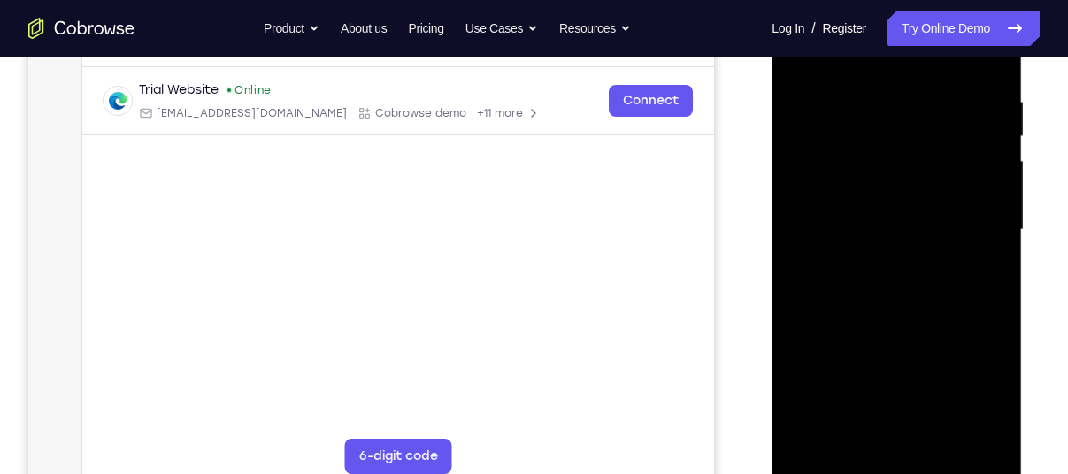
click at [875, 263] on div at bounding box center [896, 230] width 223 height 496
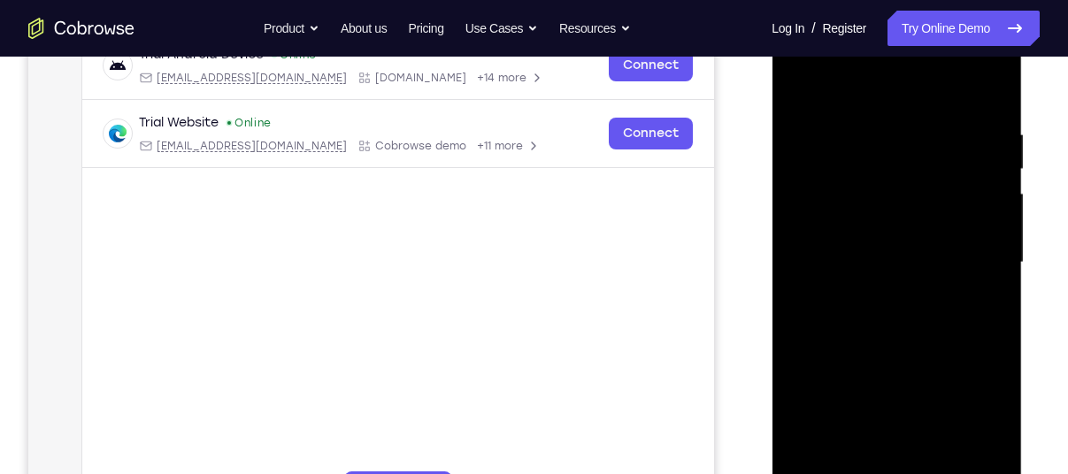
scroll to position [290, 0]
click at [847, 240] on div at bounding box center [896, 264] width 223 height 496
click at [819, 228] on div at bounding box center [896, 264] width 223 height 496
click at [827, 259] on div at bounding box center [896, 264] width 223 height 496
click at [820, 324] on div at bounding box center [896, 264] width 223 height 496
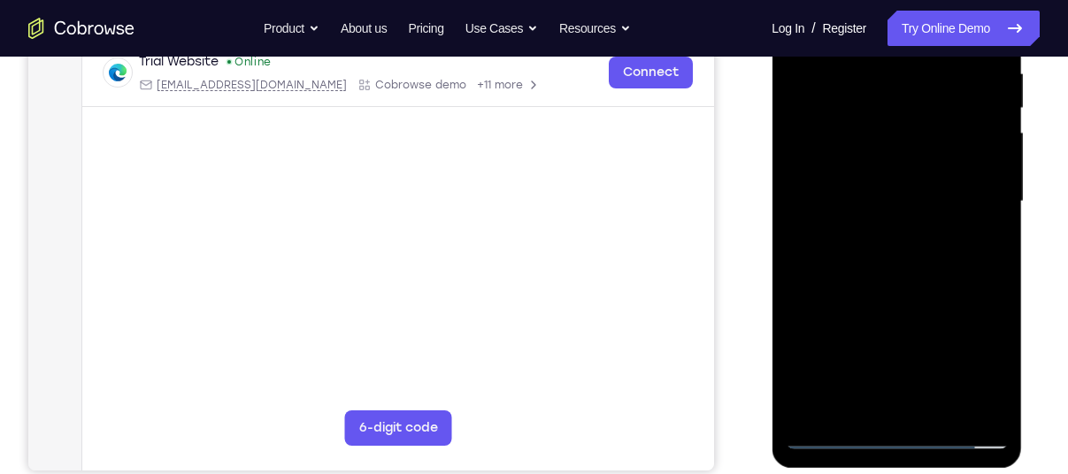
scroll to position [354, 0]
click at [844, 268] on div at bounding box center [896, 200] width 223 height 496
click at [932, 402] on div at bounding box center [896, 200] width 223 height 496
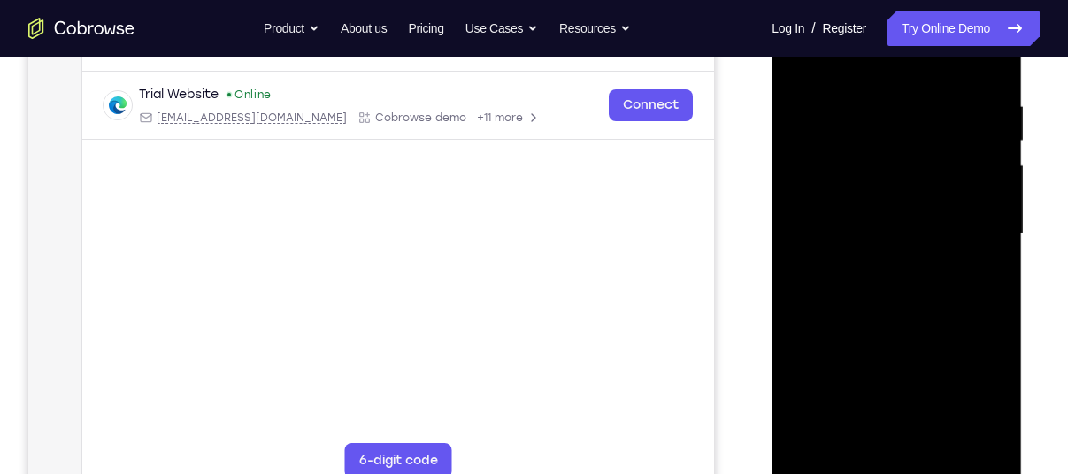
click at [884, 335] on div at bounding box center [896, 235] width 223 height 496
click at [853, 211] on div at bounding box center [896, 235] width 223 height 496
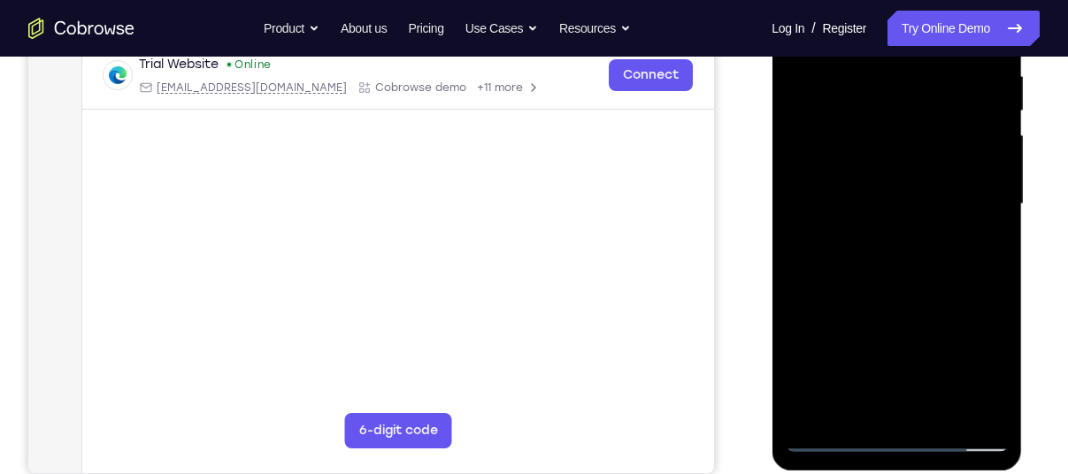
scroll to position [351, 0]
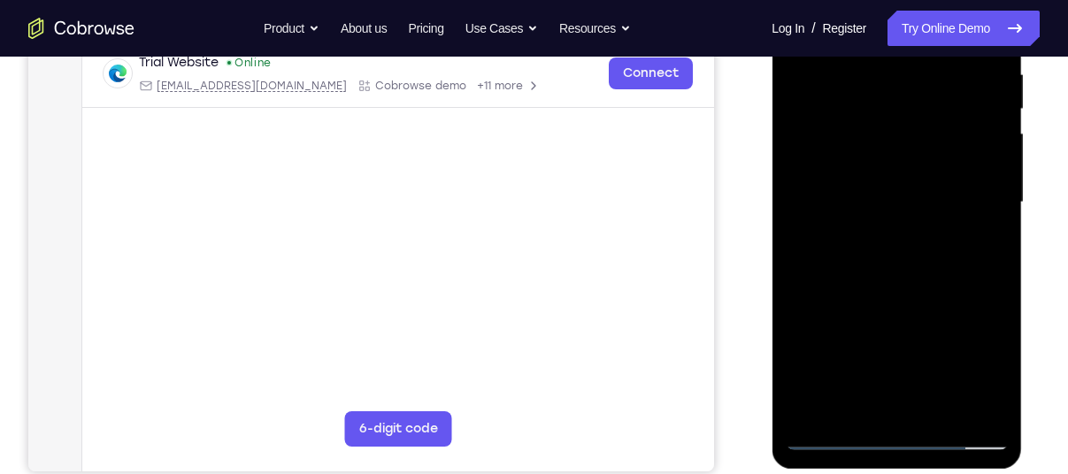
click at [846, 401] on div at bounding box center [896, 203] width 223 height 496
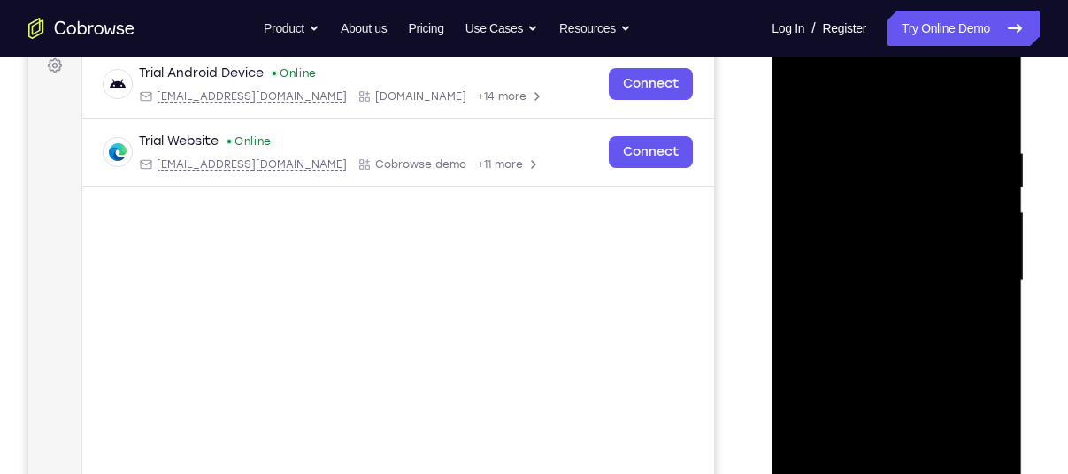
scroll to position [335, 0]
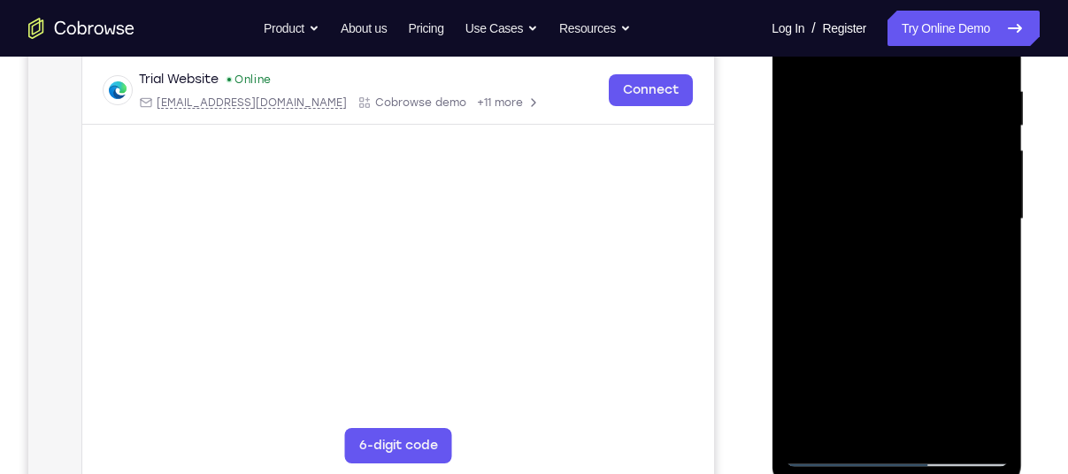
click at [856, 422] on div at bounding box center [896, 220] width 223 height 496
click at [967, 315] on div at bounding box center [896, 220] width 223 height 496
click at [796, 426] on div at bounding box center [896, 220] width 223 height 496
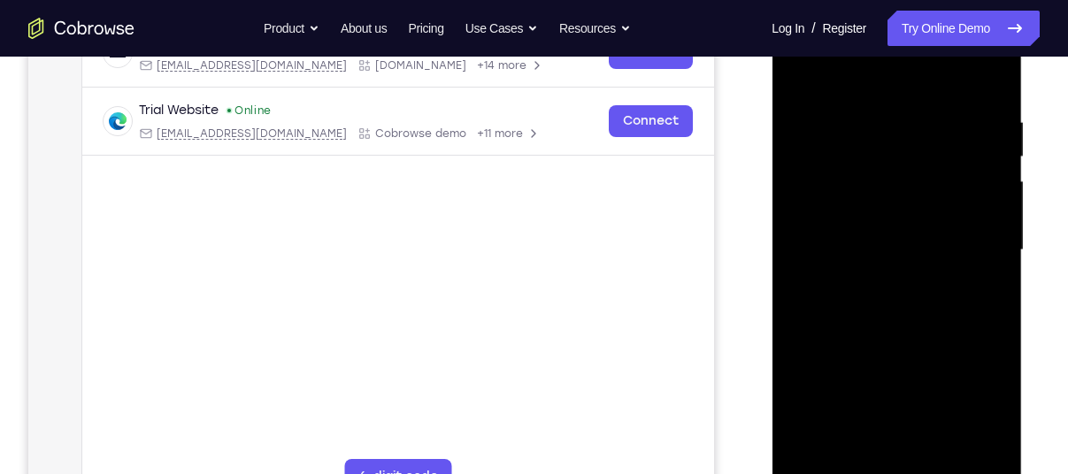
scroll to position [303, 0]
click at [792, 66] on div at bounding box center [896, 252] width 223 height 496
